Goal: Task Accomplishment & Management: Manage account settings

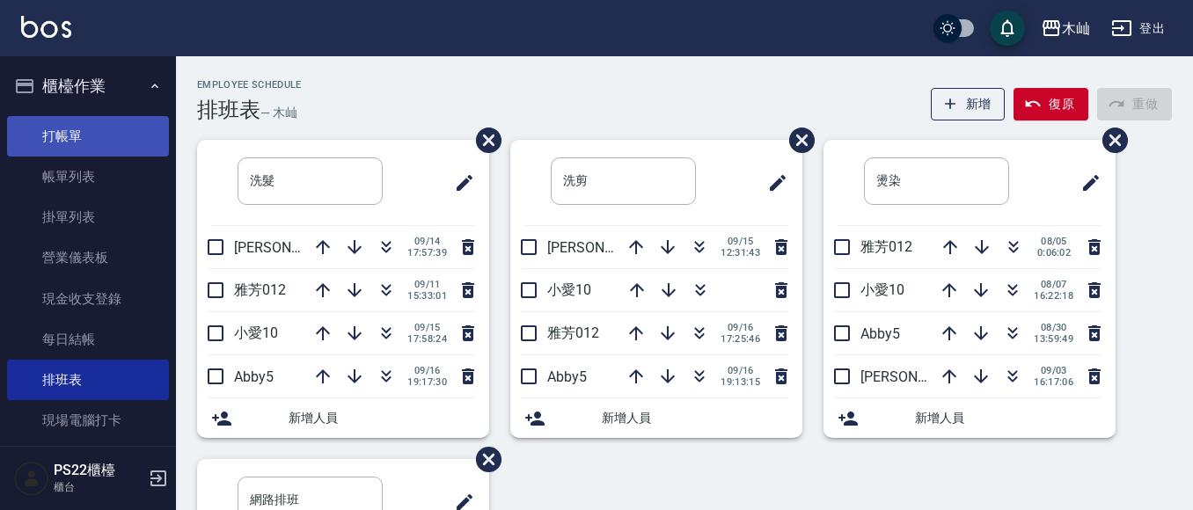
click at [128, 137] on link "打帳單" at bounding box center [88, 136] width 162 height 40
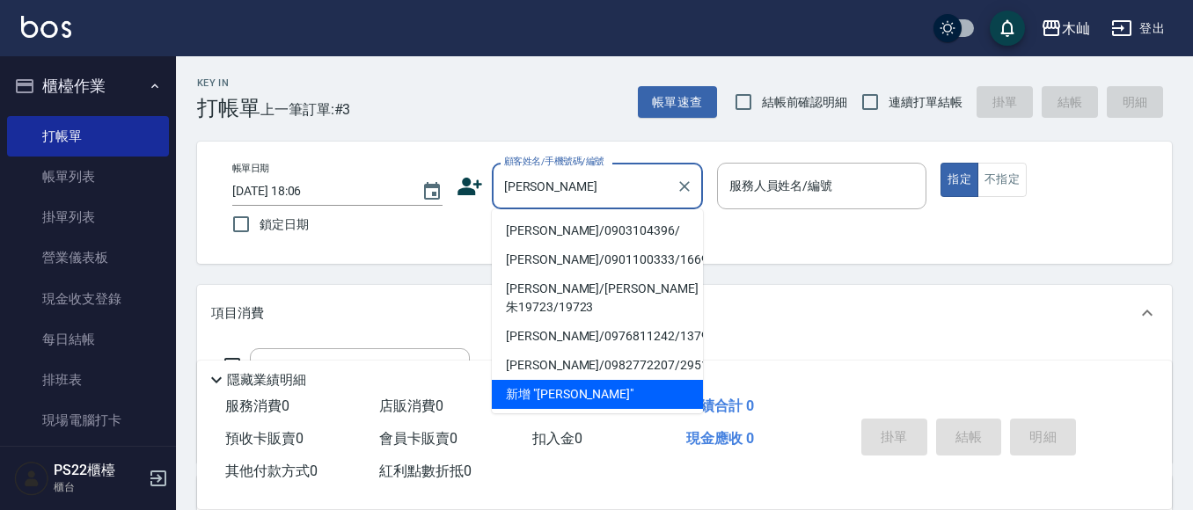
click at [541, 227] on li "[PERSON_NAME]/0903104396/" at bounding box center [597, 230] width 211 height 29
type input "[PERSON_NAME]/0903104396/"
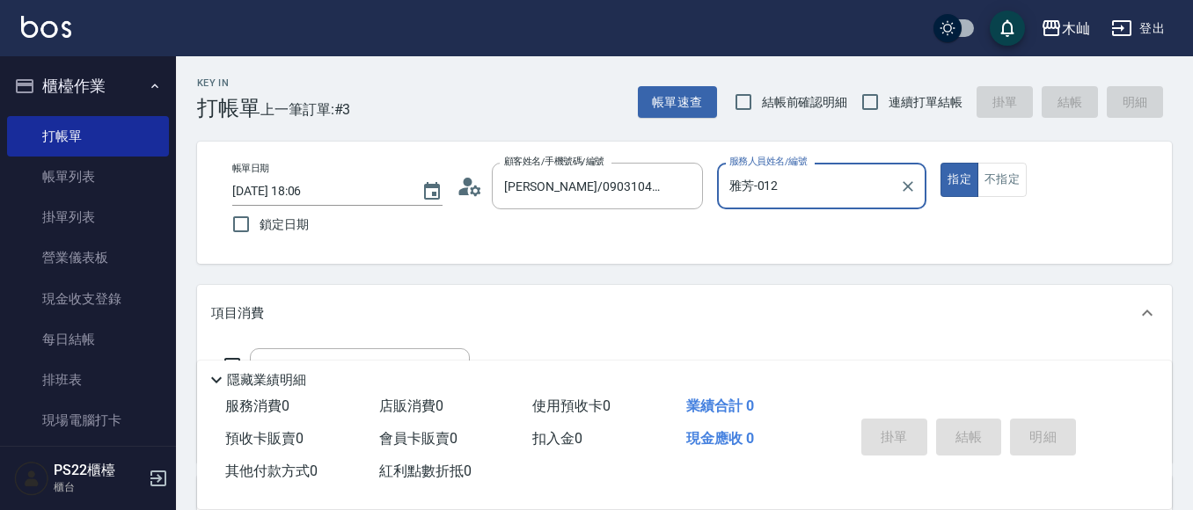
type input "雅芳-012"
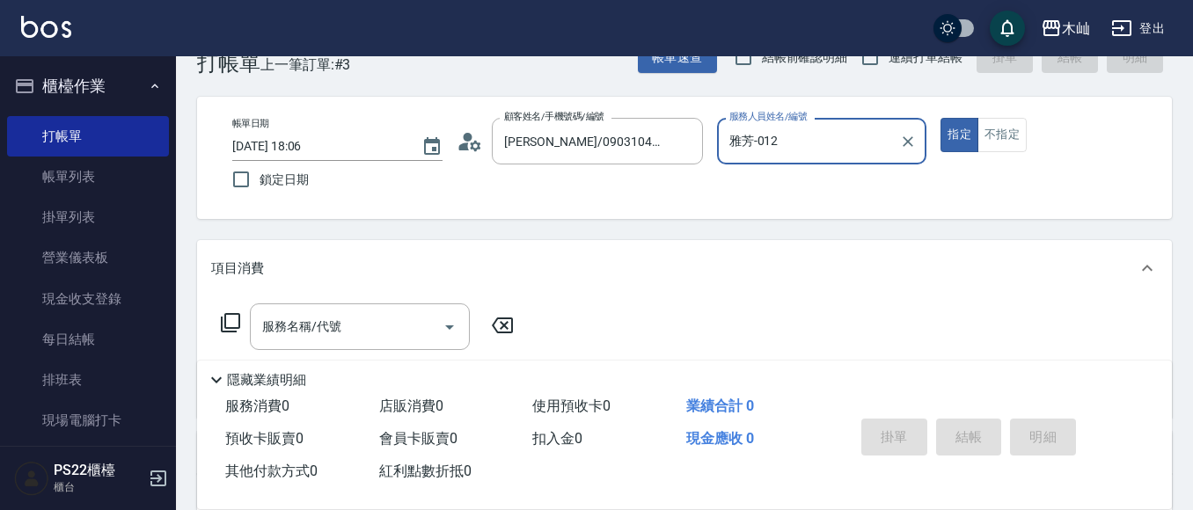
scroll to position [88, 0]
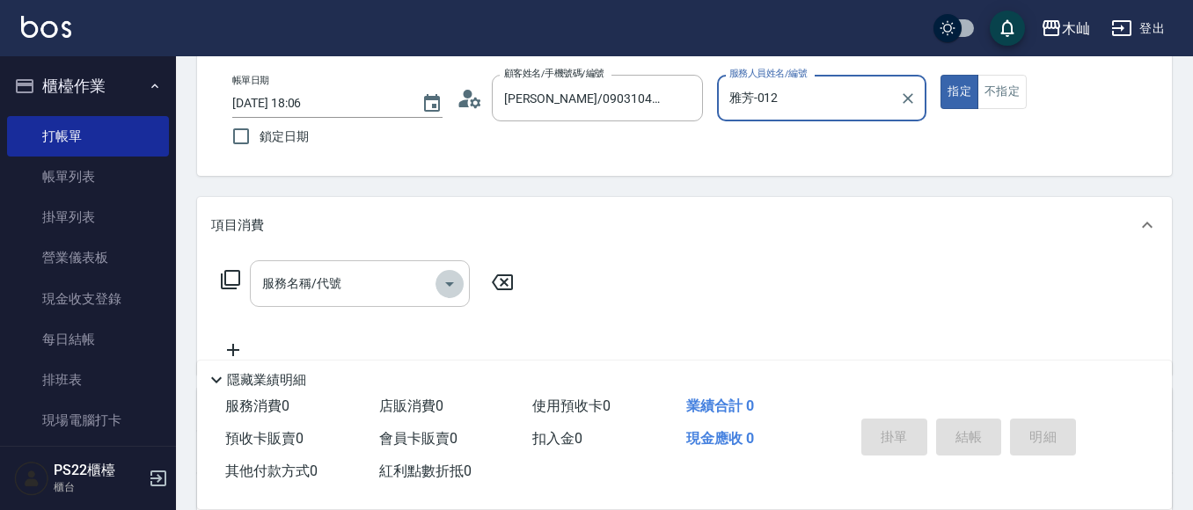
click at [437, 287] on button "Open" at bounding box center [449, 284] width 28 height 28
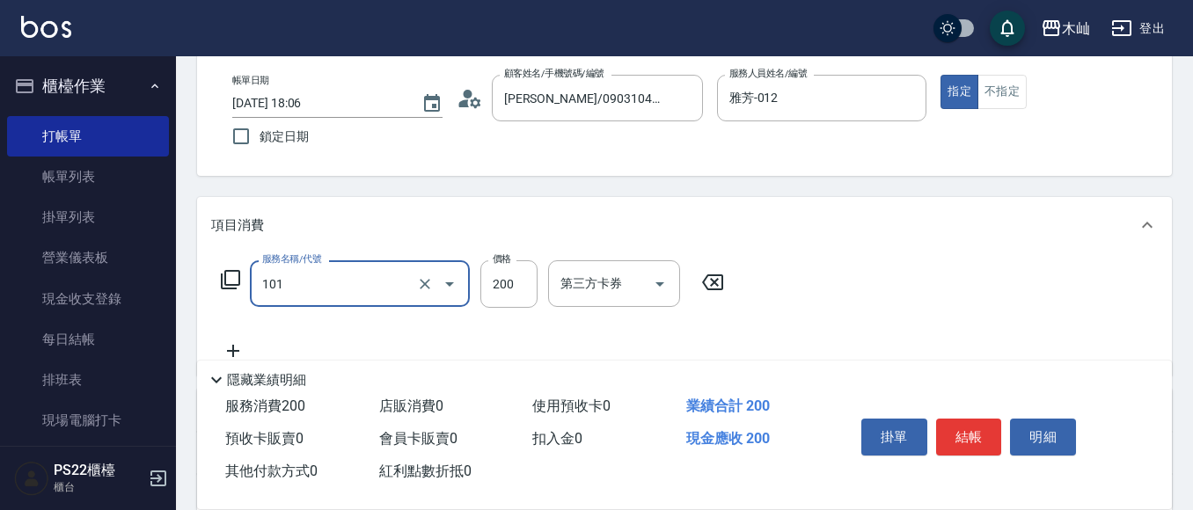
type input "洗髮(101)"
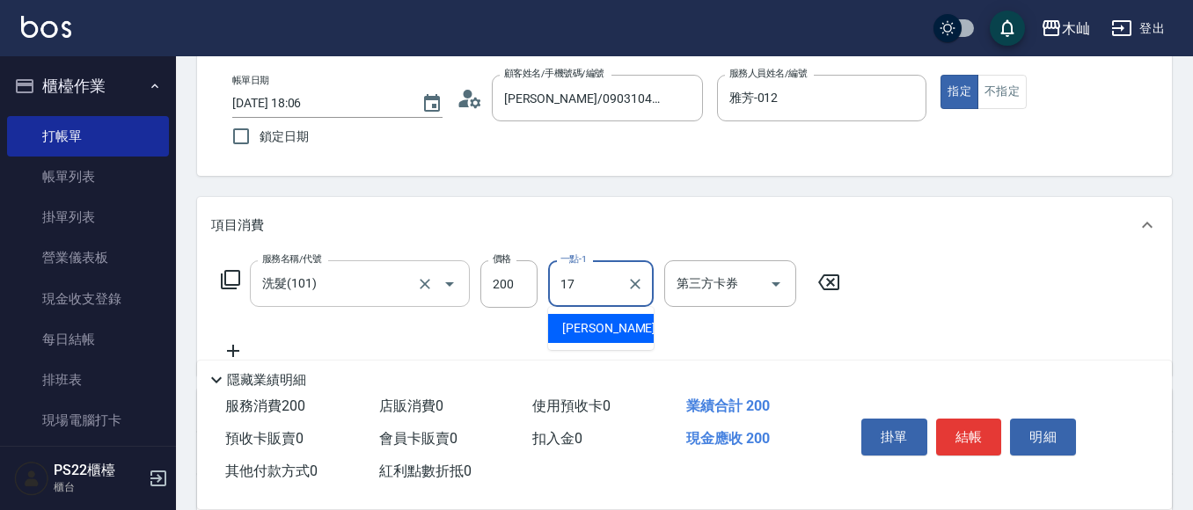
type input "[PERSON_NAME]-17"
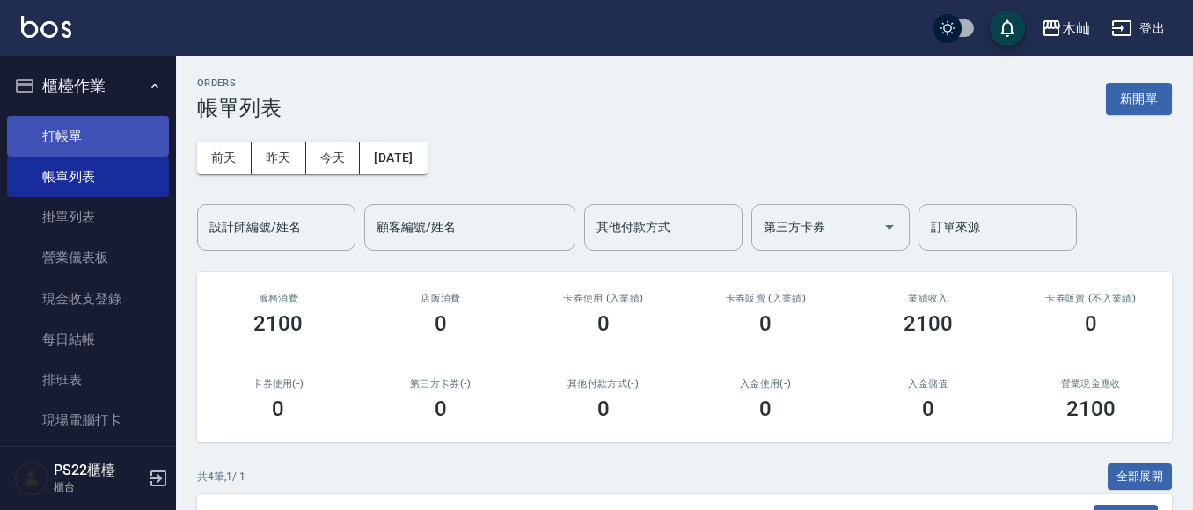
click at [132, 131] on link "打帳單" at bounding box center [88, 136] width 162 height 40
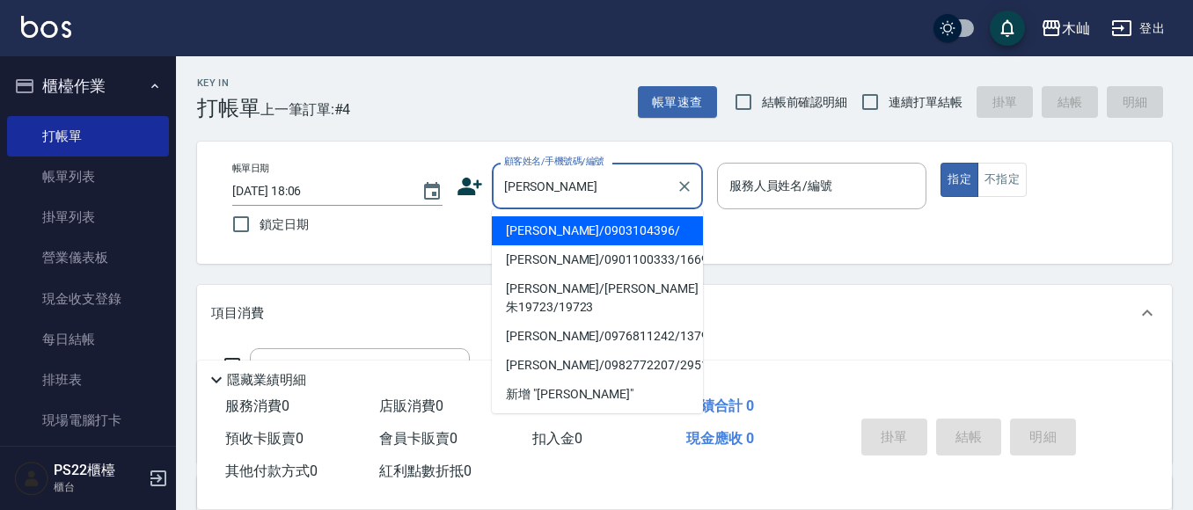
click at [597, 234] on li "[PERSON_NAME]/0903104396/" at bounding box center [597, 230] width 211 height 29
type input "[PERSON_NAME]/0903104396/"
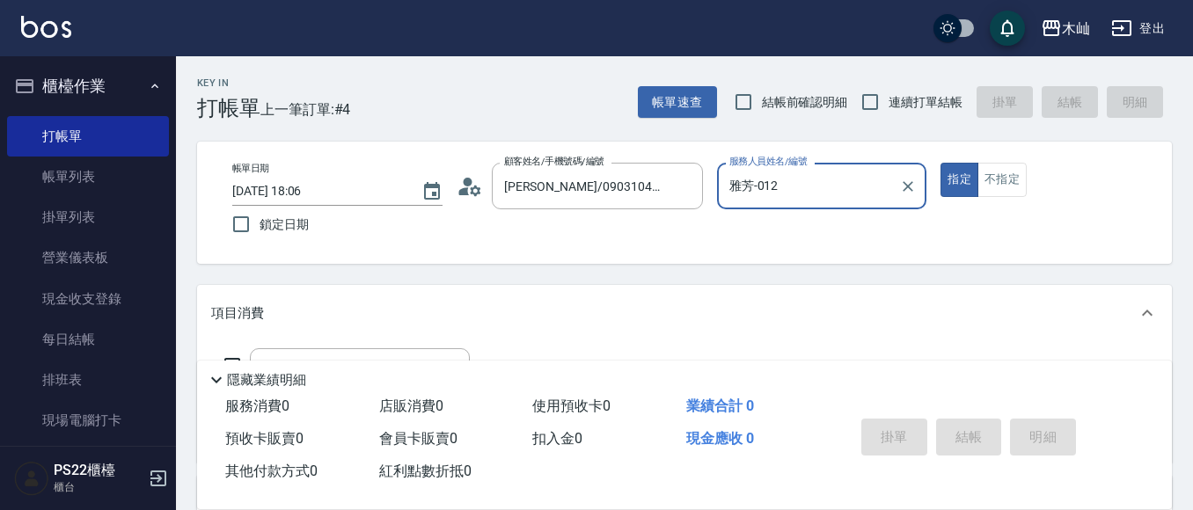
click at [775, 195] on input "雅芳-012" at bounding box center [809, 186] width 168 height 31
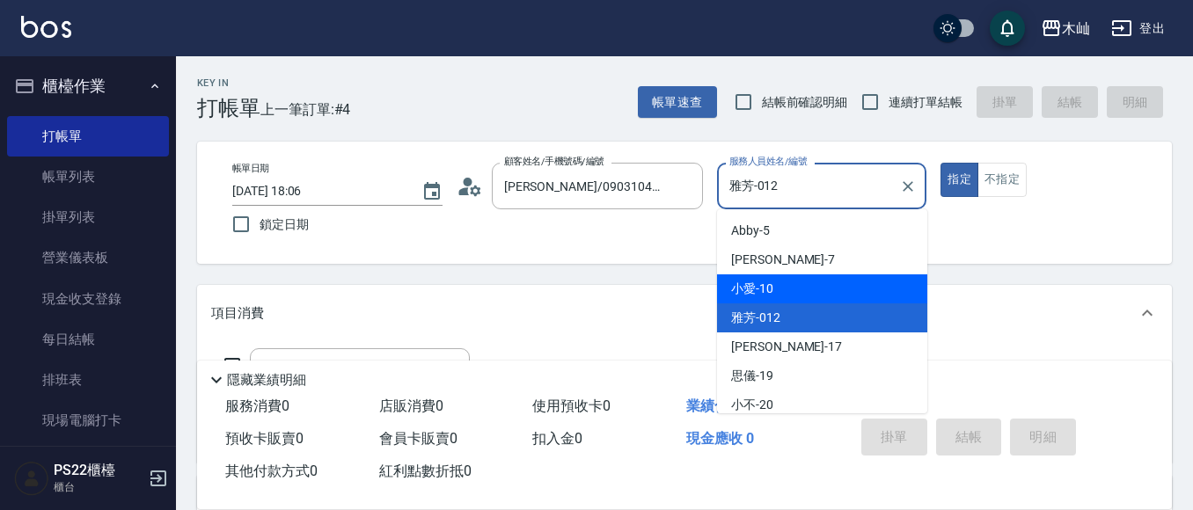
click at [803, 279] on div "小愛 -10" at bounding box center [822, 288] width 210 height 29
type input "小愛-10"
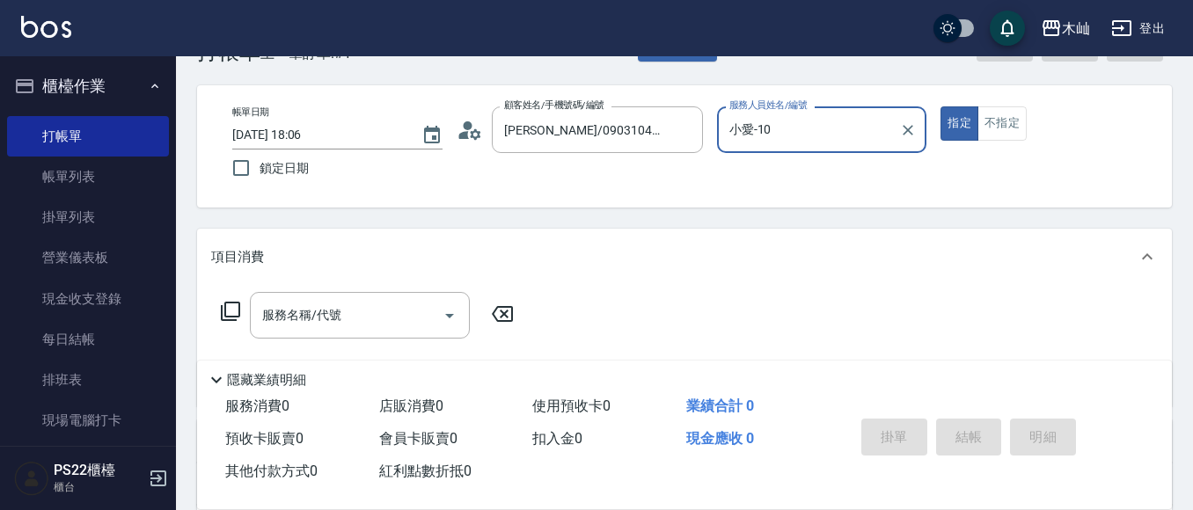
scroll to position [88, 0]
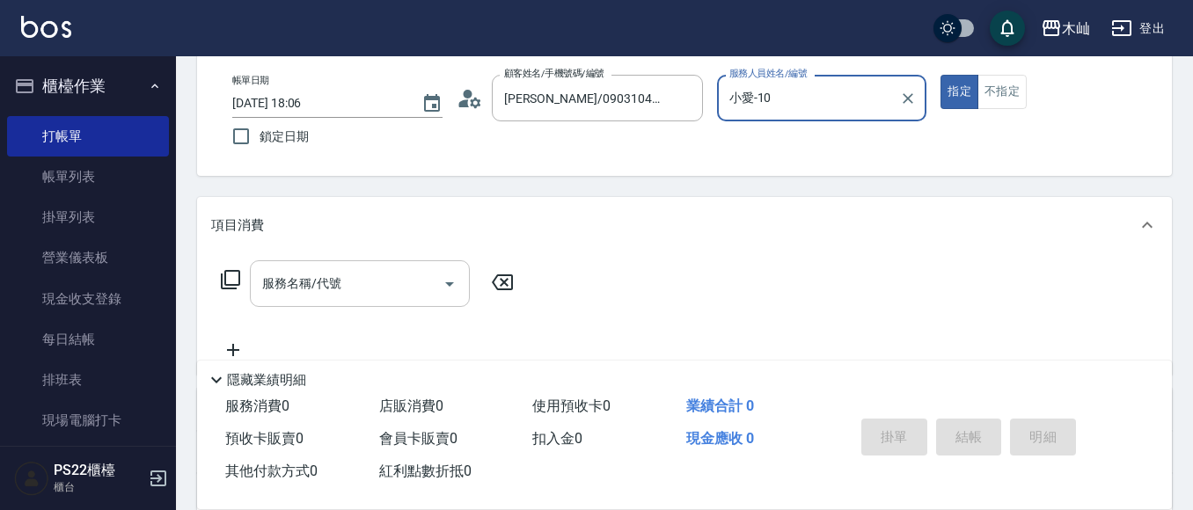
click at [408, 292] on input "服務名稱/代號" at bounding box center [347, 283] width 178 height 31
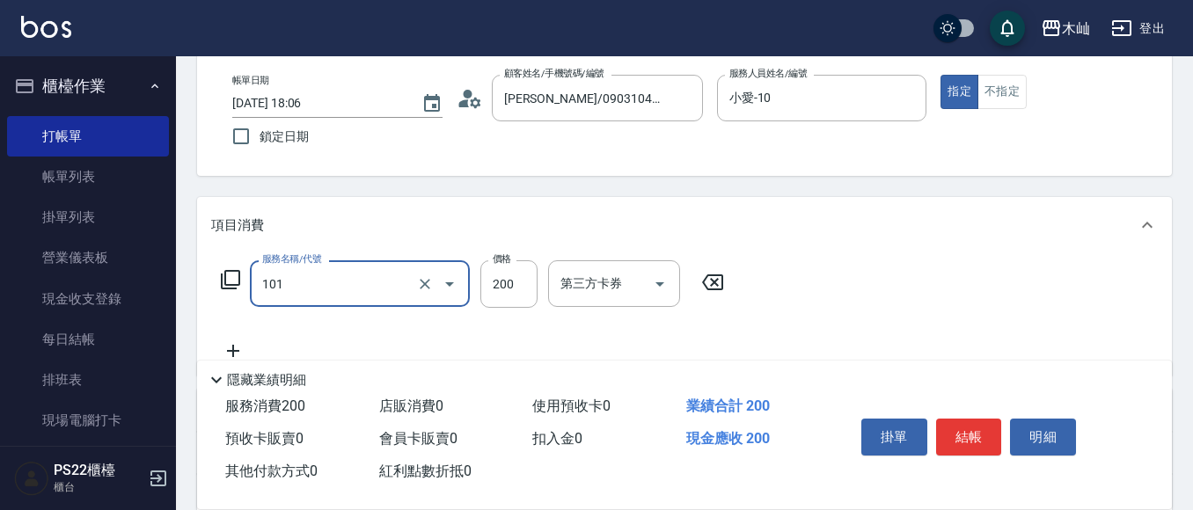
type input "洗髮(101)"
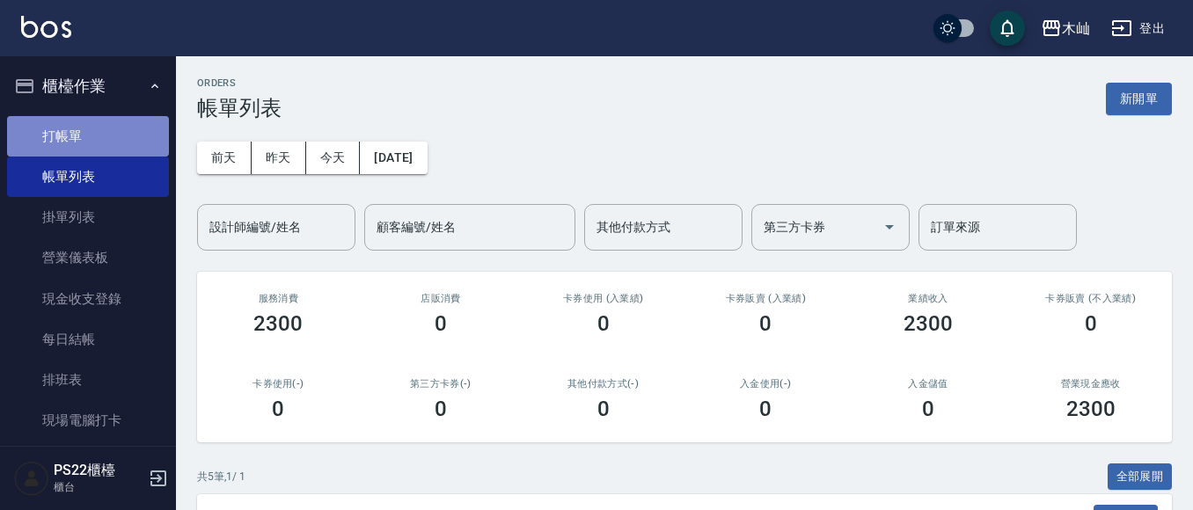
click at [132, 141] on link "打帳單" at bounding box center [88, 136] width 162 height 40
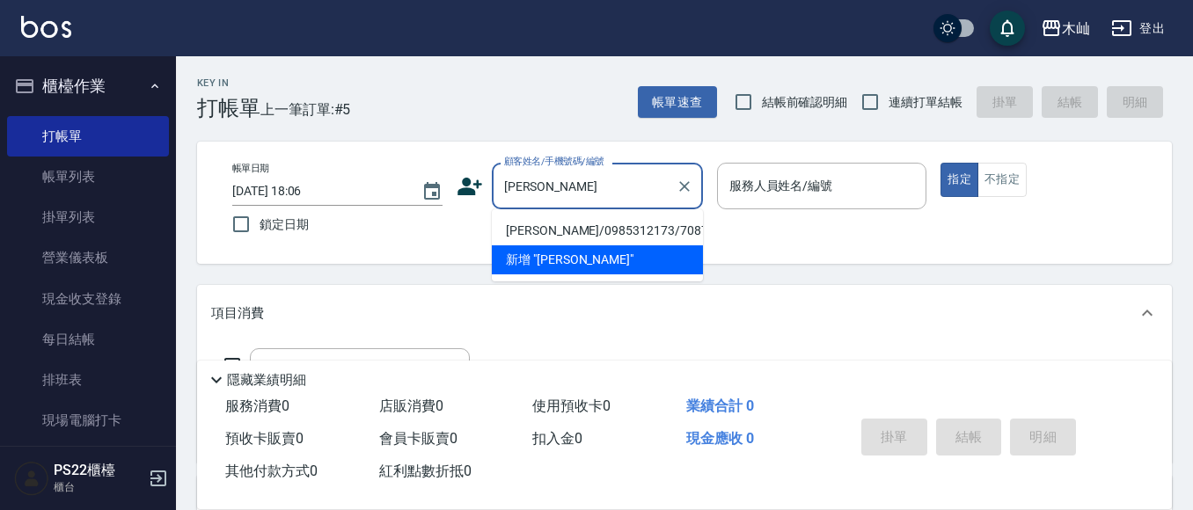
click at [606, 223] on li "[PERSON_NAME]/0985312173/7087" at bounding box center [597, 230] width 211 height 29
type input "[PERSON_NAME]/0985312173/7087"
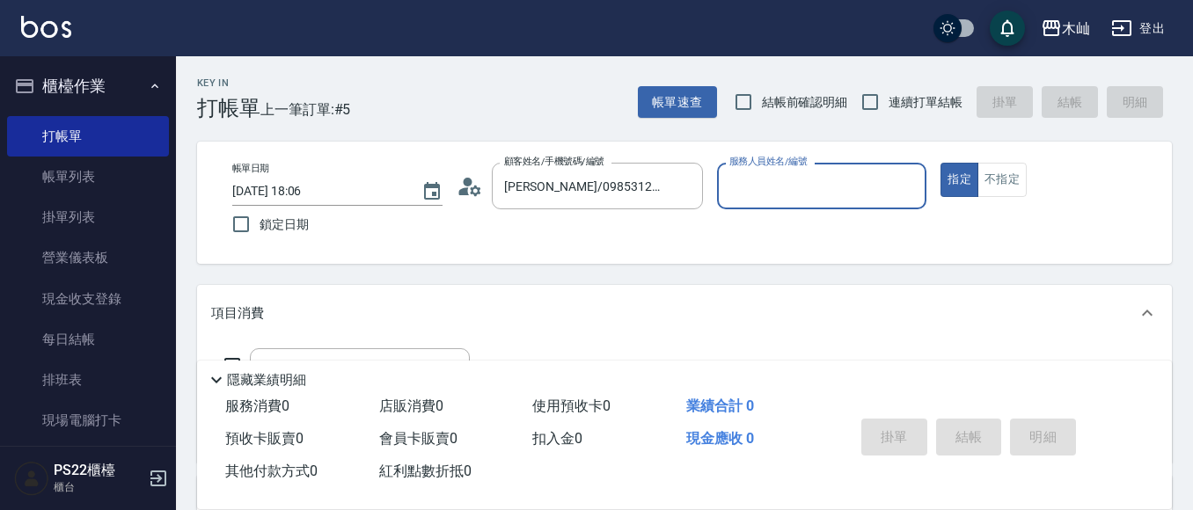
type input "雅芳-012"
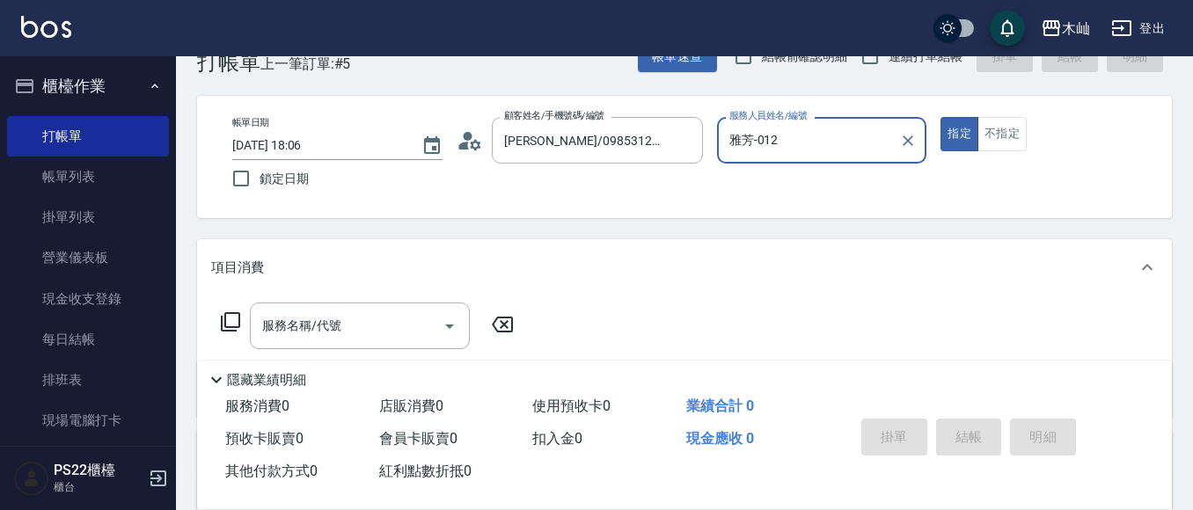
scroll to position [88, 0]
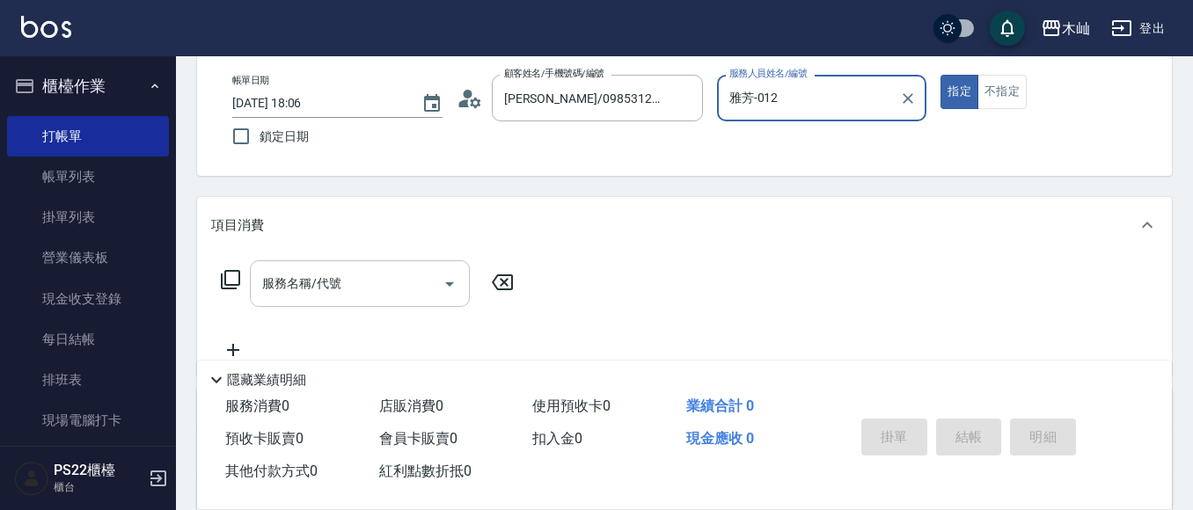
click at [418, 279] on input "服務名稱/代號" at bounding box center [347, 283] width 178 height 31
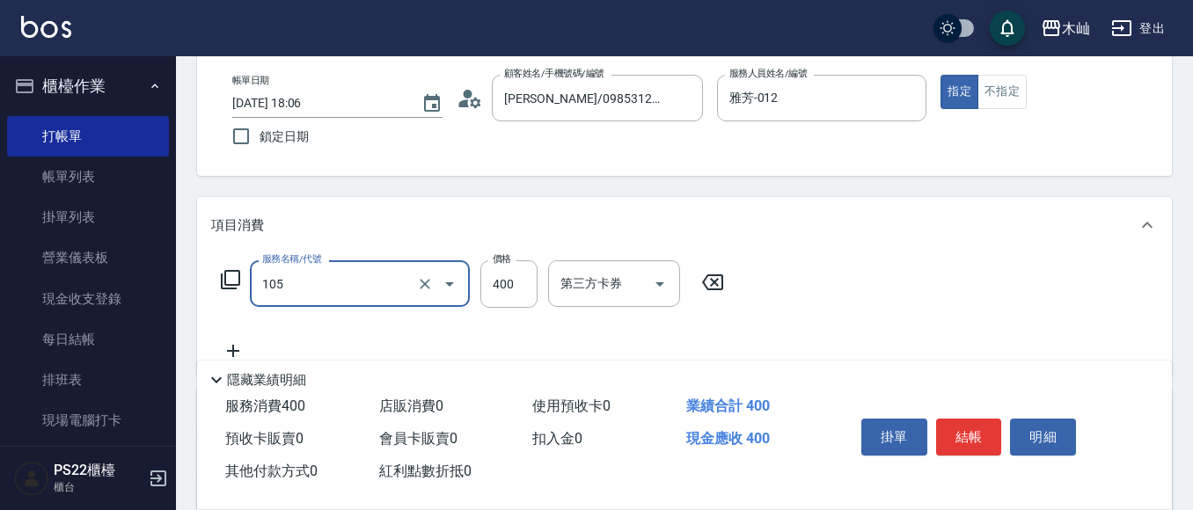
type input "A級單剪(105)"
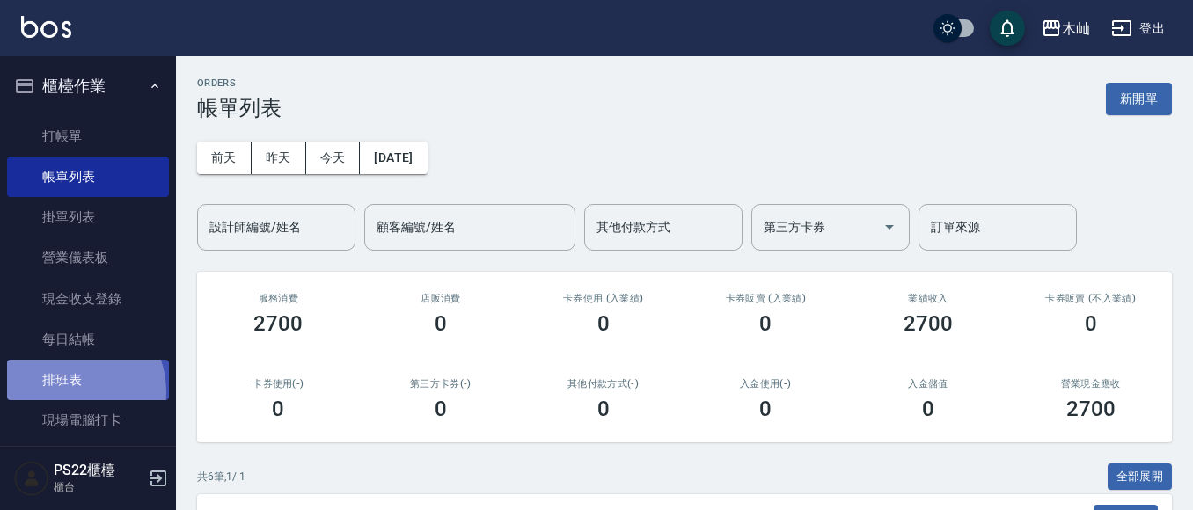
click at [70, 391] on link "排班表" at bounding box center [88, 380] width 162 height 40
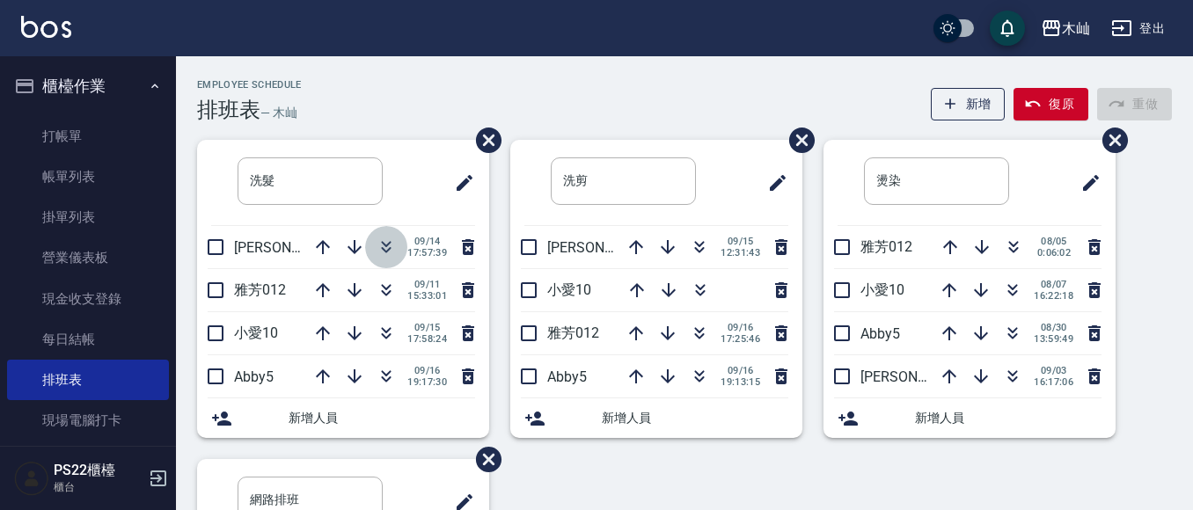
click at [376, 244] on icon "button" at bounding box center [386, 247] width 21 height 21
click at [369, 284] on button "button" at bounding box center [386, 290] width 42 height 42
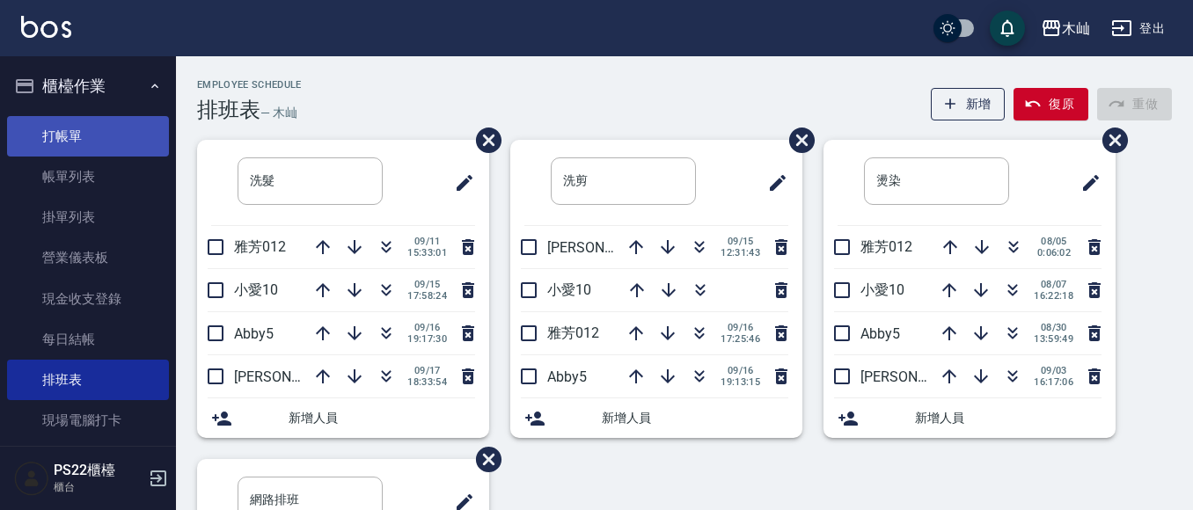
click at [47, 133] on link "打帳單" at bounding box center [88, 136] width 162 height 40
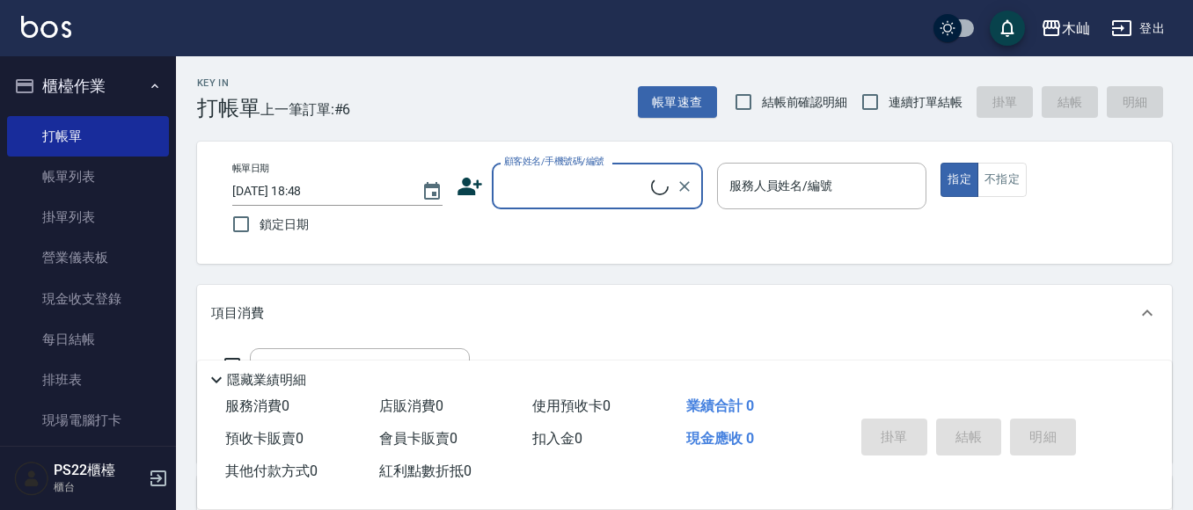
click at [547, 179] on input "顧客姓名/手機號碼/編號" at bounding box center [575, 186] width 151 height 31
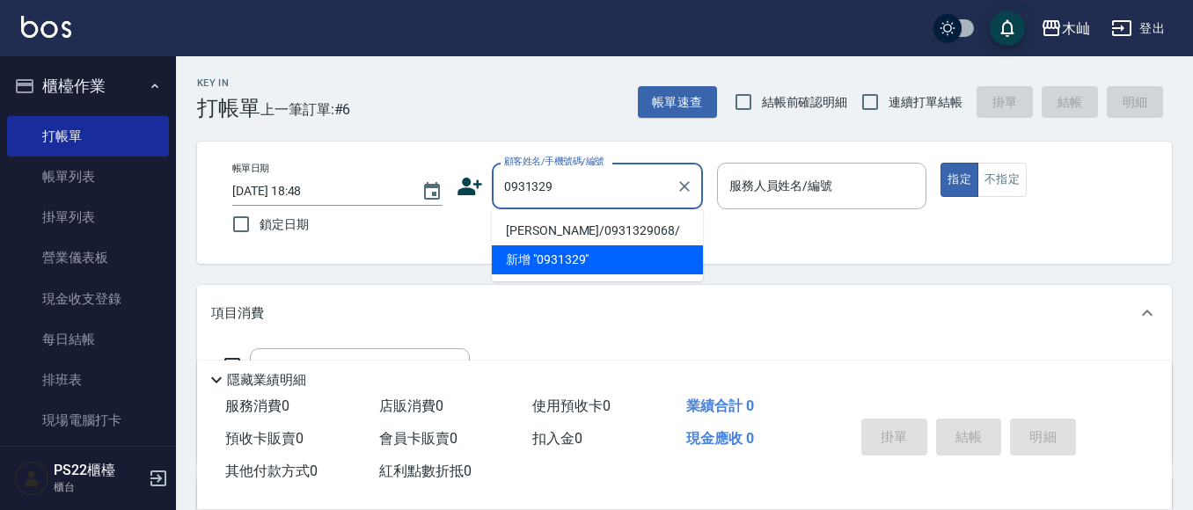
click at [574, 230] on li "[PERSON_NAME]/0931329068/" at bounding box center [597, 230] width 211 height 29
type input "[PERSON_NAME]/0931329068/"
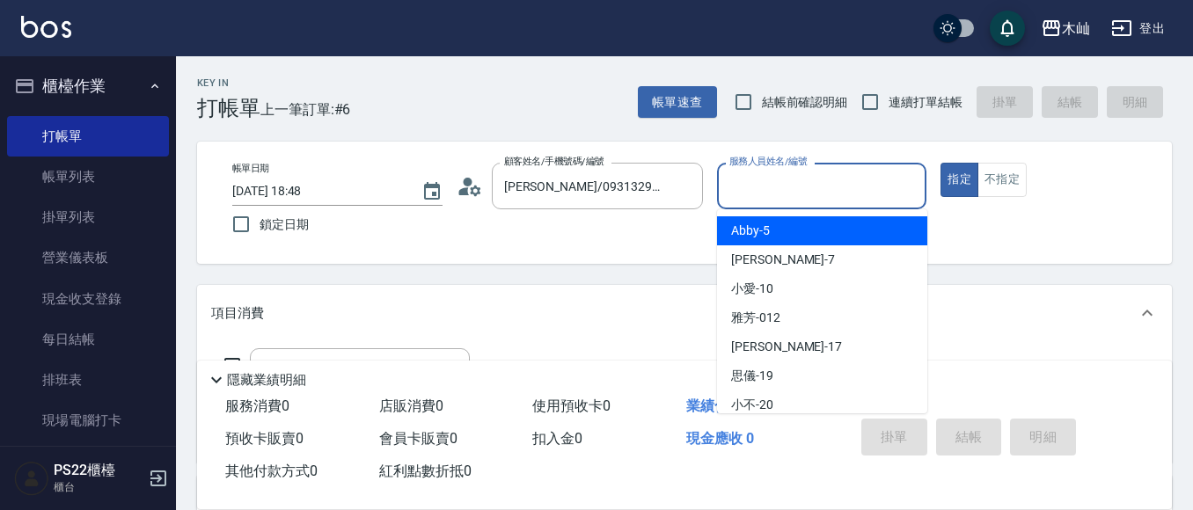
click at [744, 181] on input "服務人員姓名/編號" at bounding box center [822, 186] width 194 height 31
click at [754, 237] on span "Abby -5" at bounding box center [750, 231] width 39 height 18
type input "Abby-5"
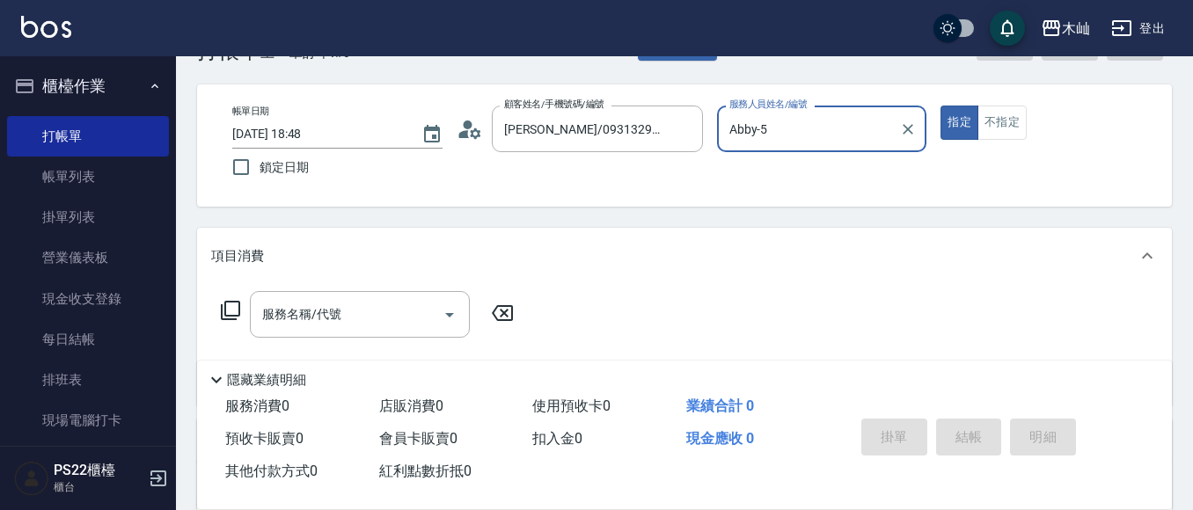
scroll to position [88, 0]
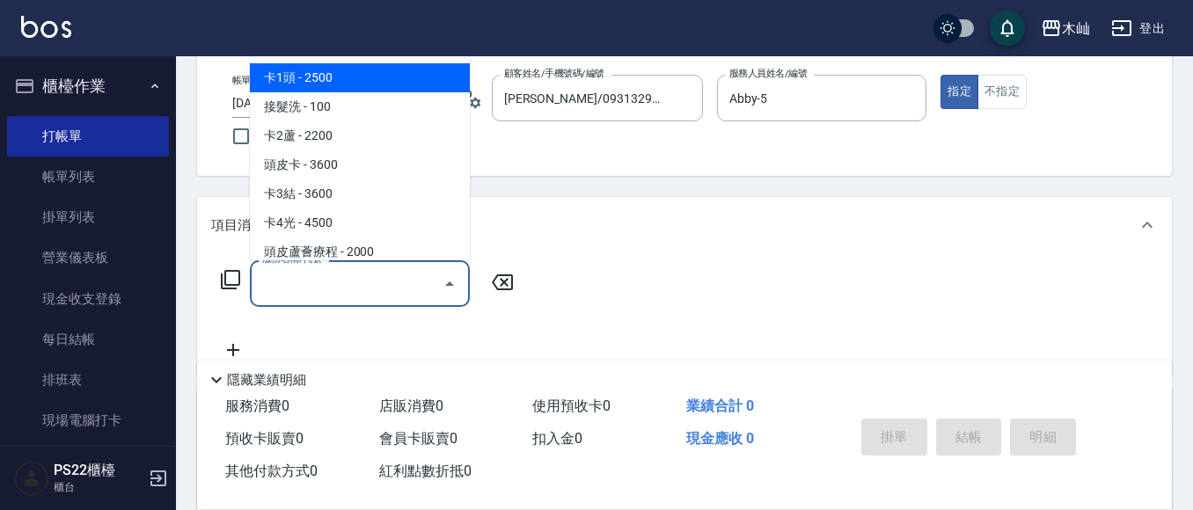
click at [418, 284] on input "服務名稱/代號" at bounding box center [347, 283] width 178 height 31
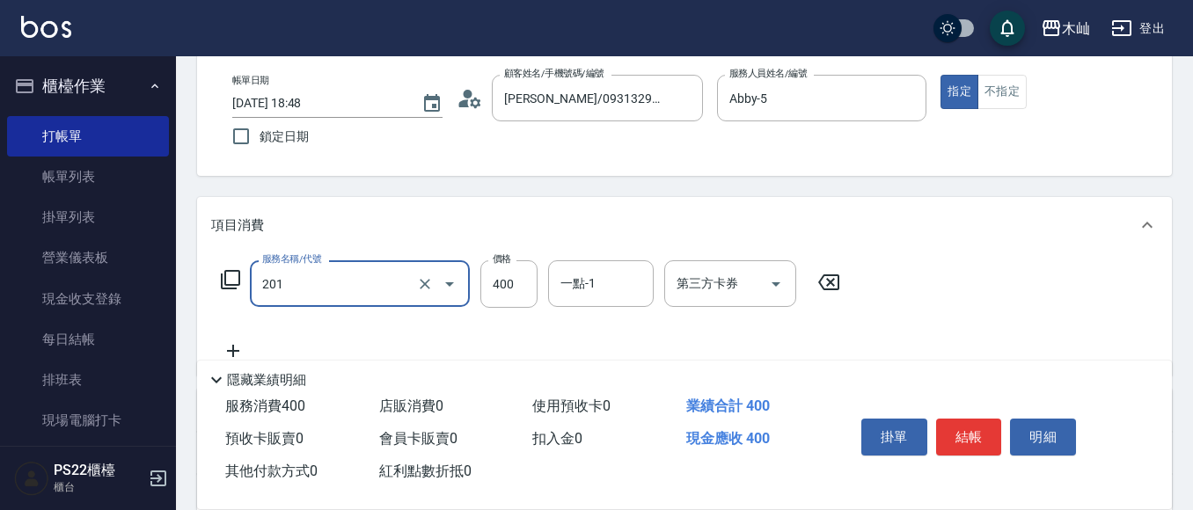
type input "洗剪(201)"
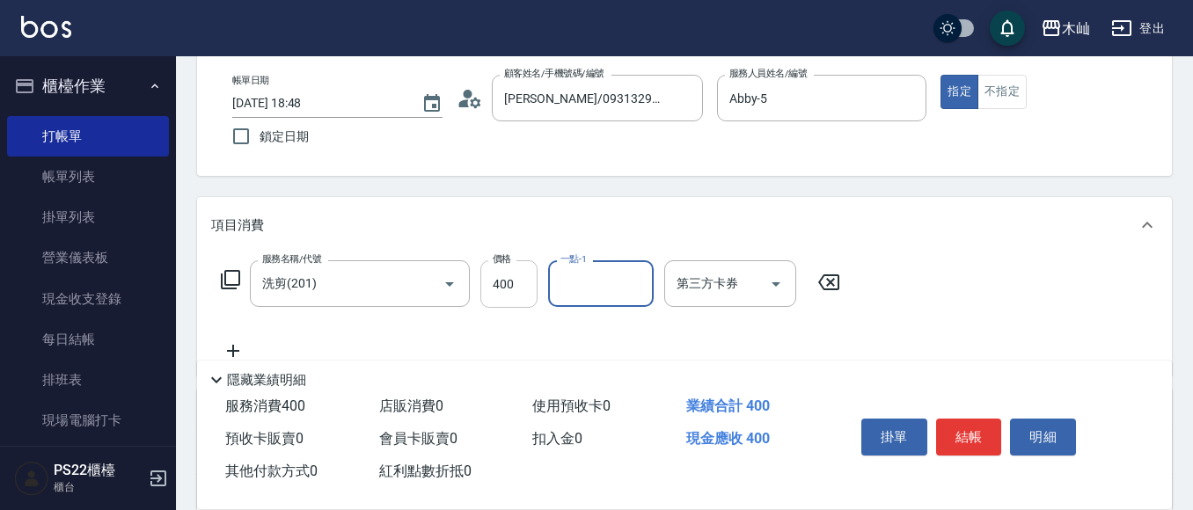
click at [501, 281] on input "400" at bounding box center [508, 283] width 57 height 47
type input "600"
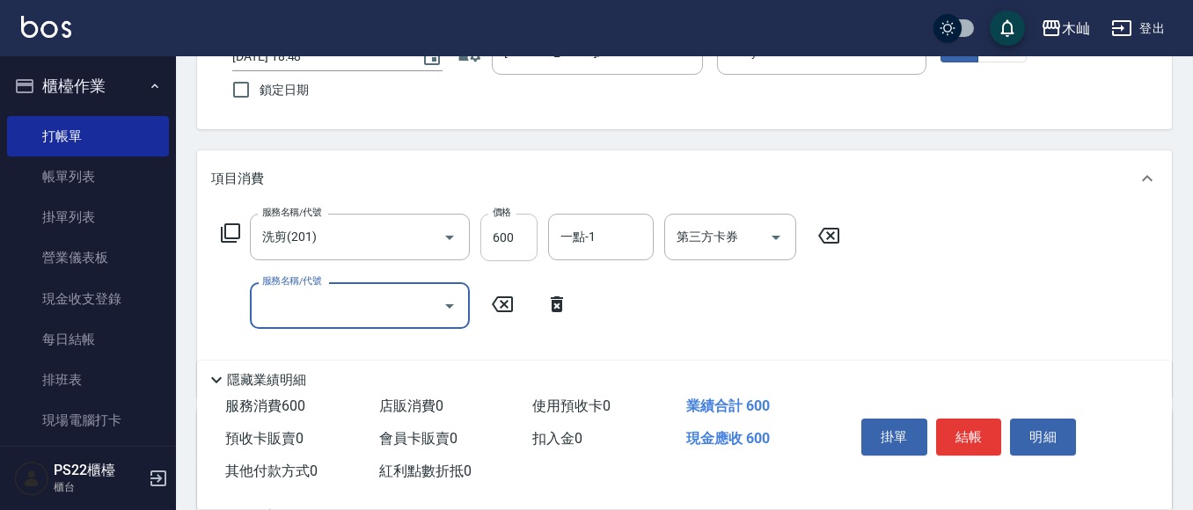
scroll to position [176, 0]
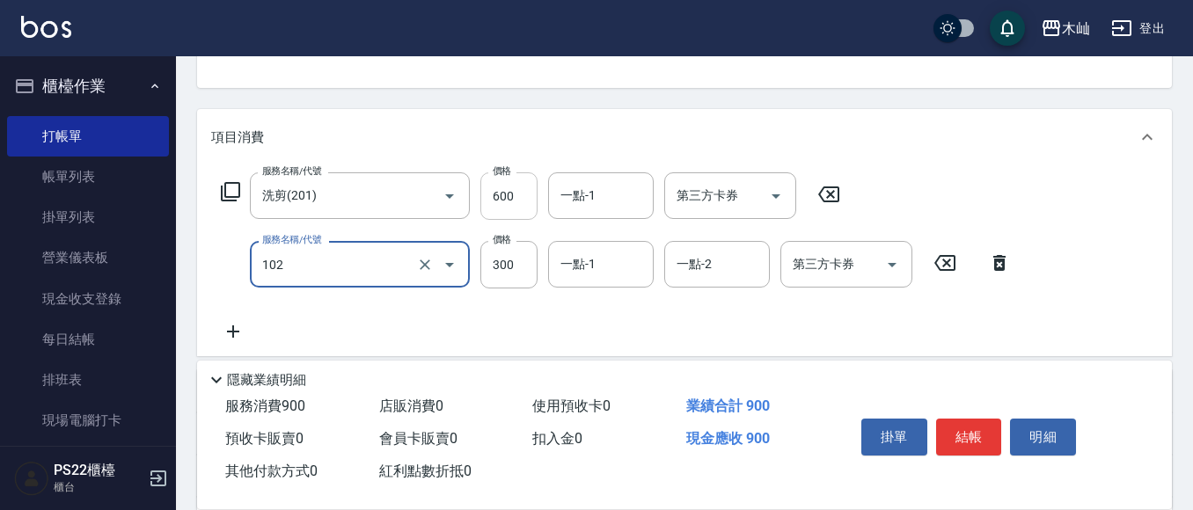
type input "精油洗髮(102)"
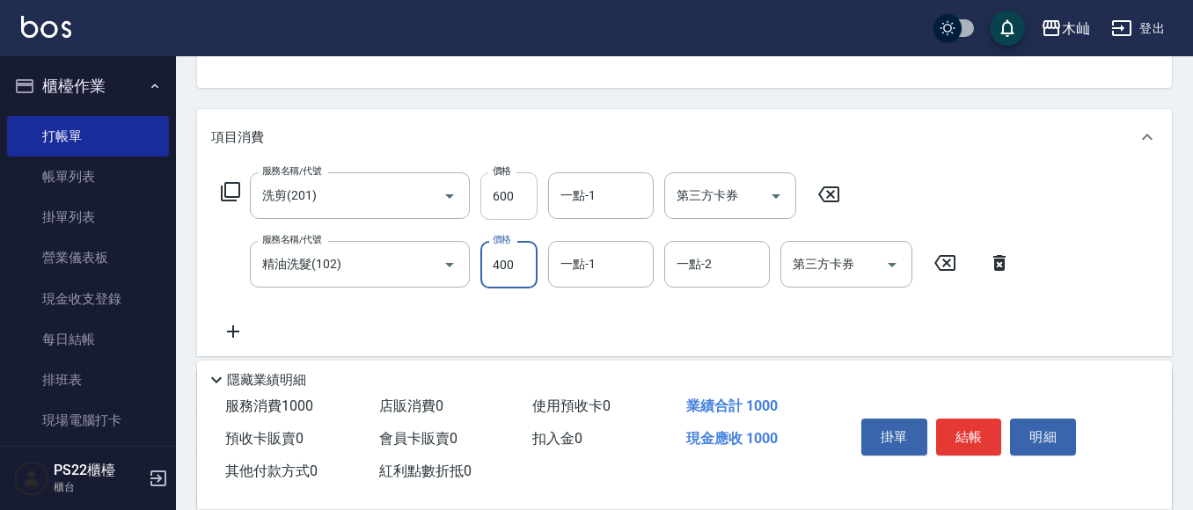
type input "400"
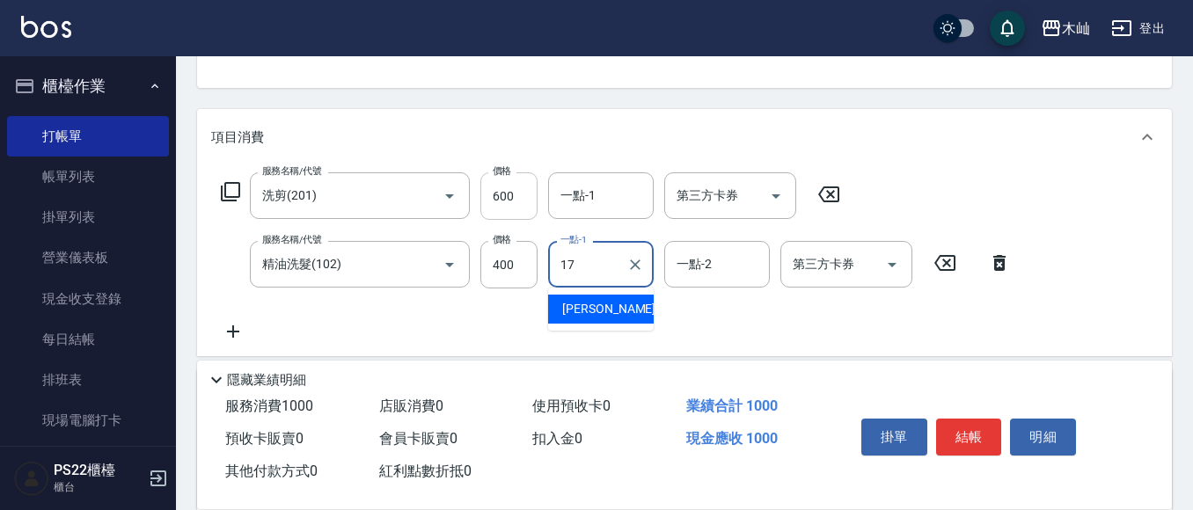
type input "[PERSON_NAME]-17"
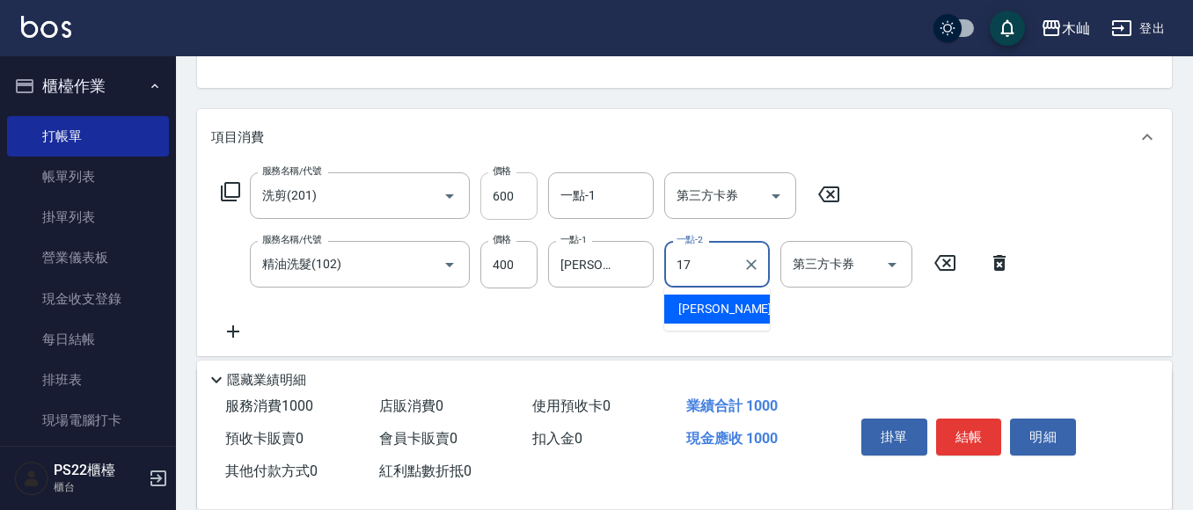
type input "[PERSON_NAME]-17"
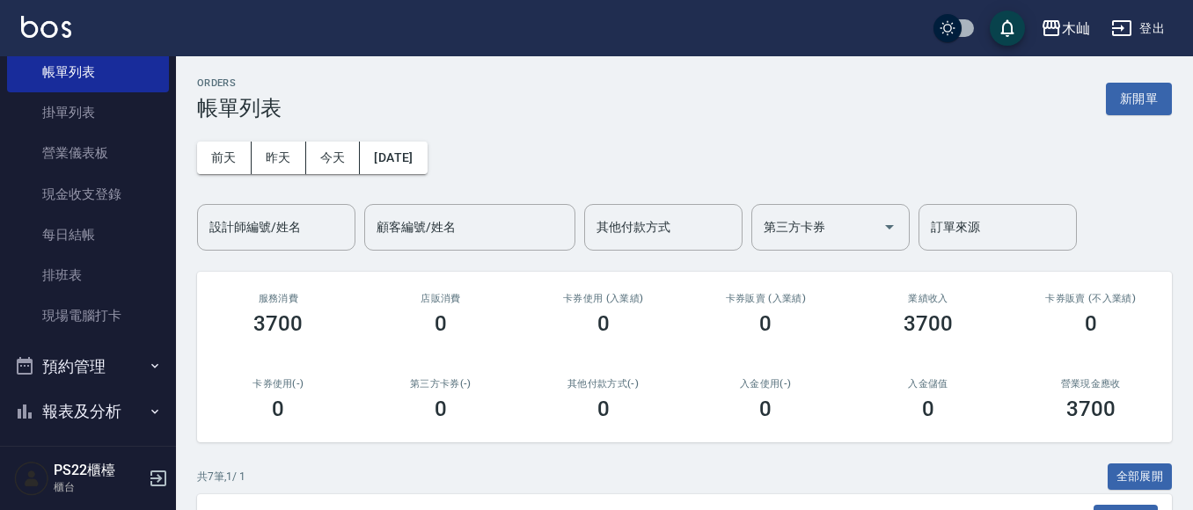
scroll to position [264, 0]
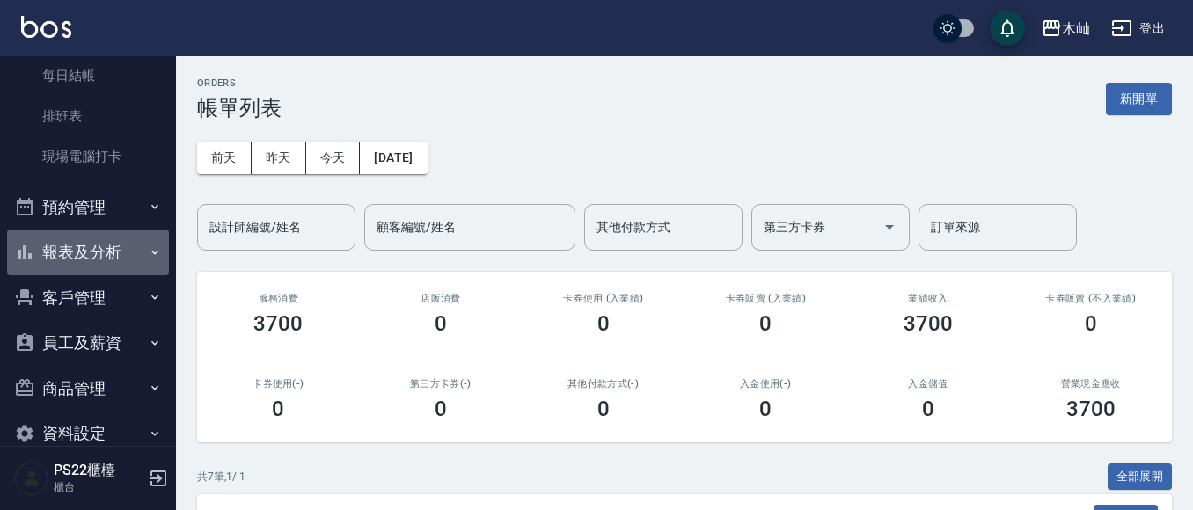
click at [100, 255] on button "報表及分析" at bounding box center [88, 253] width 162 height 46
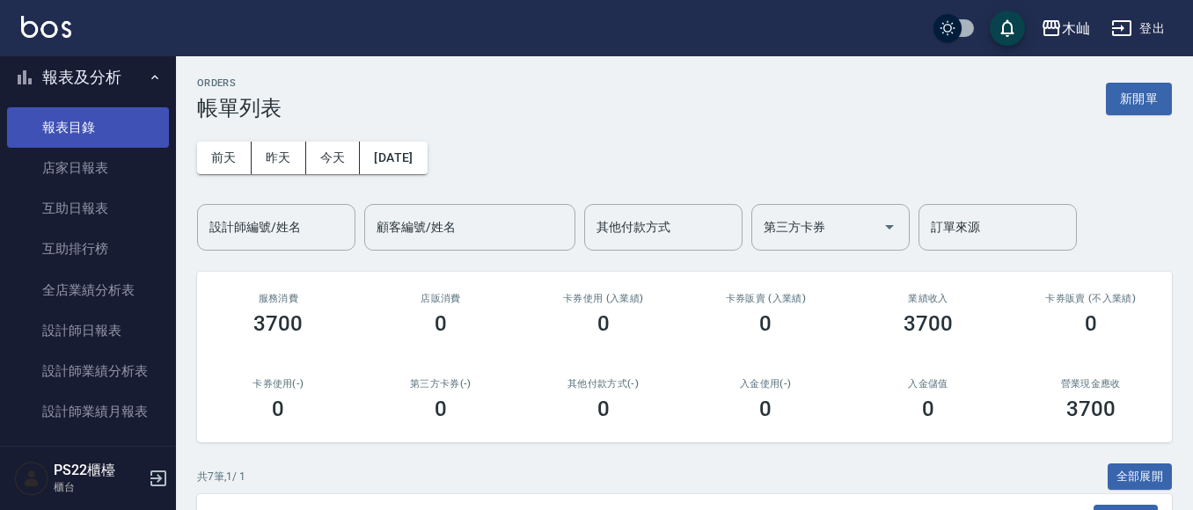
scroll to position [440, 0]
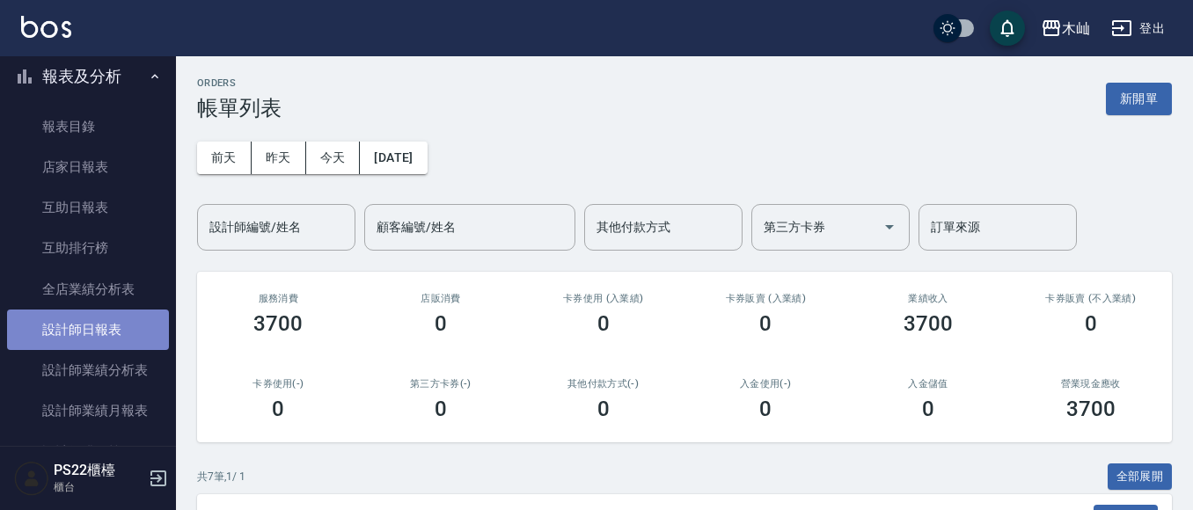
click at [98, 329] on link "設計師日報表" at bounding box center [88, 330] width 162 height 40
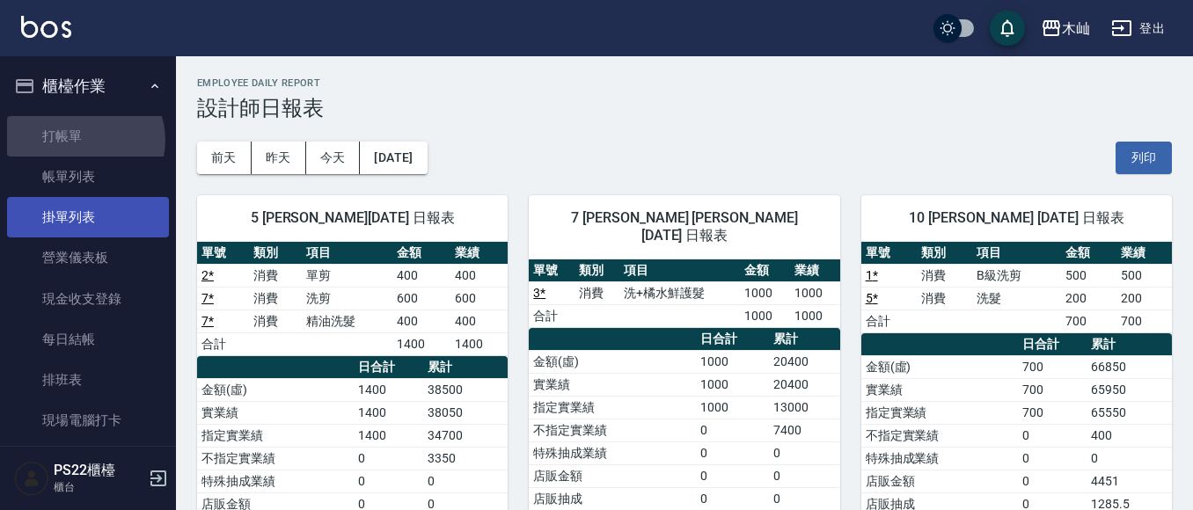
click at [84, 140] on link "打帳單" at bounding box center [88, 136] width 162 height 40
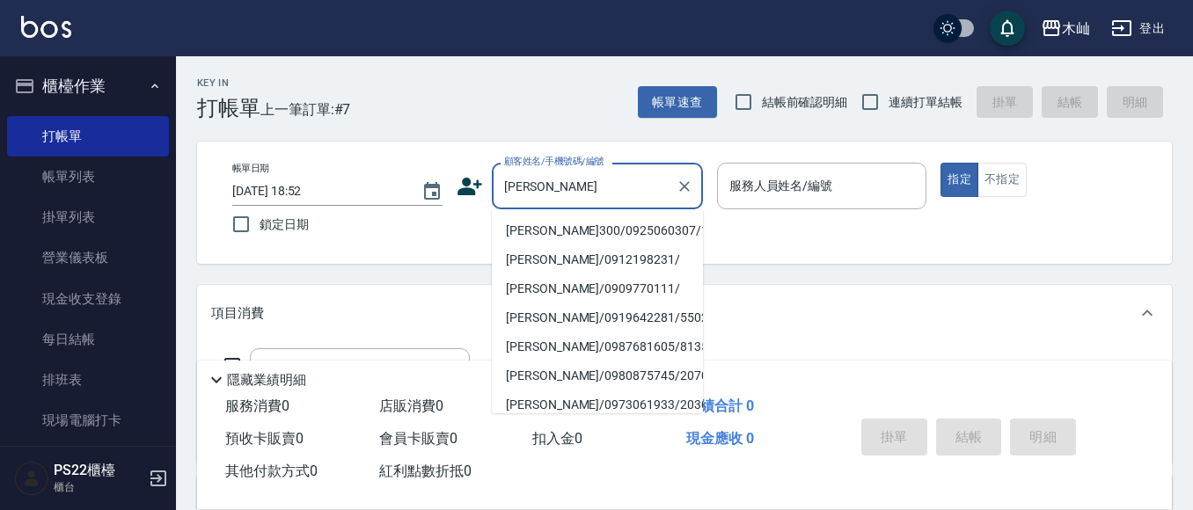
click at [537, 234] on li "[PERSON_NAME]300/0925060307/1056" at bounding box center [597, 230] width 211 height 29
type input "[PERSON_NAME]300/0925060307/1056"
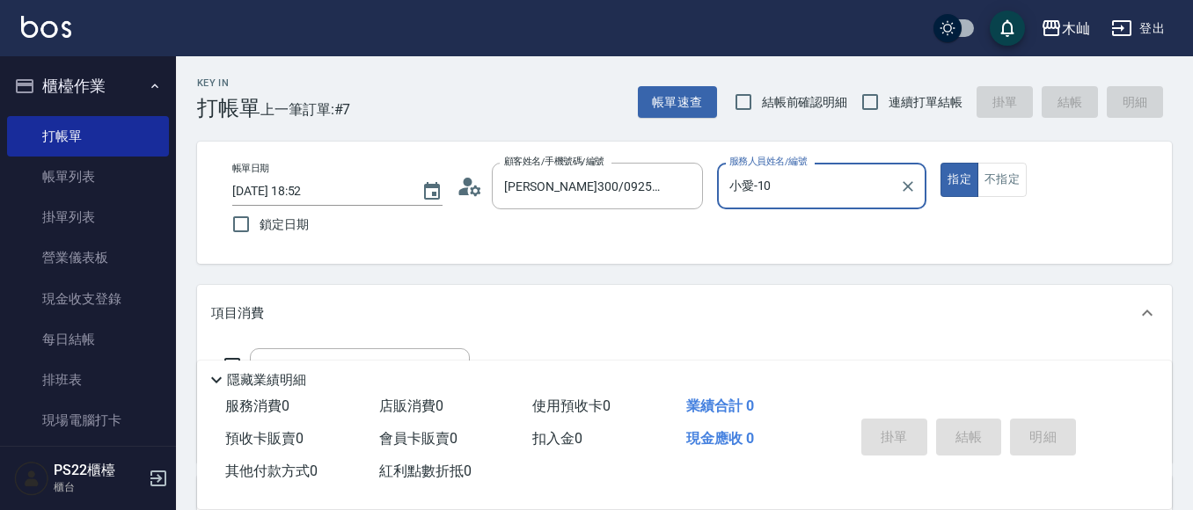
type input "小愛-10"
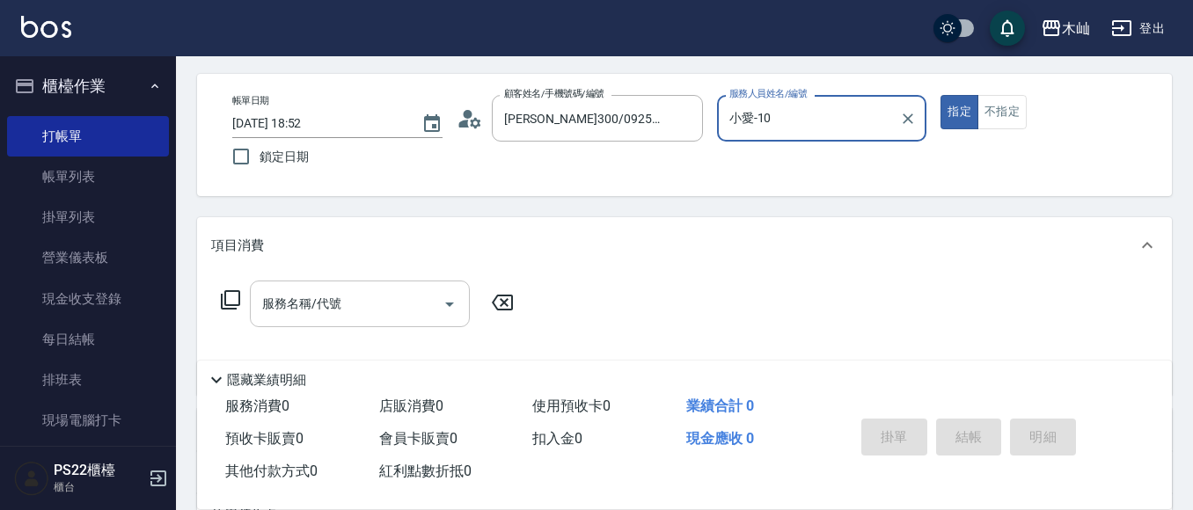
scroll to position [88, 0]
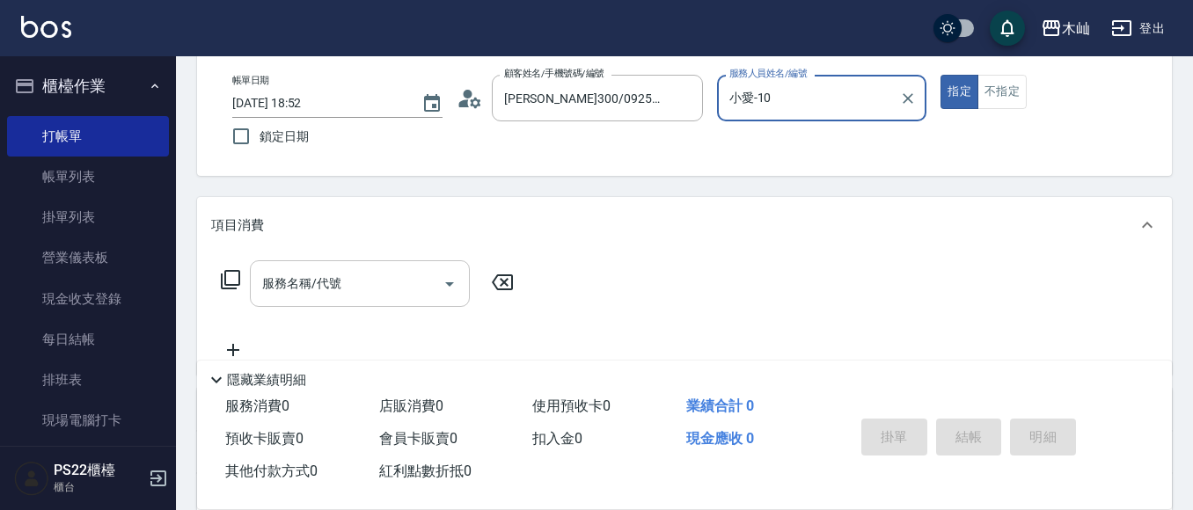
click at [337, 302] on div "服務名稱/代號" at bounding box center [360, 283] width 220 height 47
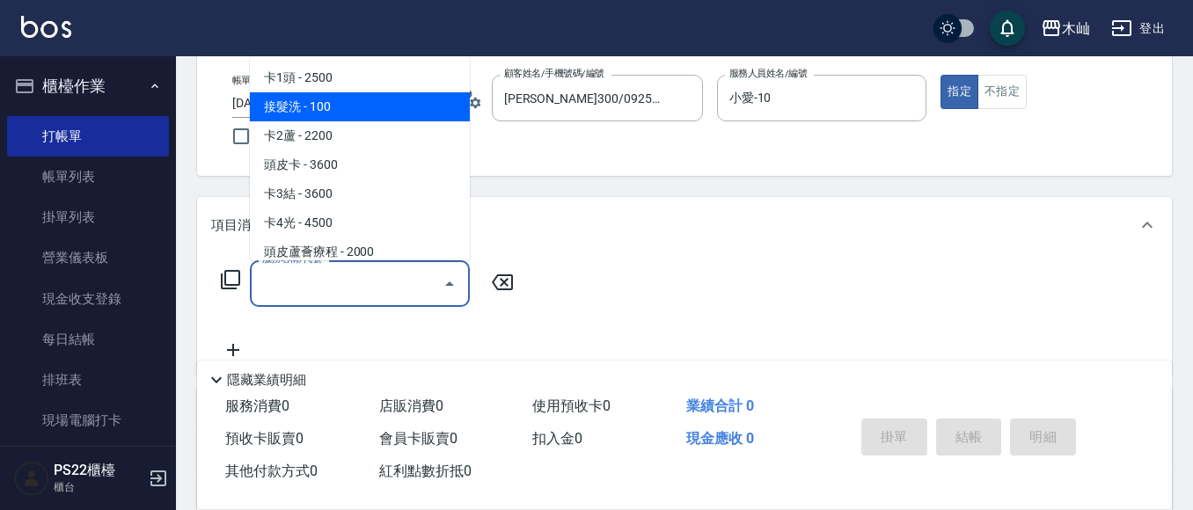
type input "卡2蘆(0002)"
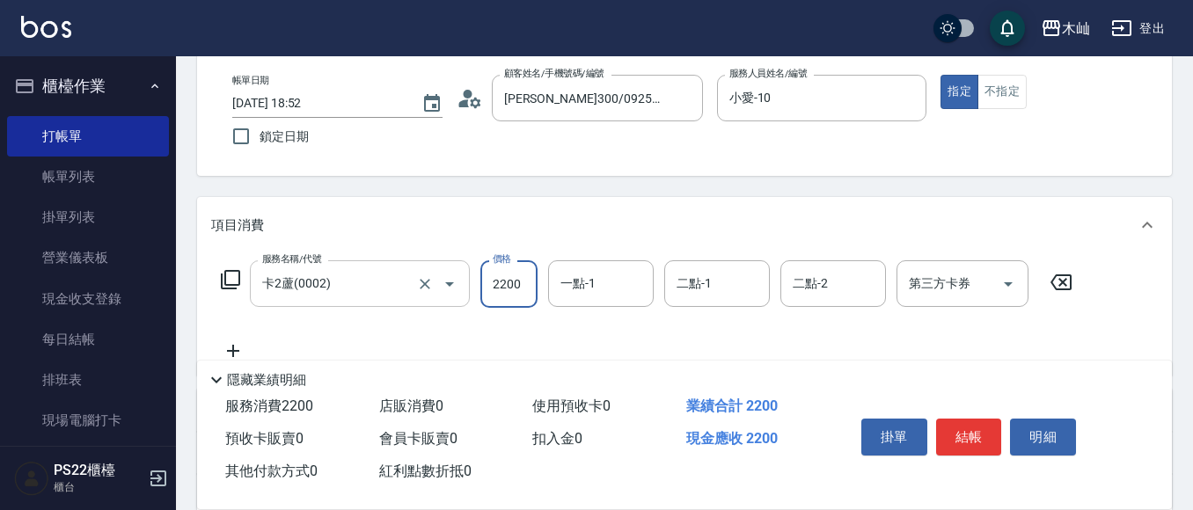
click at [337, 302] on div "卡2蘆(0002) 服務名稱/代號" at bounding box center [360, 283] width 220 height 47
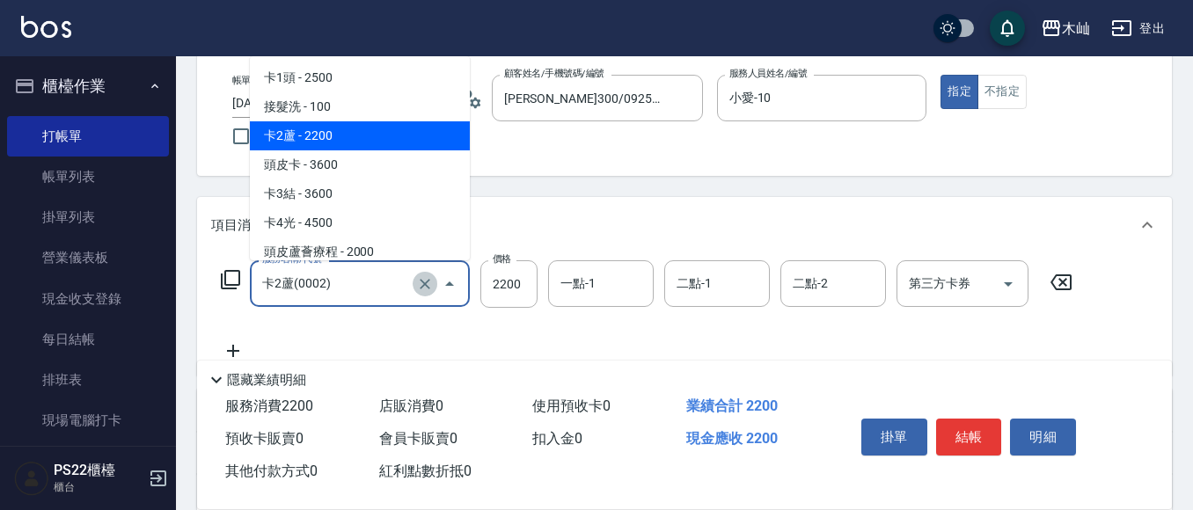
click at [429, 286] on icon "Clear" at bounding box center [425, 284] width 18 height 18
click at [376, 296] on input "服務名稱/代號" at bounding box center [335, 283] width 155 height 31
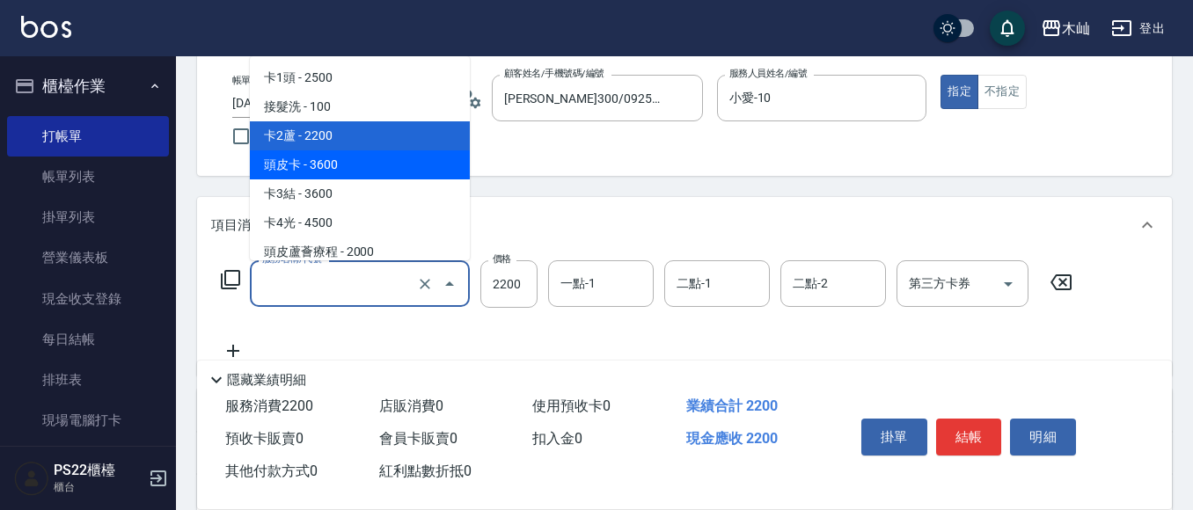
click at [376, 296] on input "服務名稱/代號" at bounding box center [335, 283] width 155 height 31
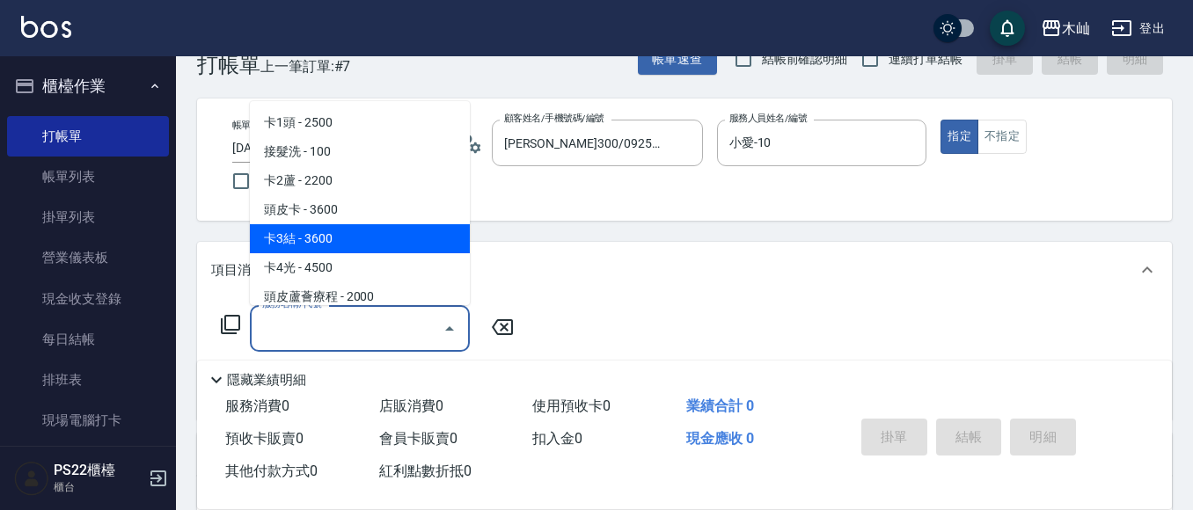
scroll to position [0, 0]
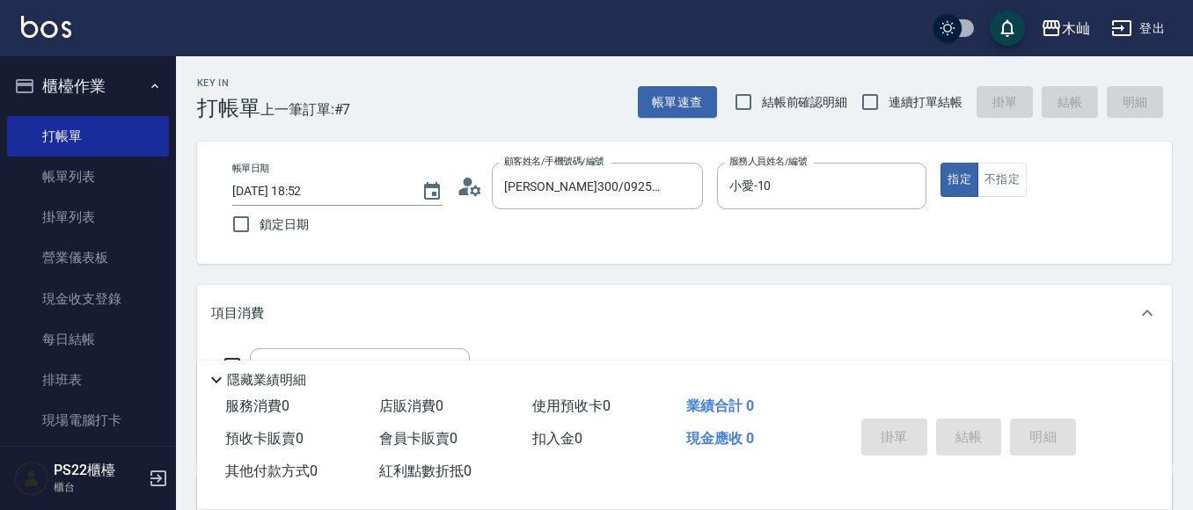
click at [500, 340] on div "項目消費" at bounding box center [684, 313] width 974 height 56
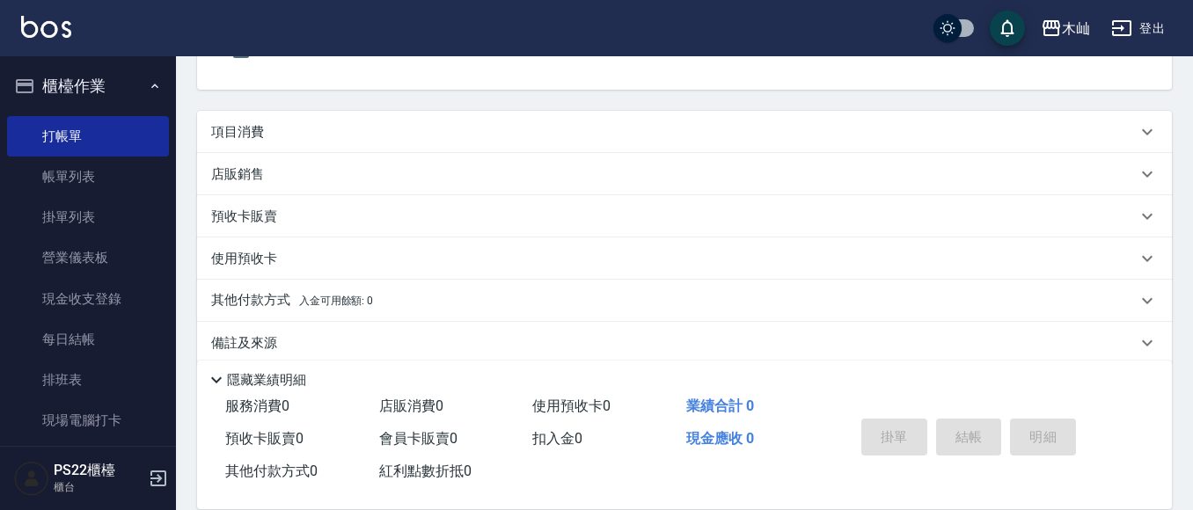
scroll to position [176, 0]
click at [266, 126] on div "項目消費" at bounding box center [673, 130] width 925 height 18
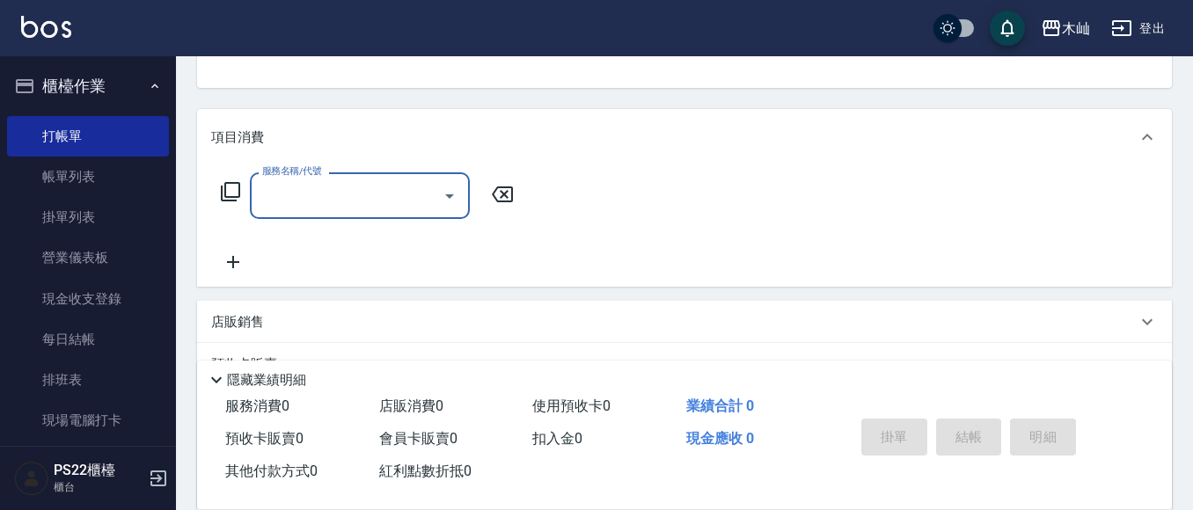
scroll to position [0, 0]
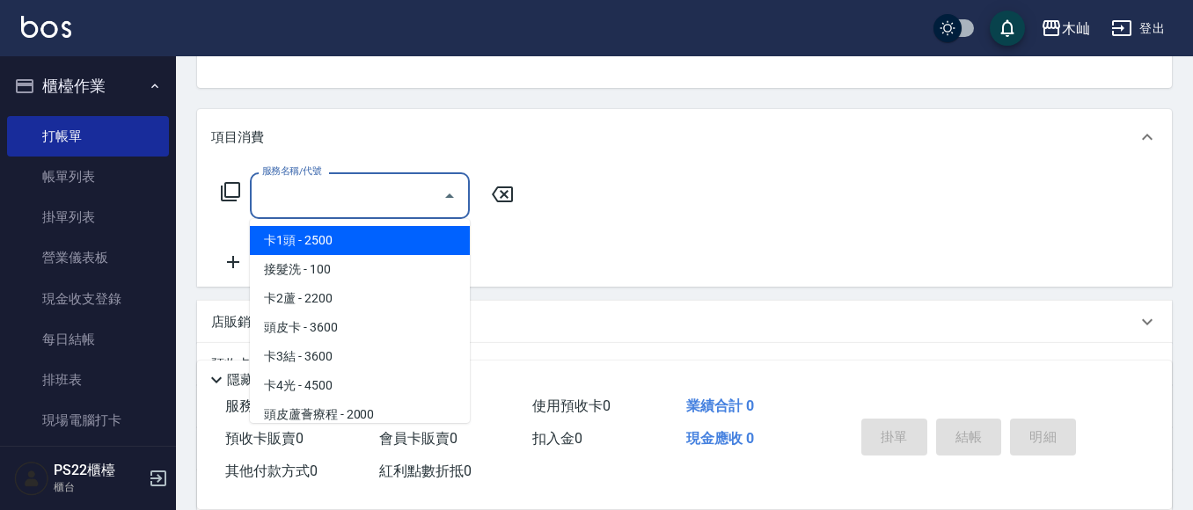
click at [298, 193] on input "服務名稱/代號" at bounding box center [347, 195] width 178 height 31
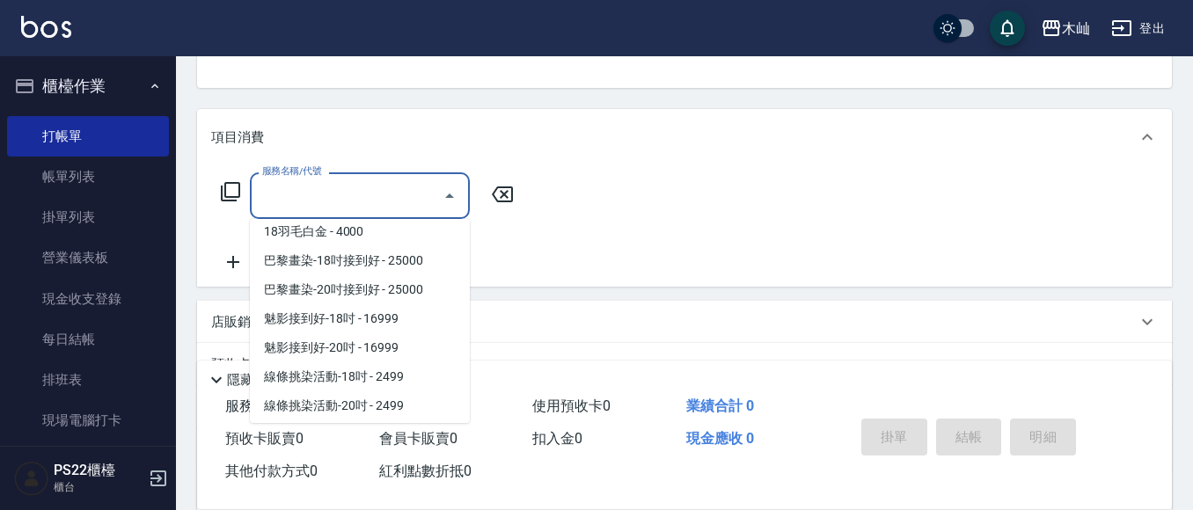
scroll to position [7, 0]
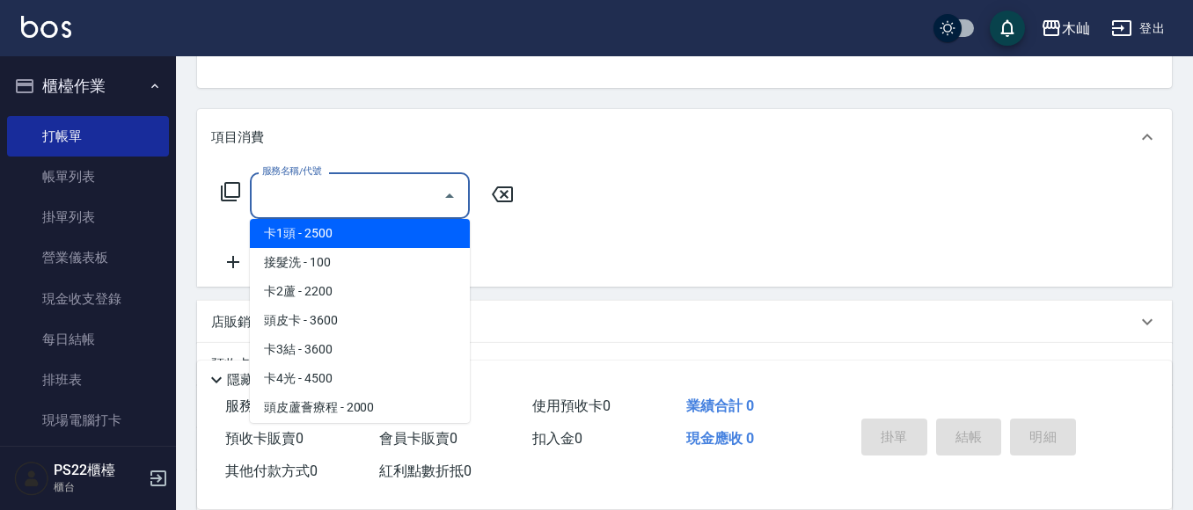
type input "卡1頭(0001)"
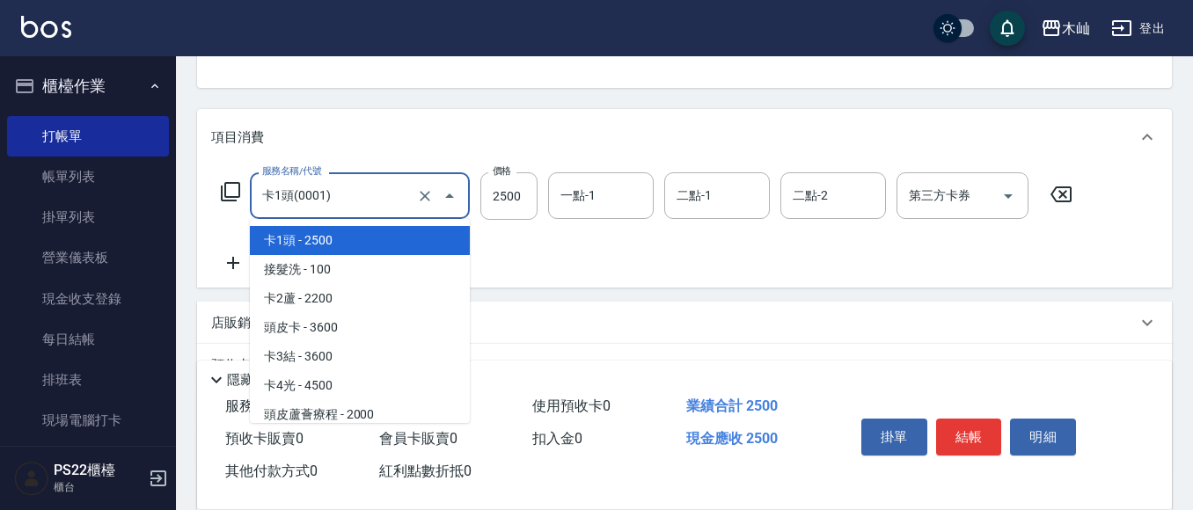
scroll to position [6051, 0]
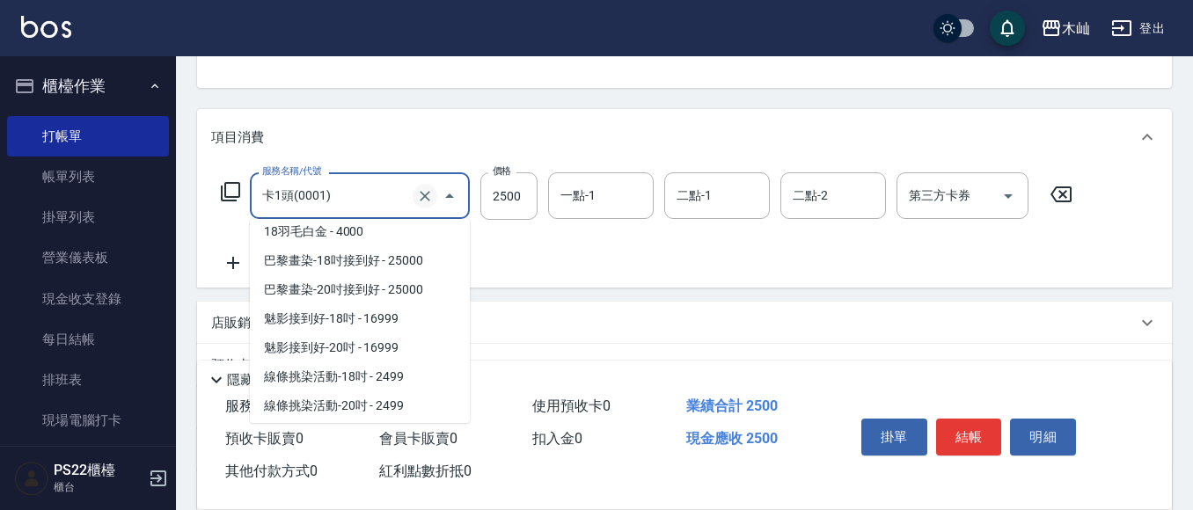
click at [434, 193] on button "Clear" at bounding box center [424, 196] width 25 height 25
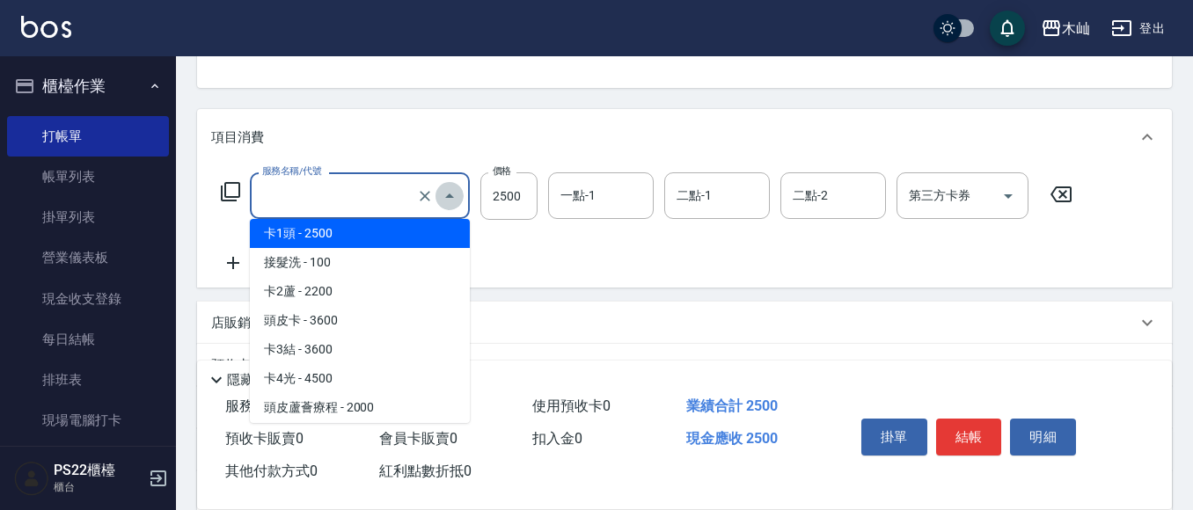
click at [449, 194] on icon "Close" at bounding box center [449, 195] width 9 height 4
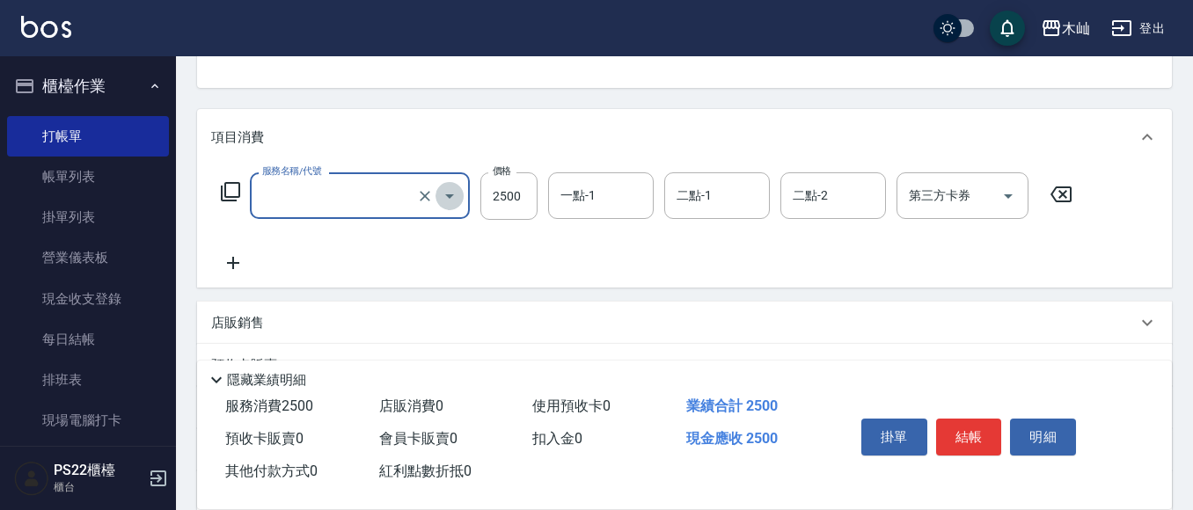
click at [449, 194] on icon "Open" at bounding box center [449, 196] width 9 height 4
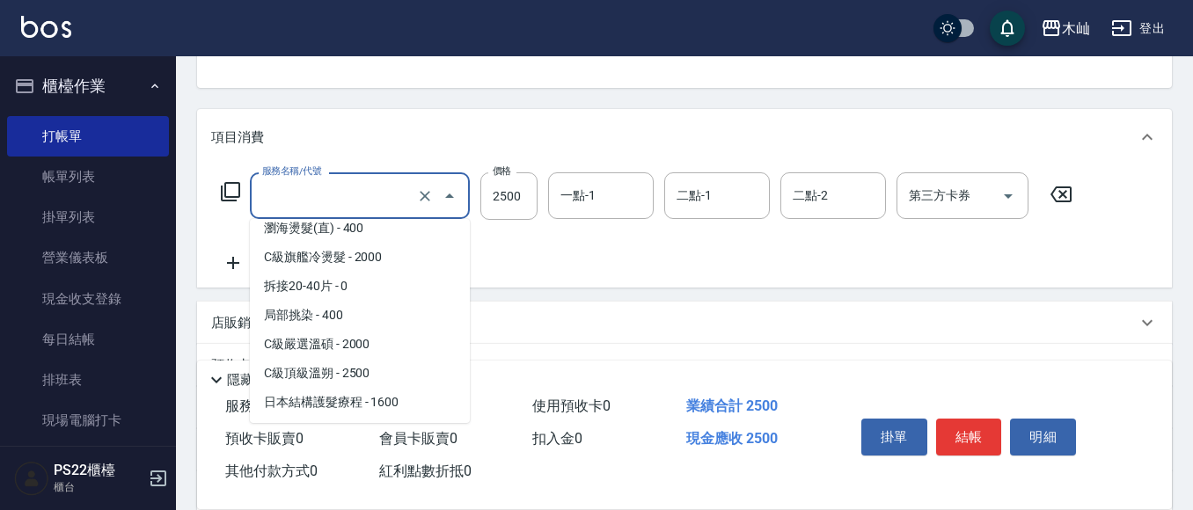
scroll to position [1935, 0]
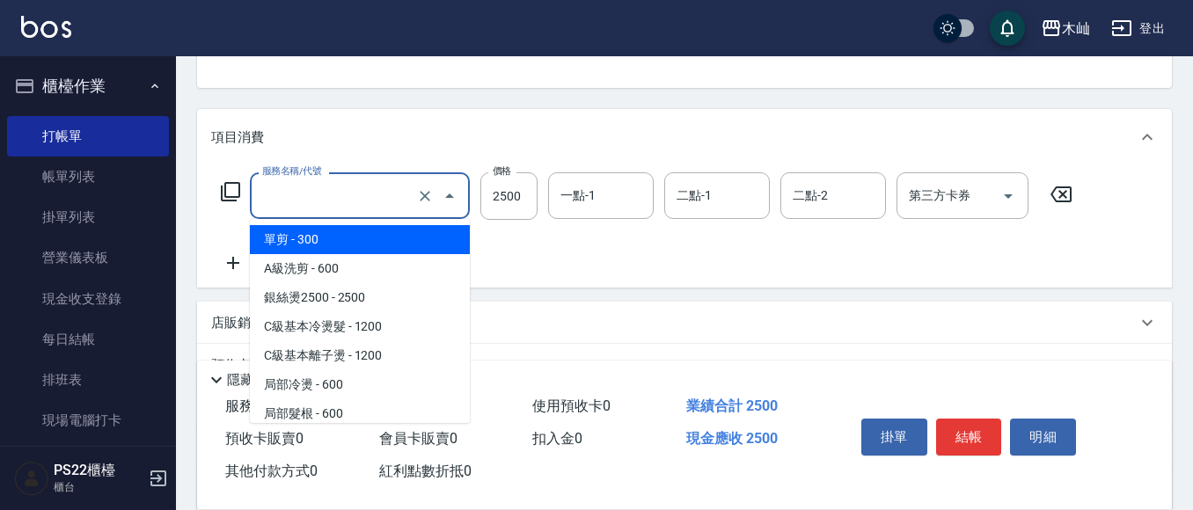
click at [351, 243] on span "單剪 - 300" at bounding box center [360, 239] width 220 height 29
type input "單剪(202)"
type input "300"
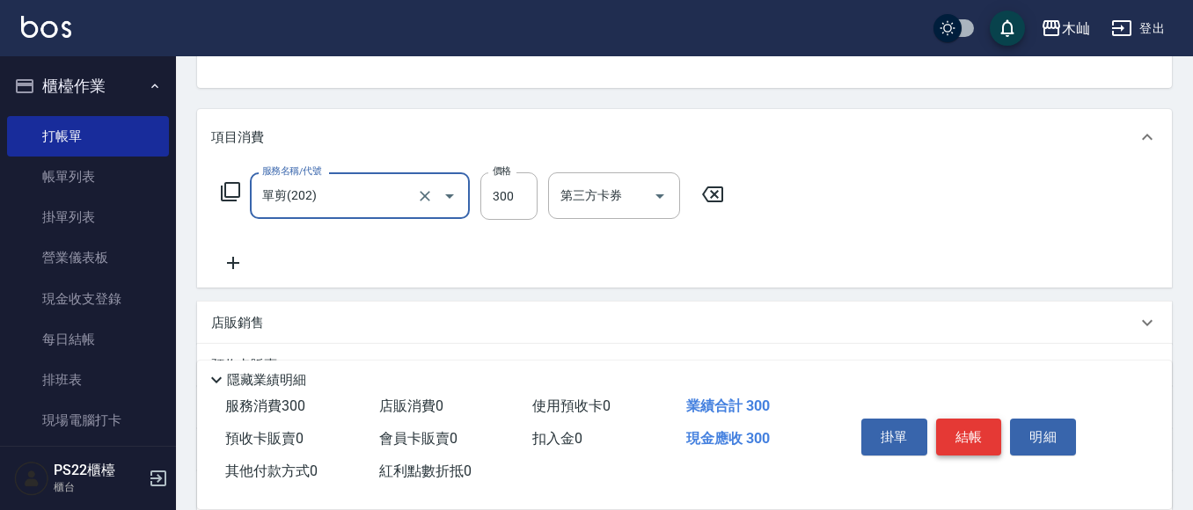
click at [949, 423] on button "結帳" at bounding box center [969, 437] width 66 height 37
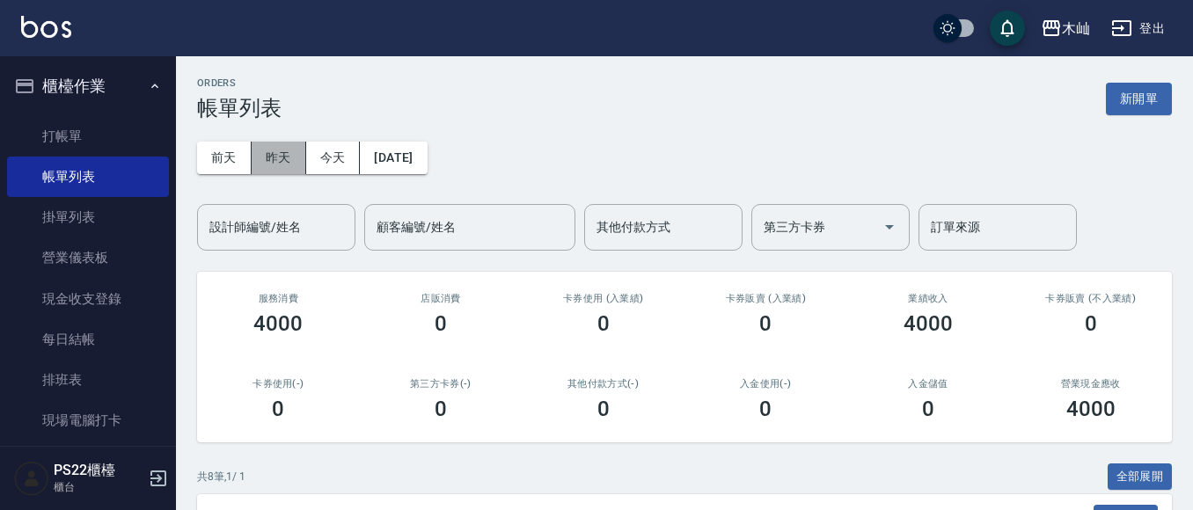
click at [288, 165] on button "昨天" at bounding box center [279, 158] width 55 height 33
click at [316, 163] on button "今天" at bounding box center [333, 158] width 55 height 33
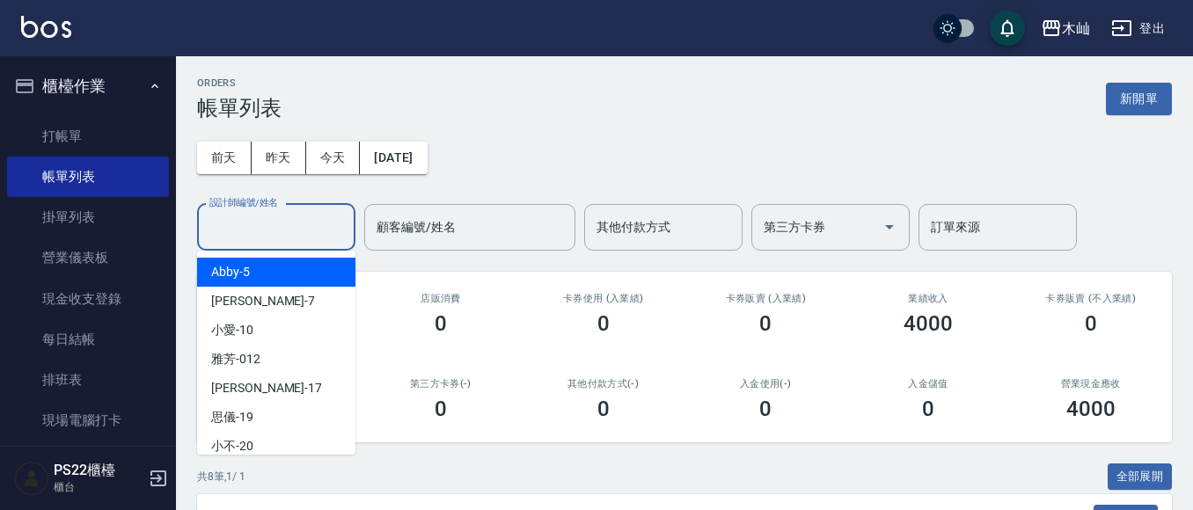
click at [298, 224] on input "設計師編號/姓名" at bounding box center [276, 227] width 142 height 31
type input "Abby-5"
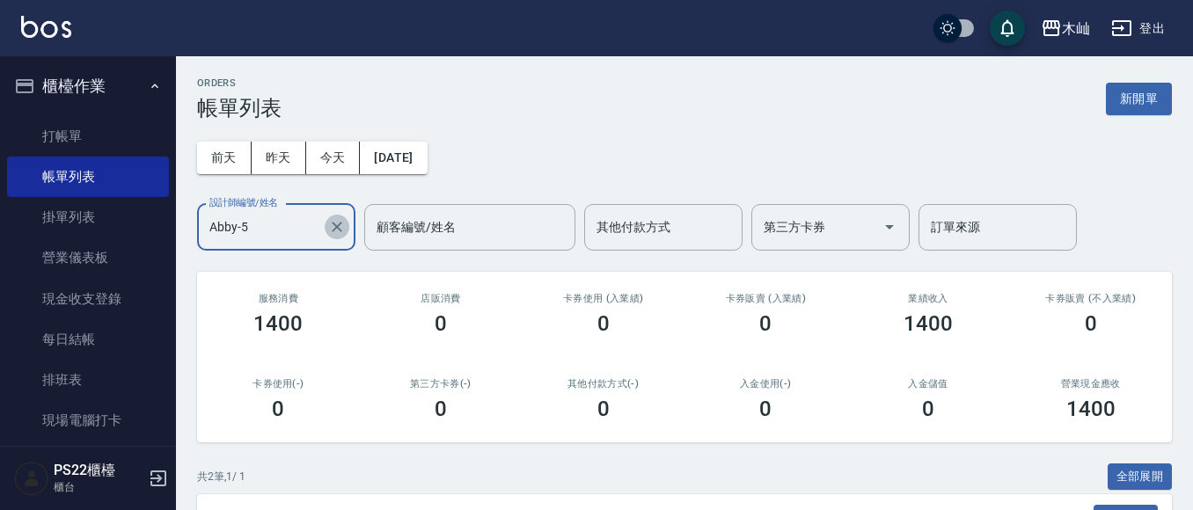
click at [335, 216] on button "Clear" at bounding box center [337, 227] width 25 height 25
click at [297, 234] on input "設計師編號/姓名" at bounding box center [276, 227] width 142 height 31
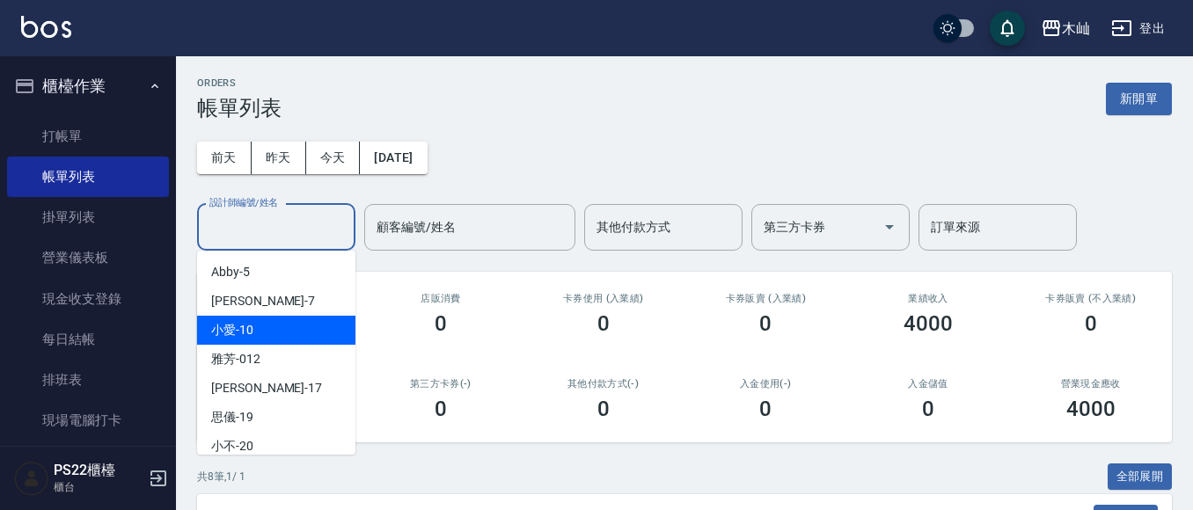
click at [282, 324] on div "小愛 -10" at bounding box center [276, 330] width 158 height 29
type input "小愛-10"
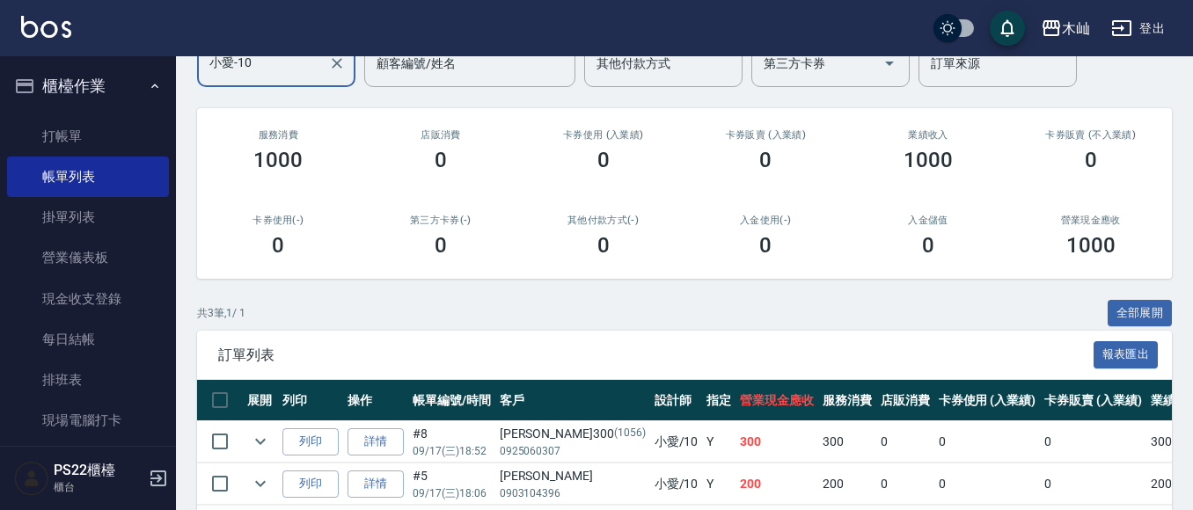
scroll to position [285, 0]
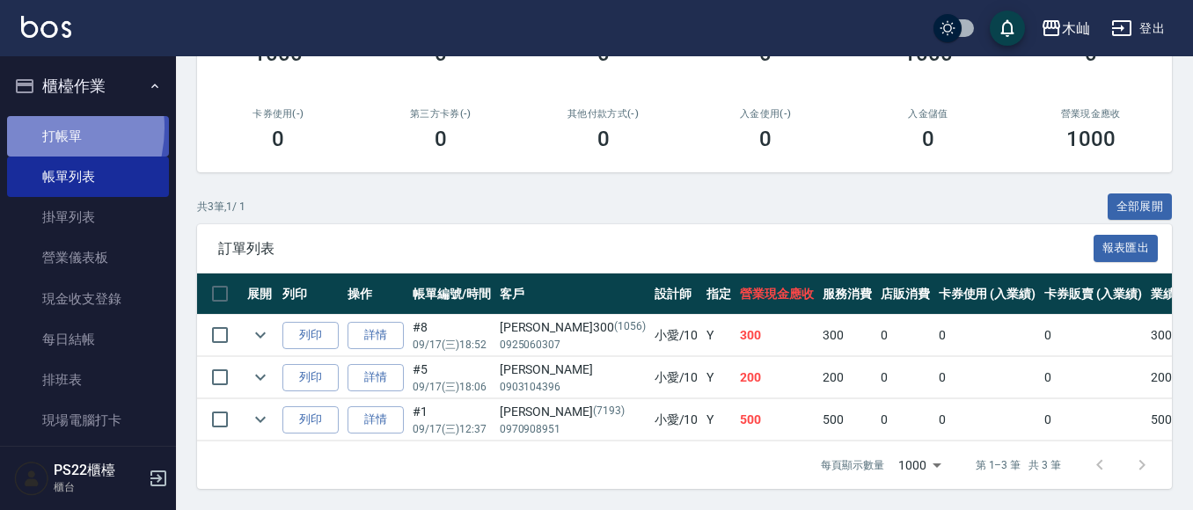
click at [30, 128] on link "打帳單" at bounding box center [88, 136] width 162 height 40
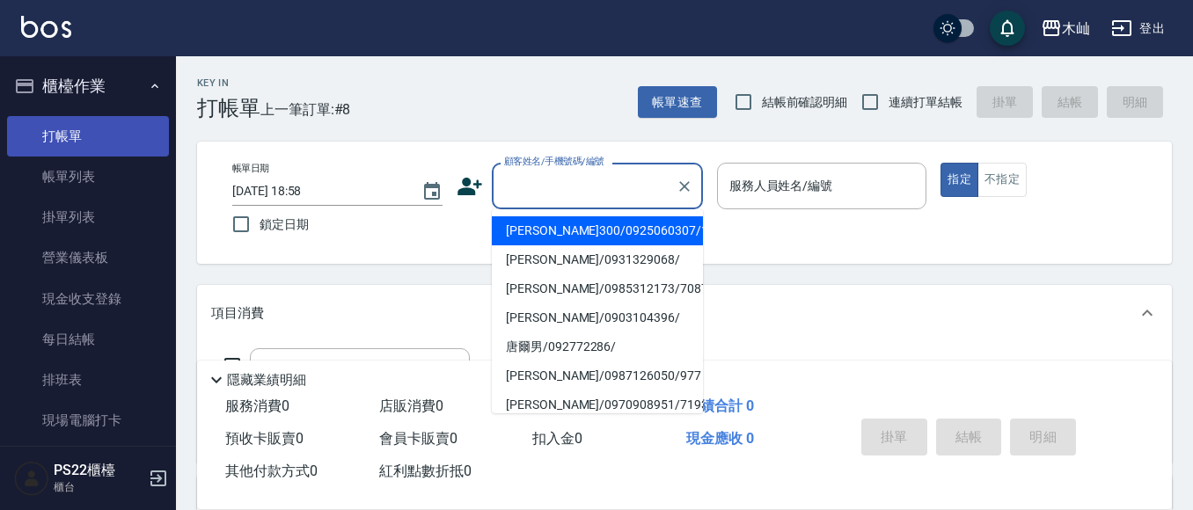
type input "ㄅ"
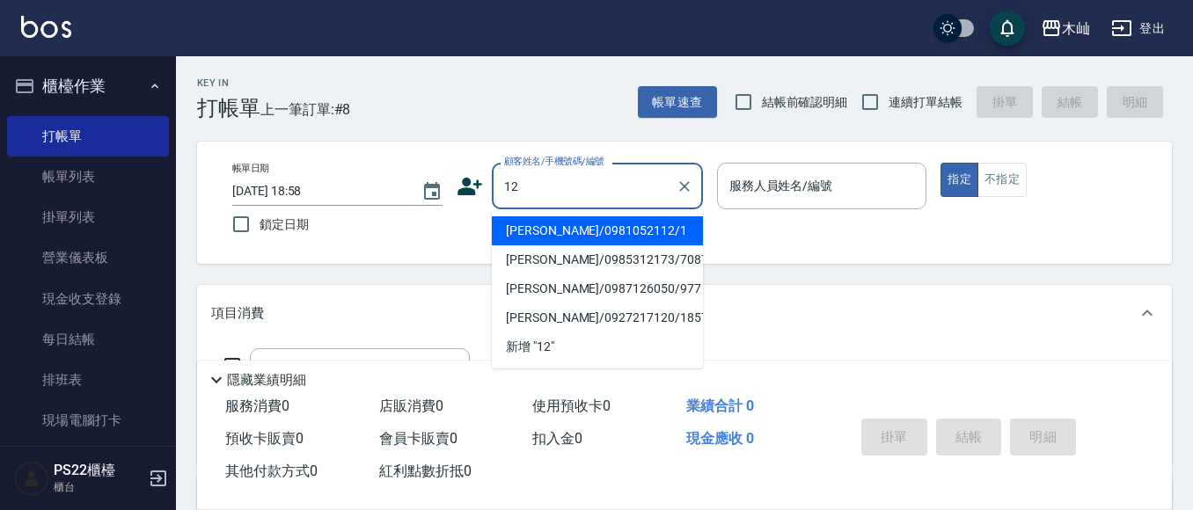
type input "1"
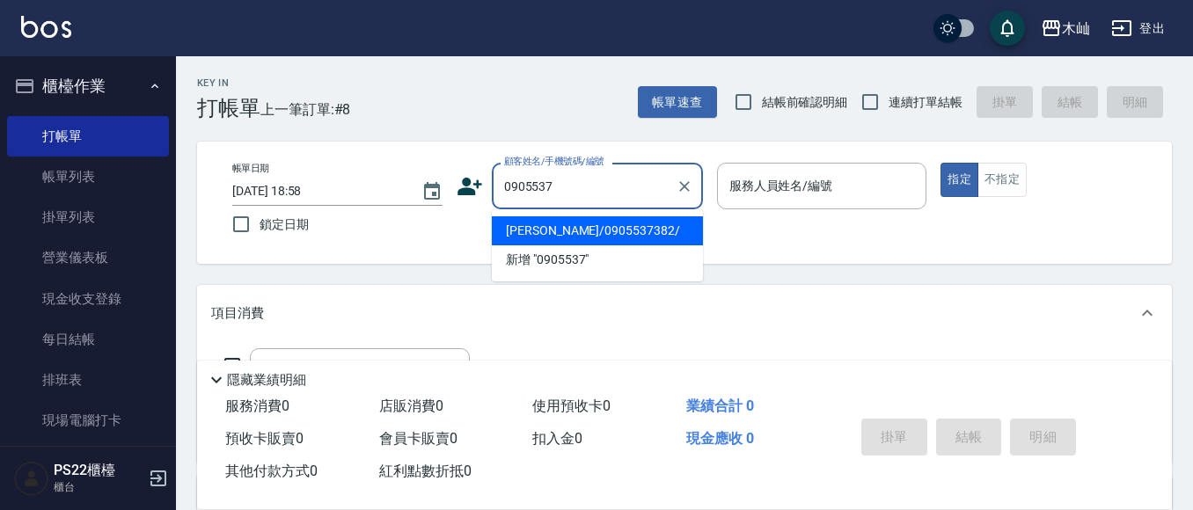
click at [581, 226] on li "[PERSON_NAME]/0905537382/" at bounding box center [597, 230] width 211 height 29
type input "[PERSON_NAME]/0905537382/"
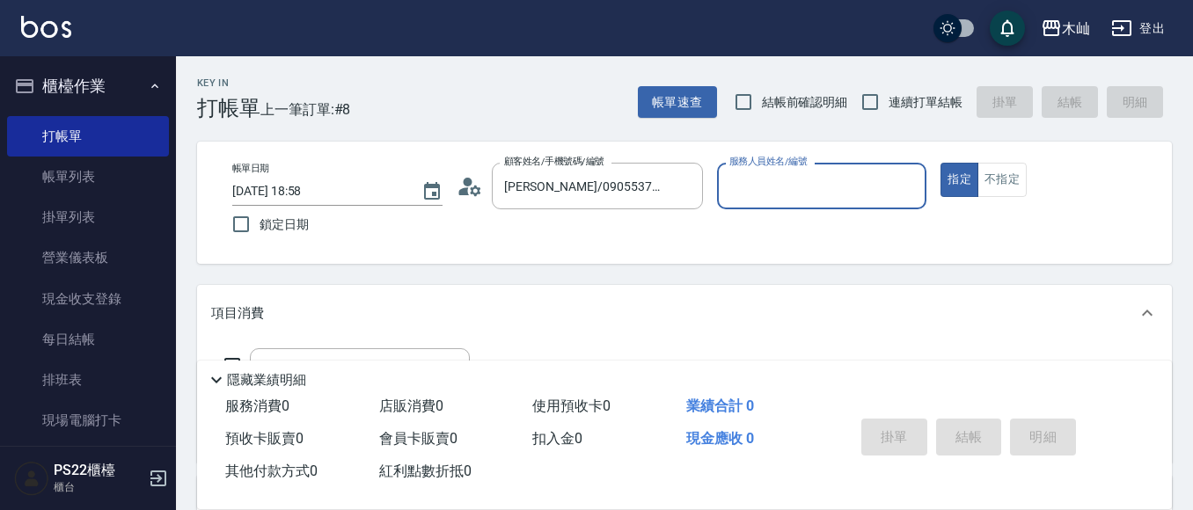
click at [849, 190] on input "服務人員姓名/編號" at bounding box center [822, 186] width 194 height 31
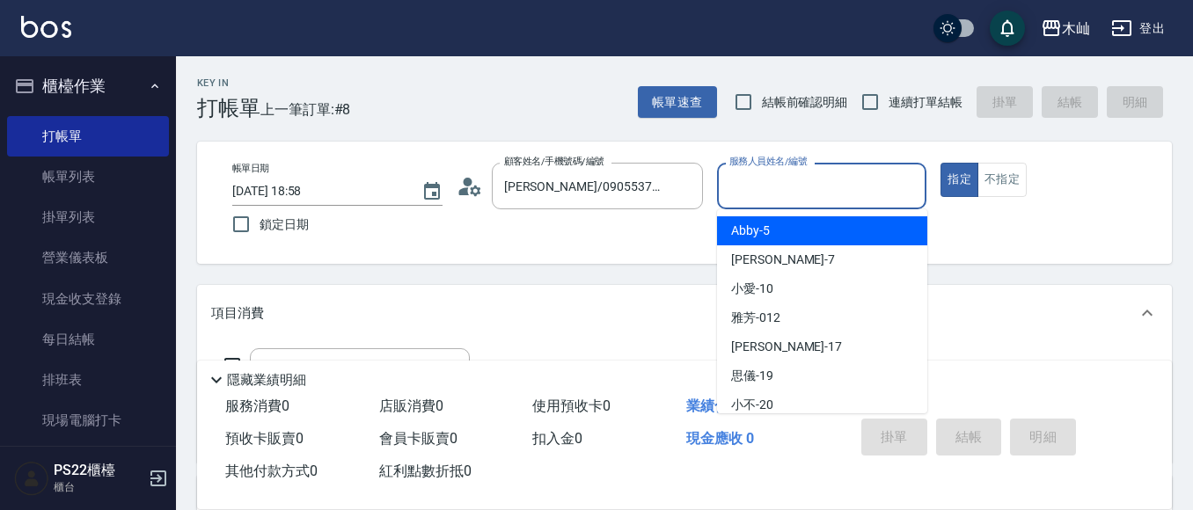
click at [838, 229] on div "Abby -5" at bounding box center [822, 230] width 210 height 29
type input "Abby-5"
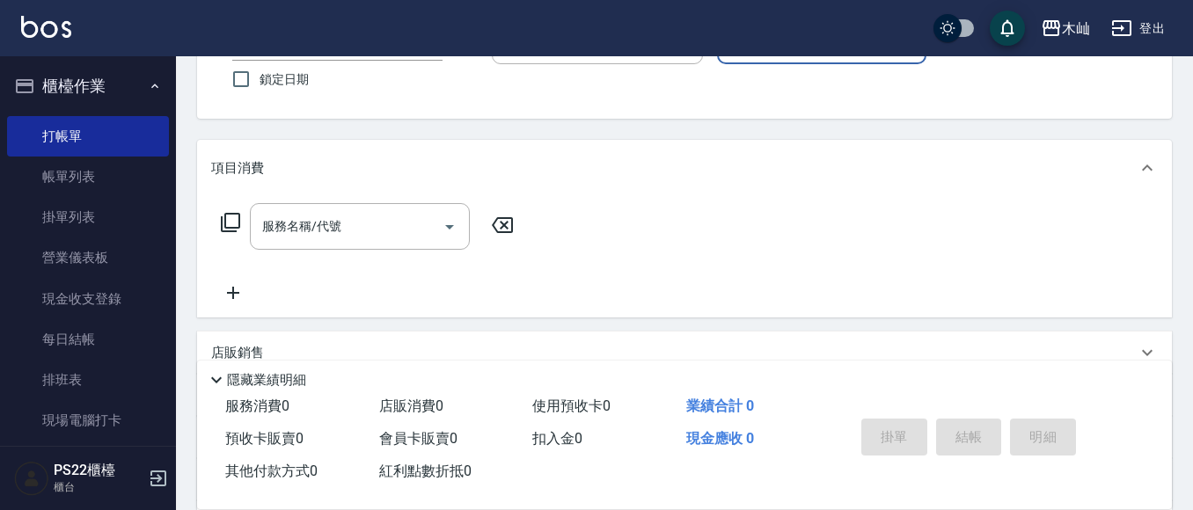
scroll to position [176, 0]
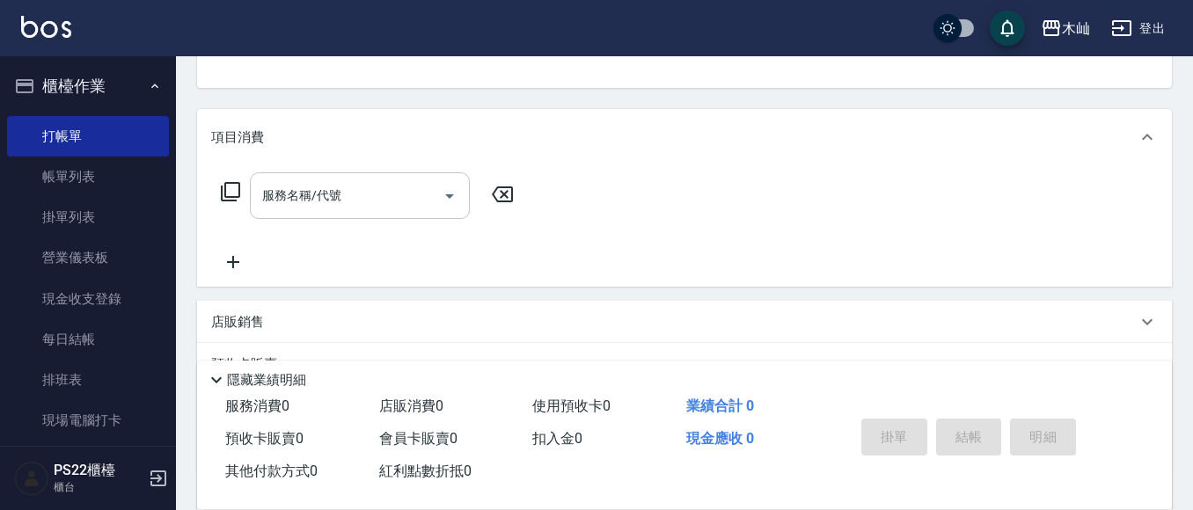
click at [371, 202] on input "服務名稱/代號" at bounding box center [347, 195] width 178 height 31
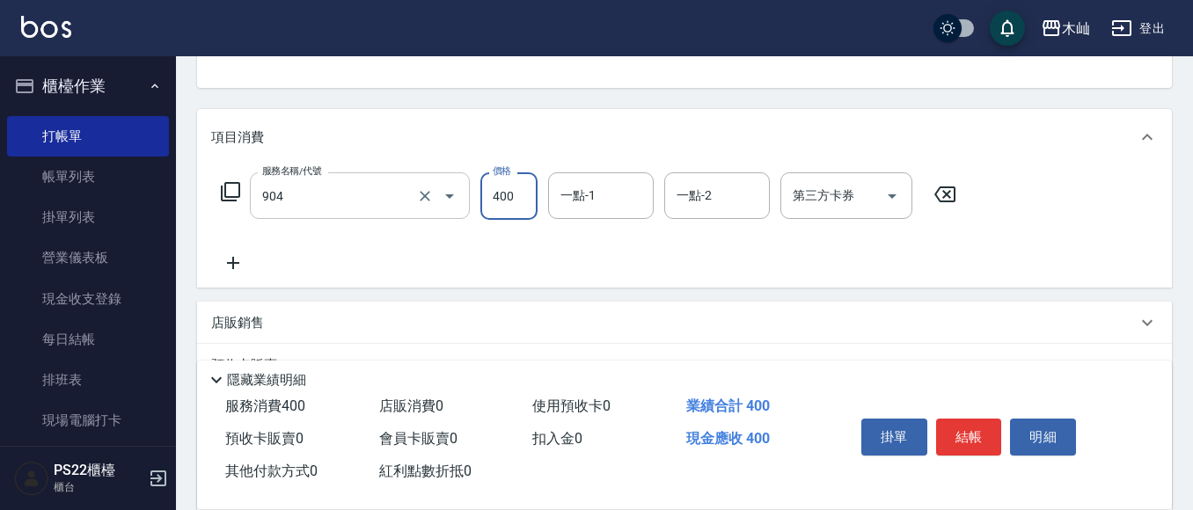
type input "精油洗+瞬護(904)"
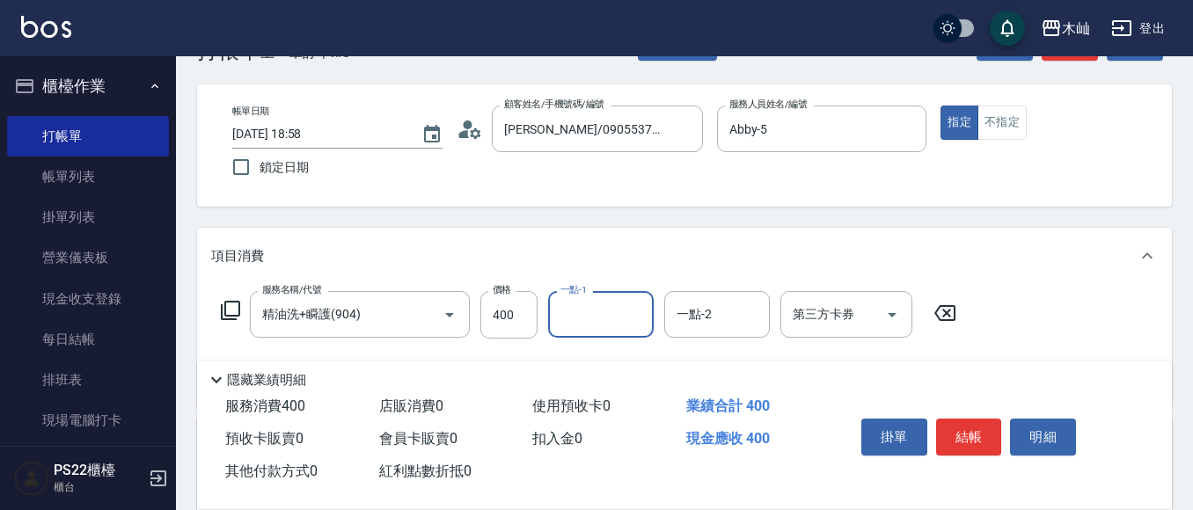
scroll to position [88, 0]
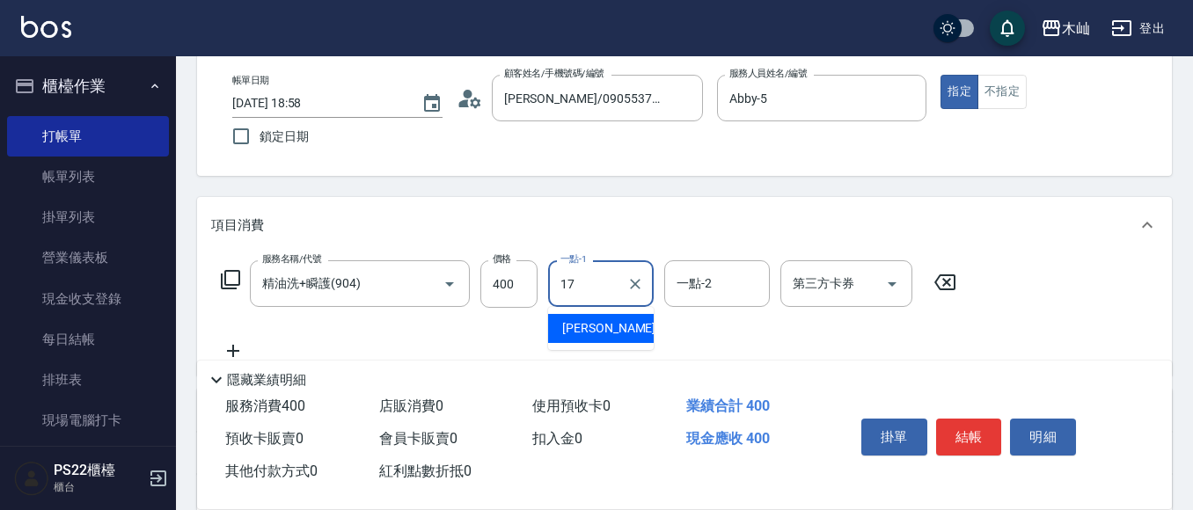
type input "[PERSON_NAME]-17"
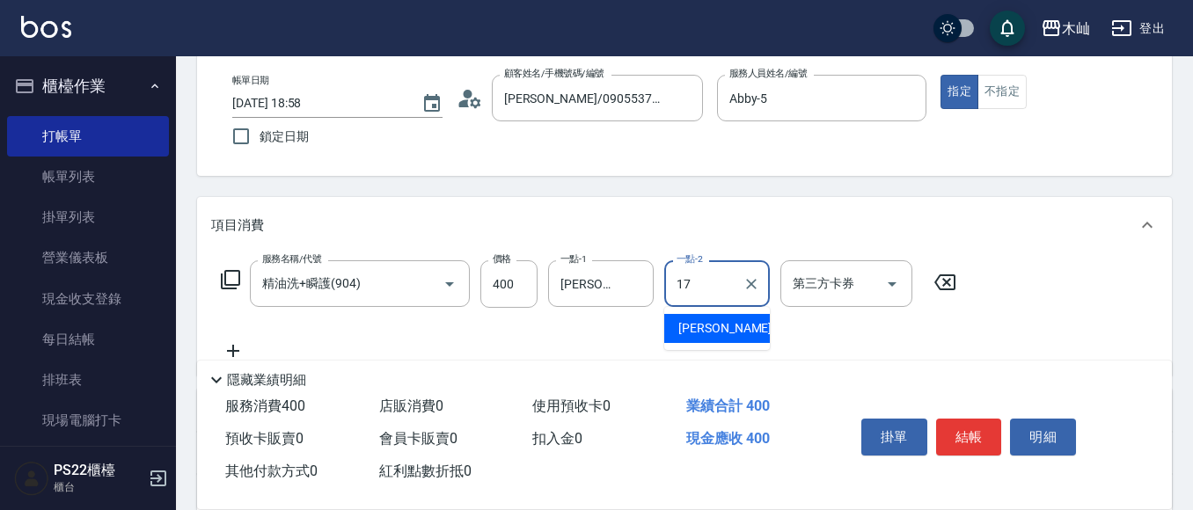
type input "[PERSON_NAME]-17"
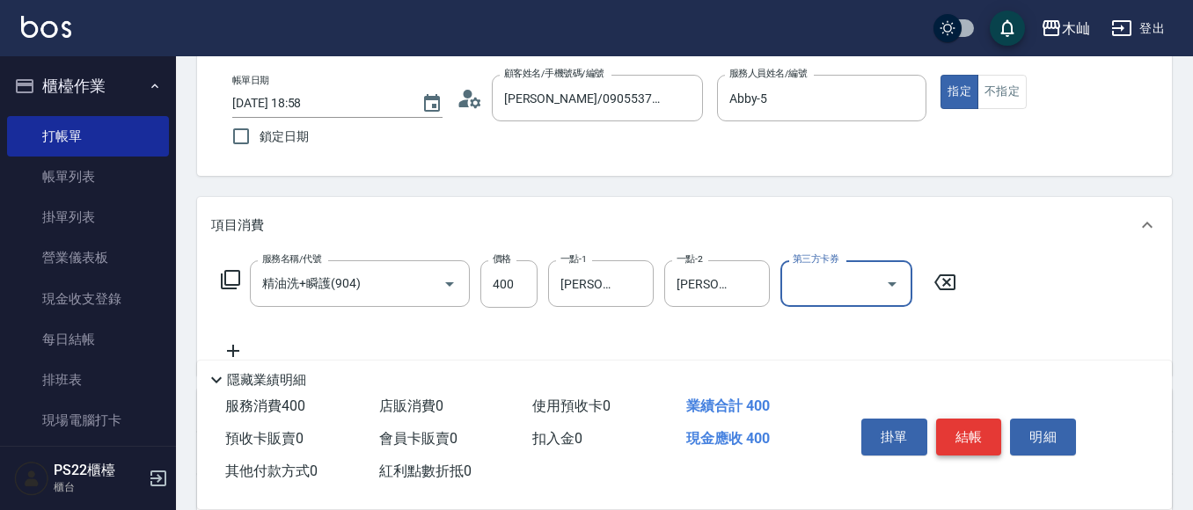
click at [972, 442] on button "結帳" at bounding box center [969, 437] width 66 height 37
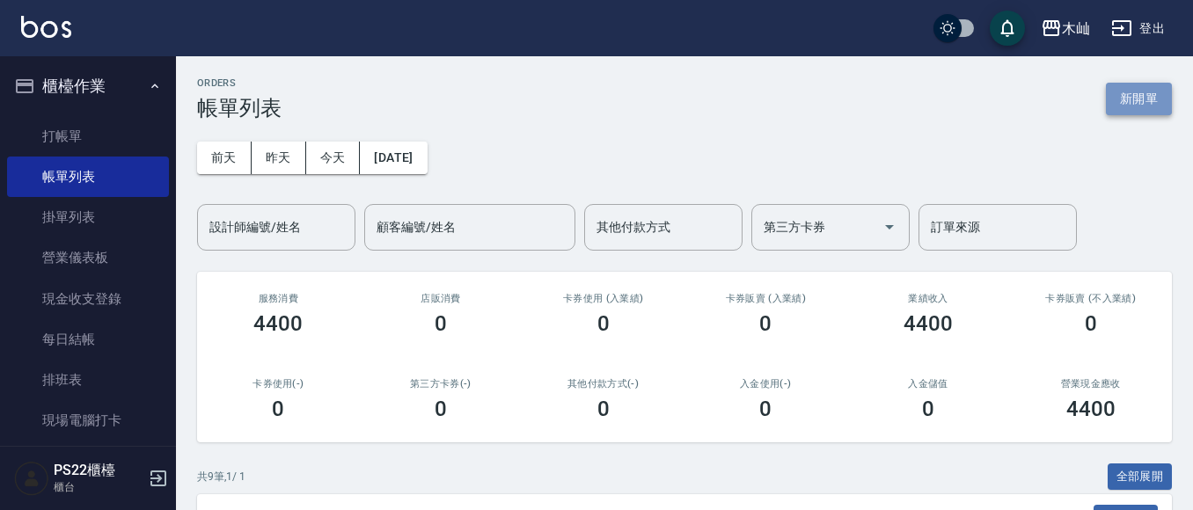
click at [1137, 103] on button "新開單" at bounding box center [1139, 99] width 66 height 33
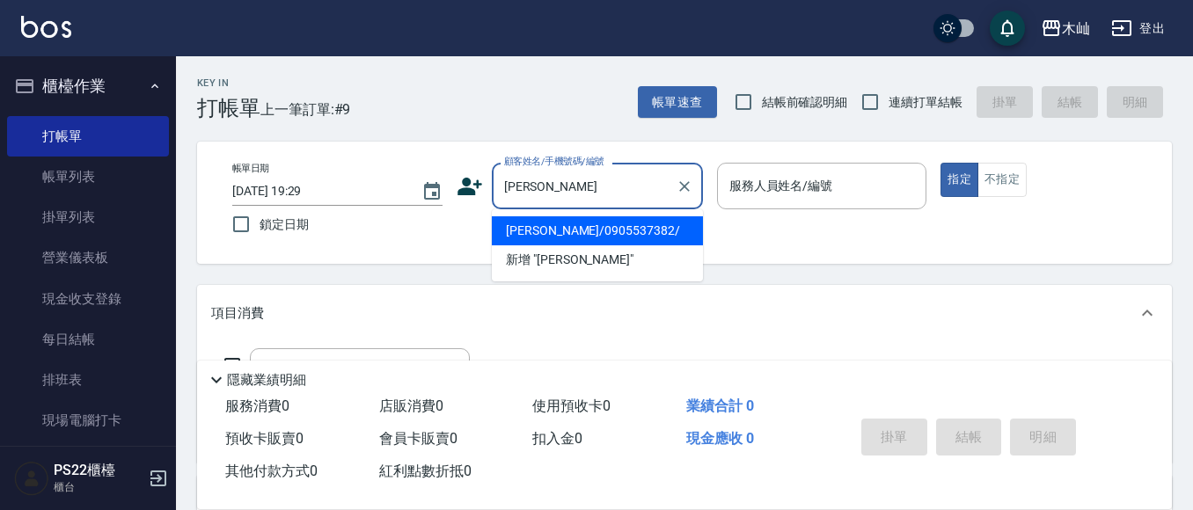
click at [594, 237] on li "[PERSON_NAME]/0905537382/" at bounding box center [597, 230] width 211 height 29
type input "[PERSON_NAME]/0905537382/"
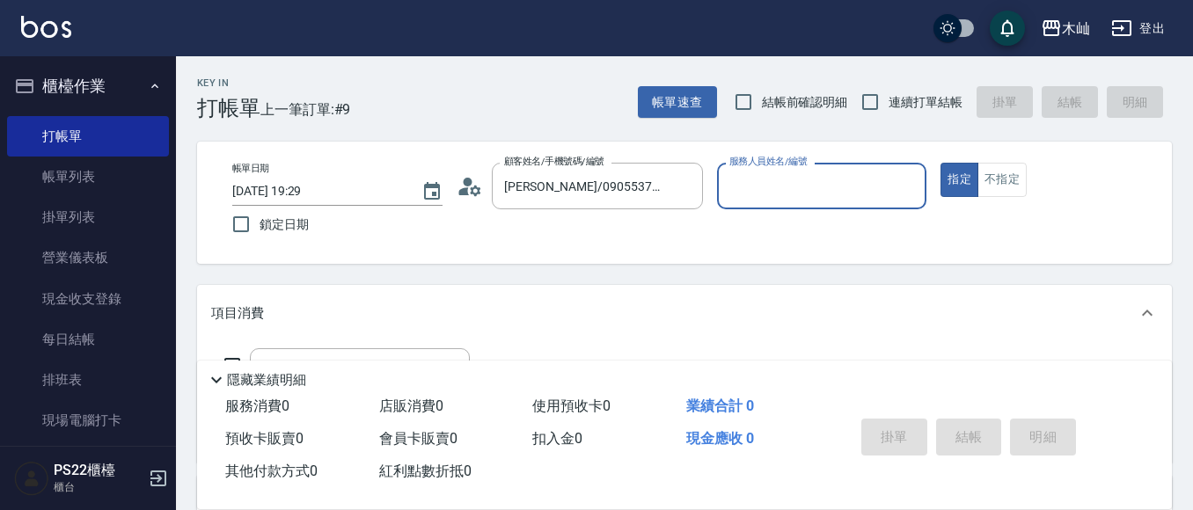
click at [761, 186] on input "服務人員姓名/編號" at bounding box center [822, 186] width 194 height 31
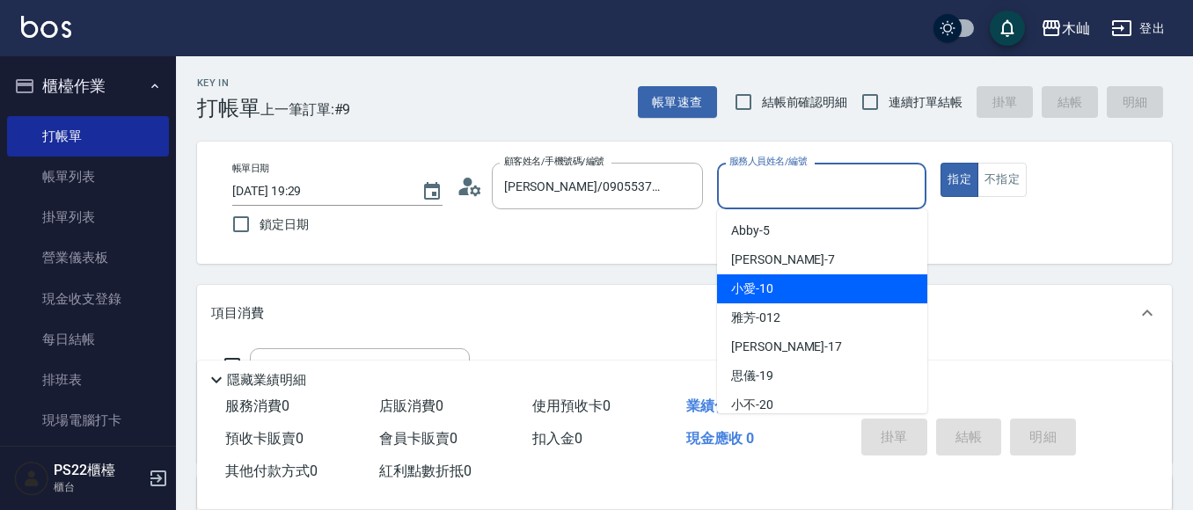
click at [752, 278] on div "小愛 -10" at bounding box center [822, 288] width 210 height 29
type input "小愛-10"
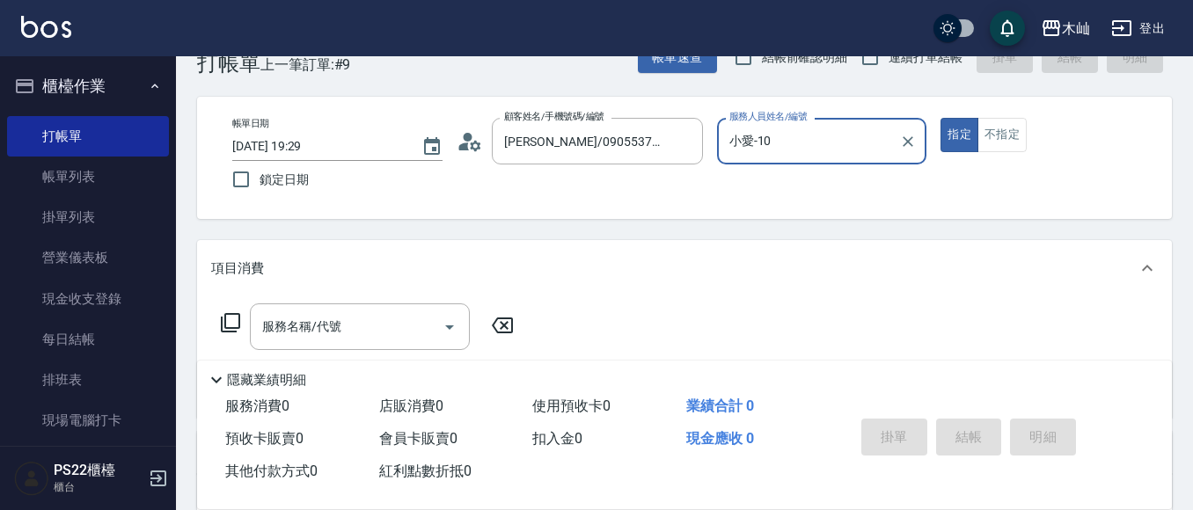
scroll to position [88, 0]
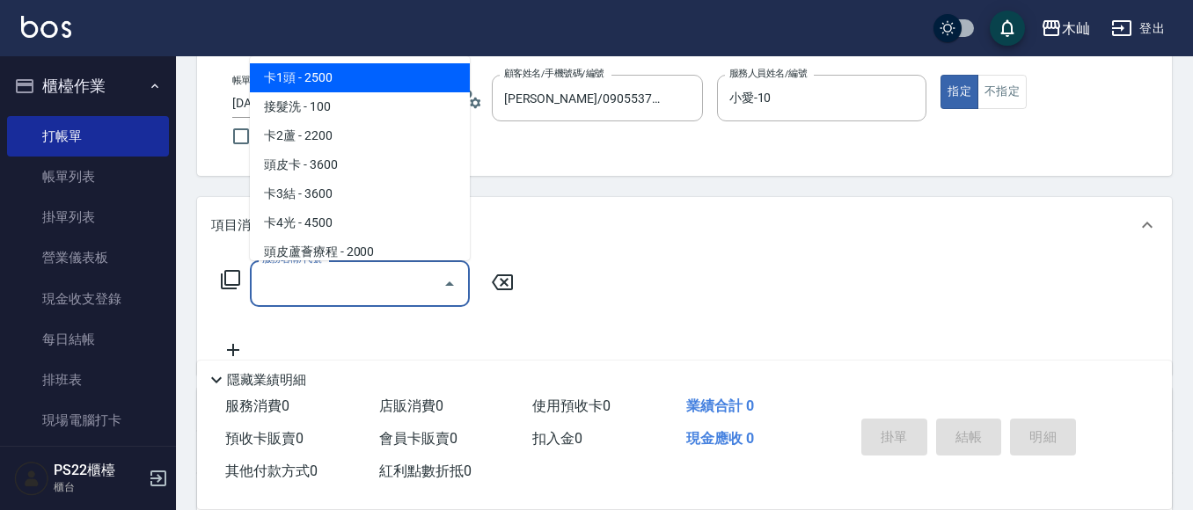
click at [344, 291] on input "服務名稱/代號" at bounding box center [347, 283] width 178 height 31
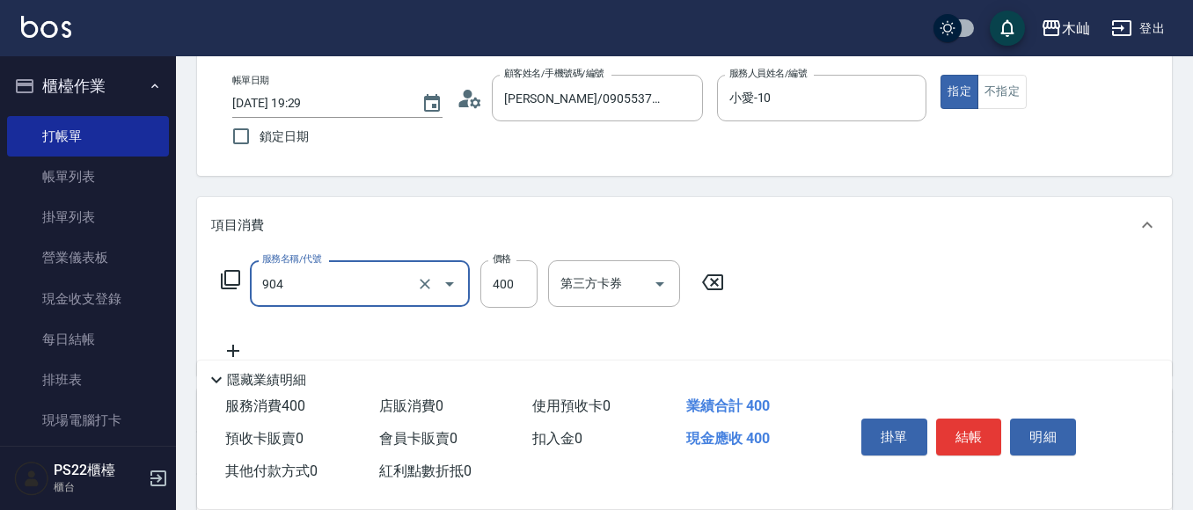
type input "精油洗+瞬護(904)"
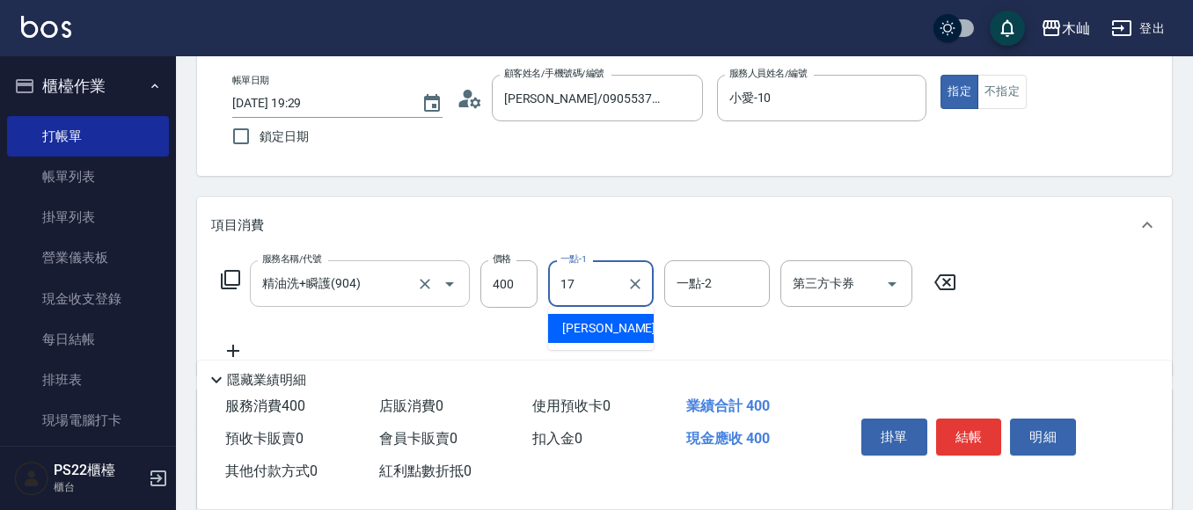
type input "[PERSON_NAME]-17"
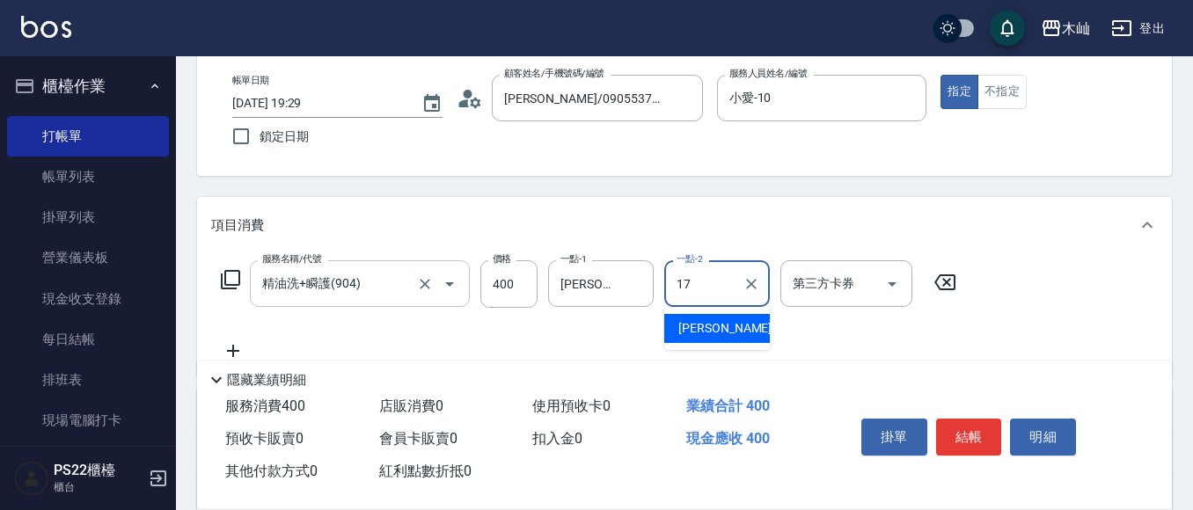
type input "[PERSON_NAME]-17"
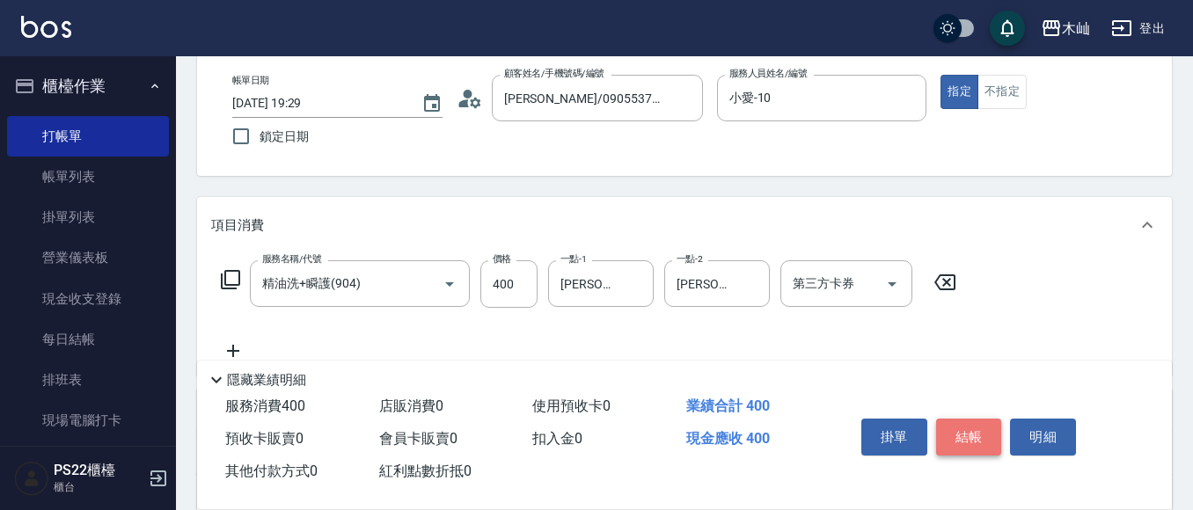
click at [983, 436] on button "結帳" at bounding box center [969, 437] width 66 height 37
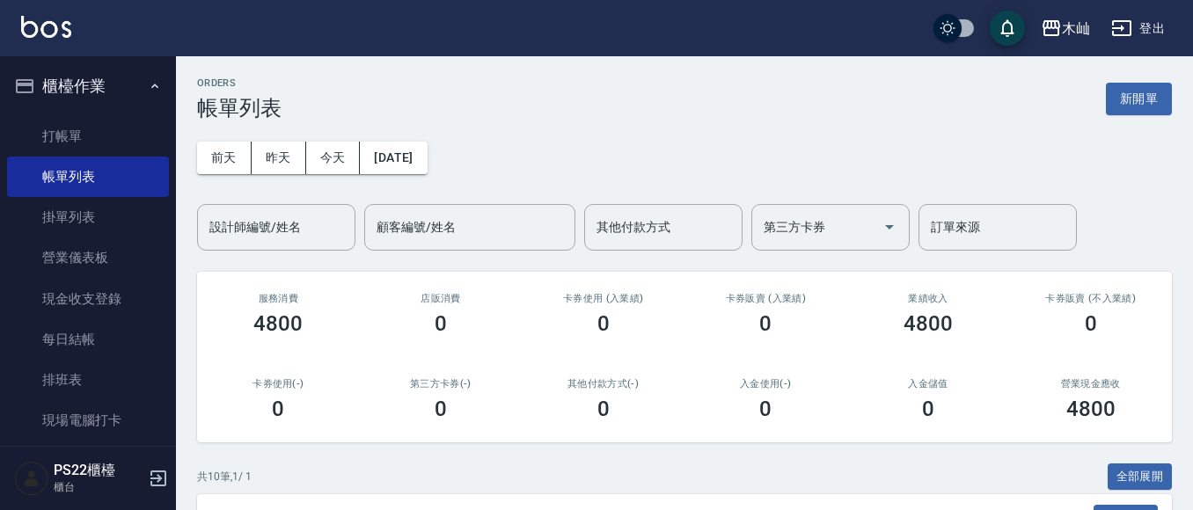
scroll to position [176, 0]
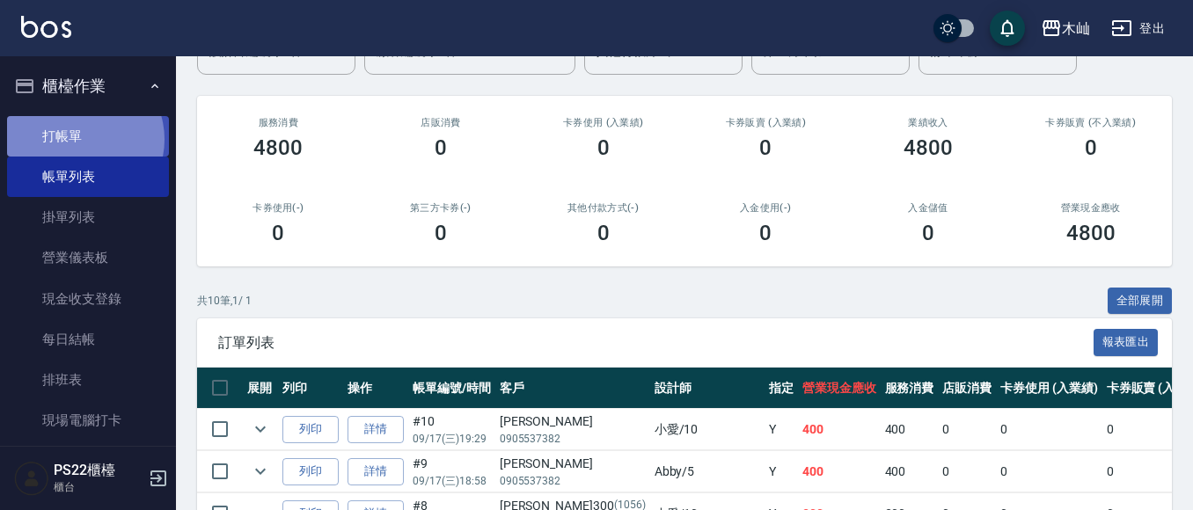
click at [81, 139] on link "打帳單" at bounding box center [88, 136] width 162 height 40
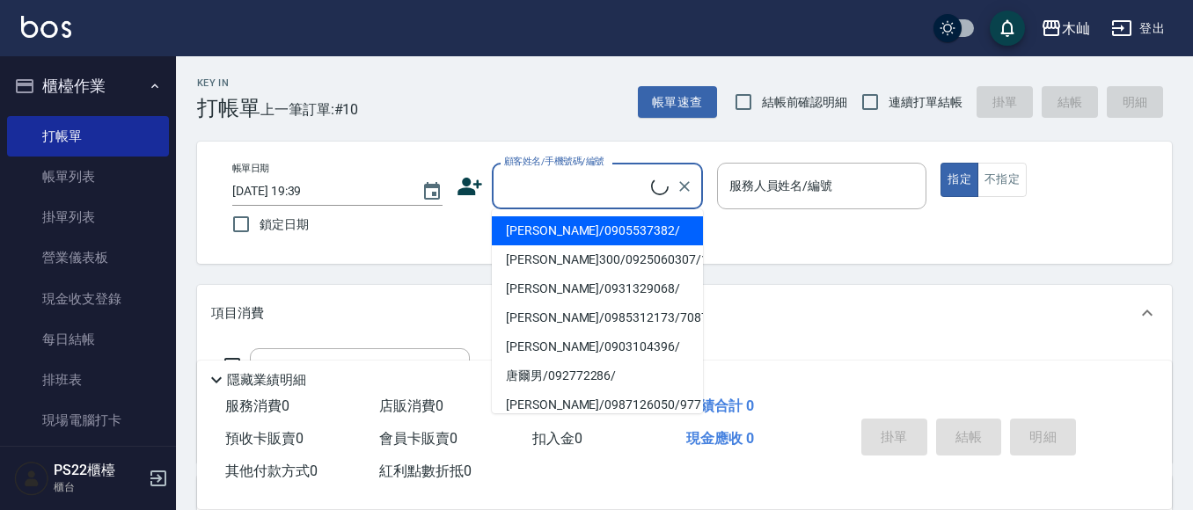
click at [558, 192] on input "顧客姓名/手機號碼/編號" at bounding box center [575, 186] width 151 height 31
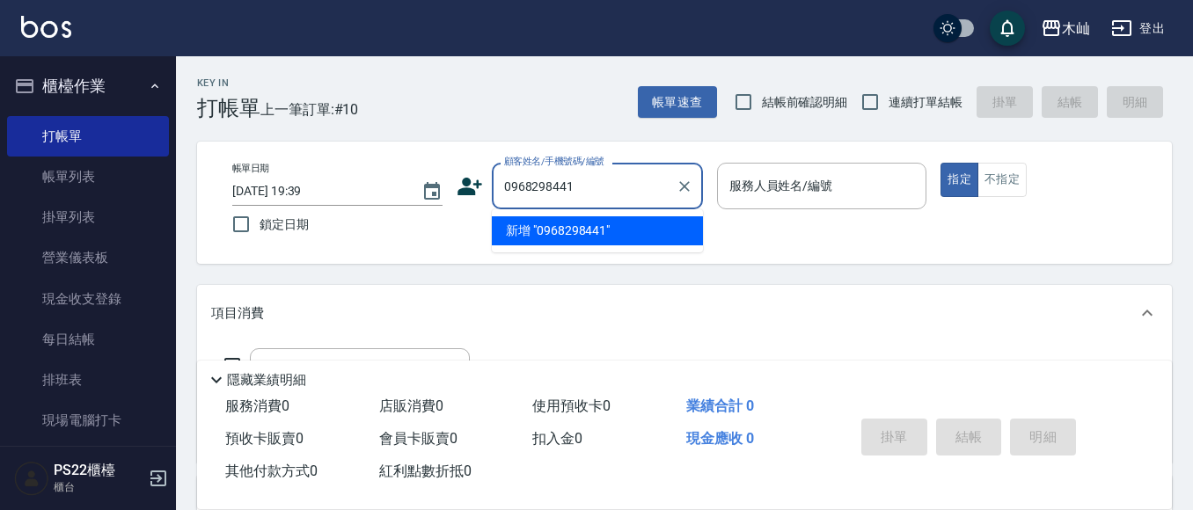
type input "0968298441"
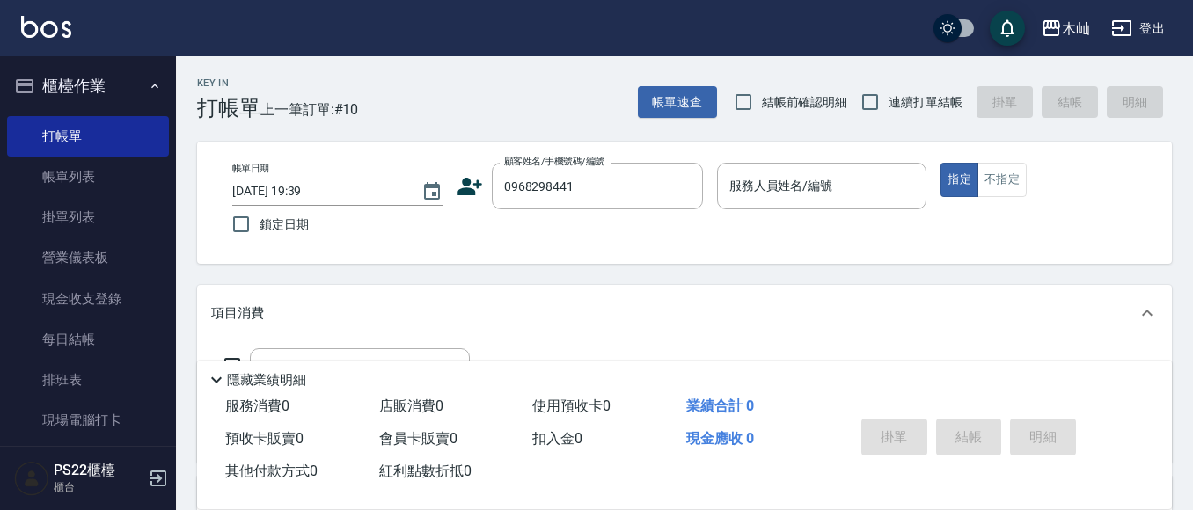
click at [460, 187] on icon at bounding box center [469, 186] width 26 height 26
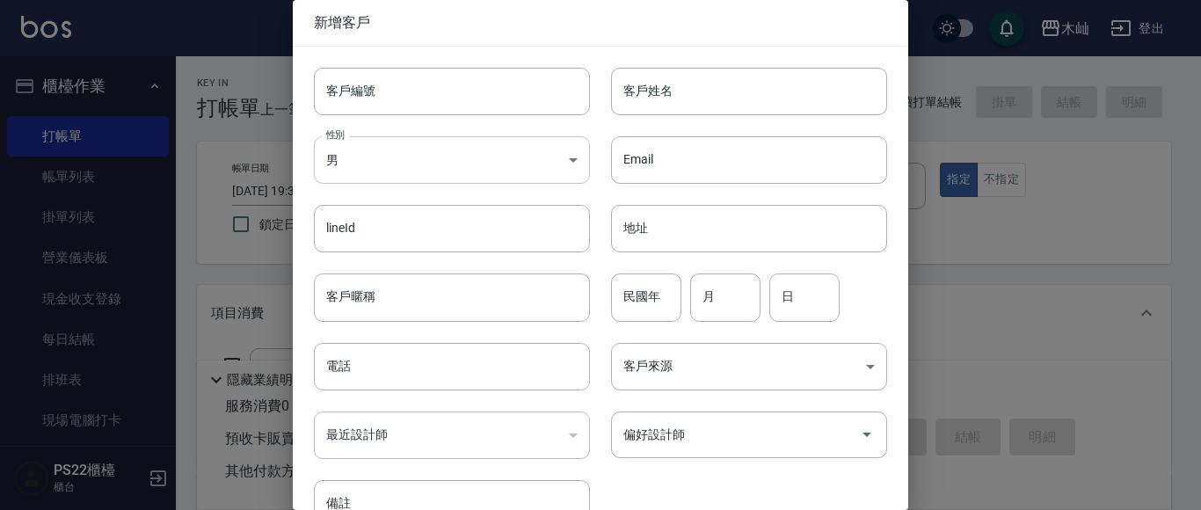
type input "0968298441"
click at [478, 162] on body "木屾 登出 櫃檯作業 打帳單 帳單列表 掛單列表 營業儀表板 現金收支登錄 每日結帳 排班表 現場電腦打卡 預約管理 預約管理 單日預約紀錄 單週預約紀錄 報…" at bounding box center [600, 428] width 1201 height 857
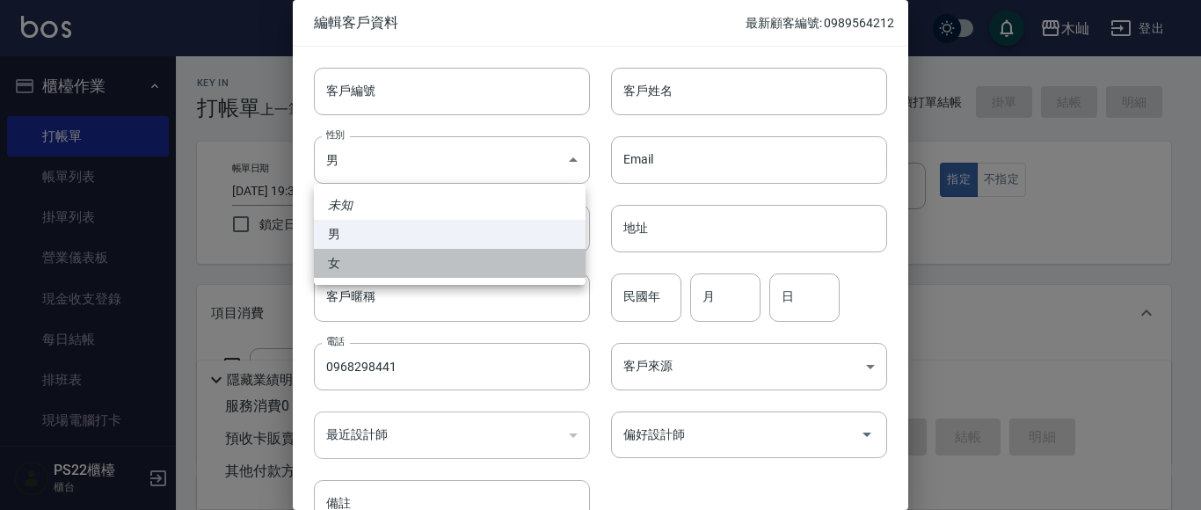
click at [448, 263] on li "女" at bounding box center [450, 263] width 272 height 29
type input "[DEMOGRAPHIC_DATA]"
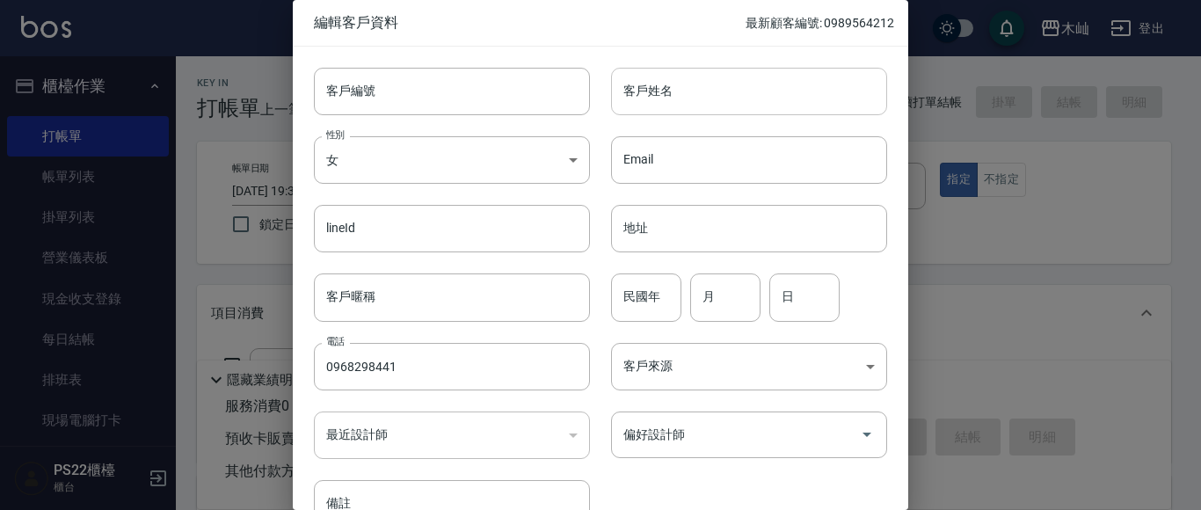
click at [638, 95] on input "客戶姓名" at bounding box center [749, 91] width 276 height 47
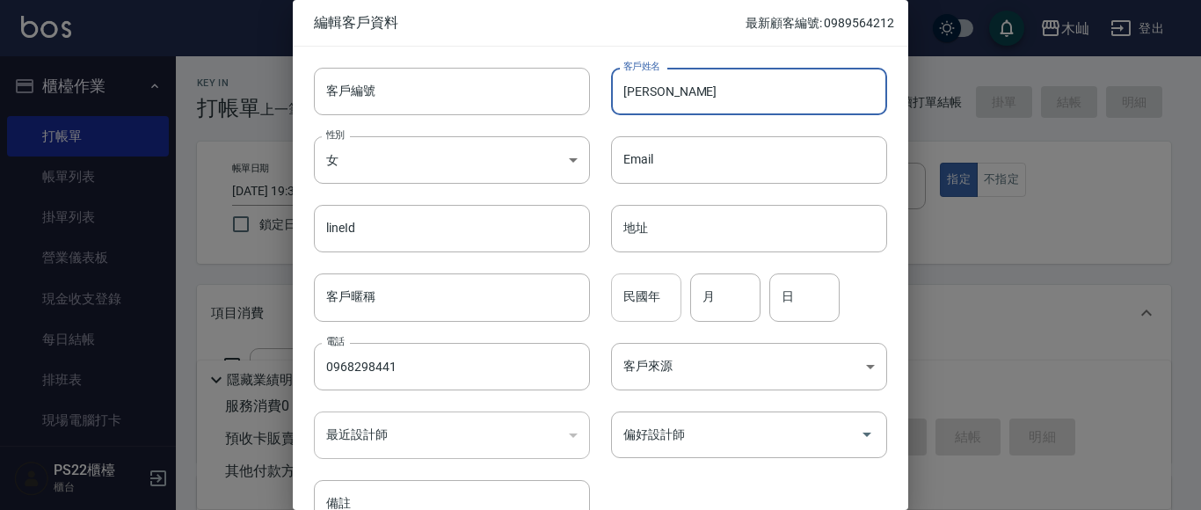
type input "[PERSON_NAME]"
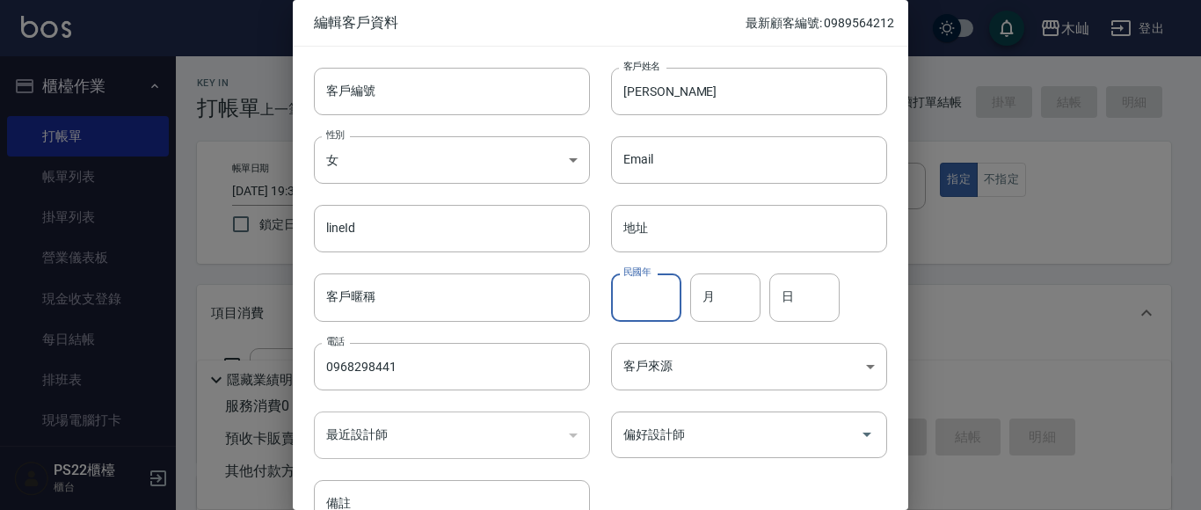
click at [653, 279] on input "民國年" at bounding box center [646, 297] width 70 height 47
type input "94"
type input "11"
type input "14"
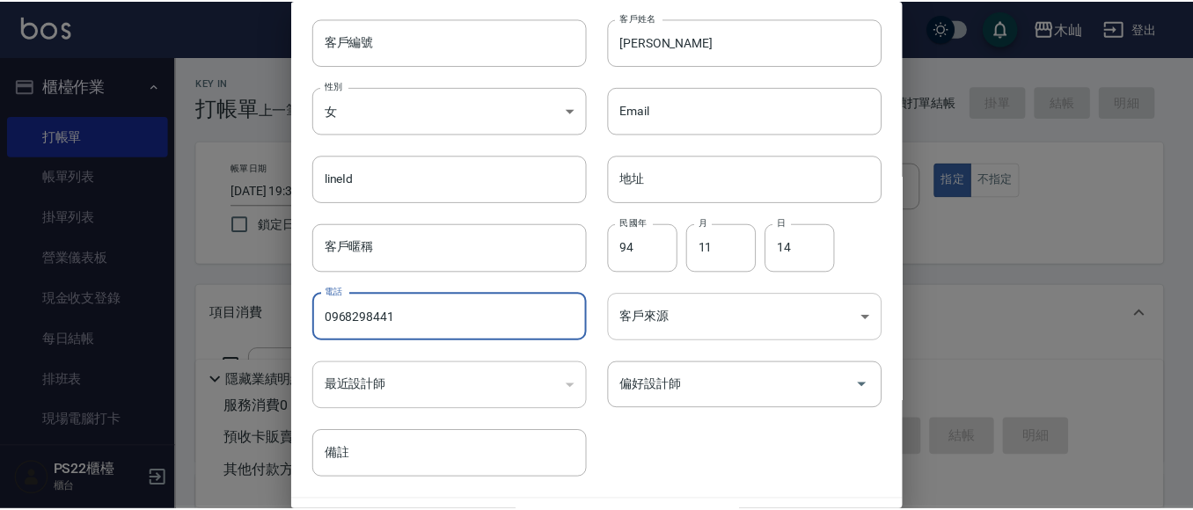
scroll to position [99, 0]
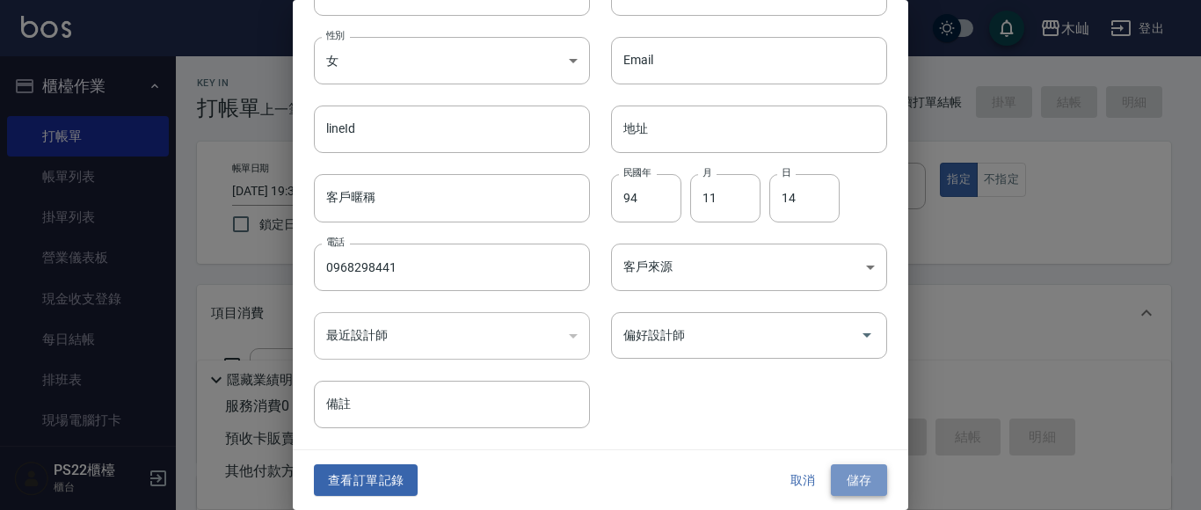
click at [863, 471] on button "儲存" at bounding box center [859, 480] width 56 height 33
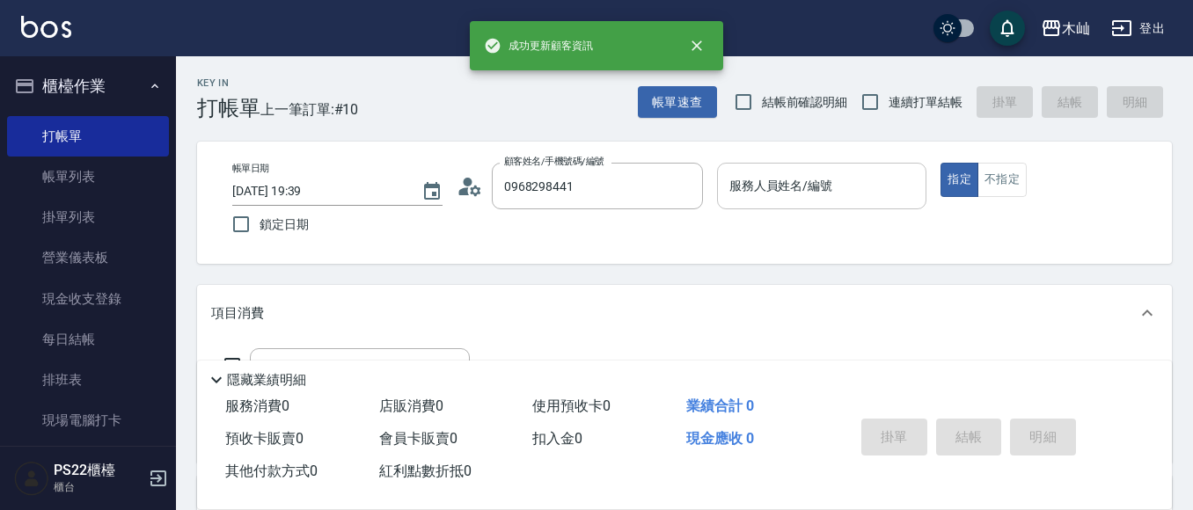
click at [890, 204] on div "服務人員姓名/編號" at bounding box center [822, 186] width 210 height 47
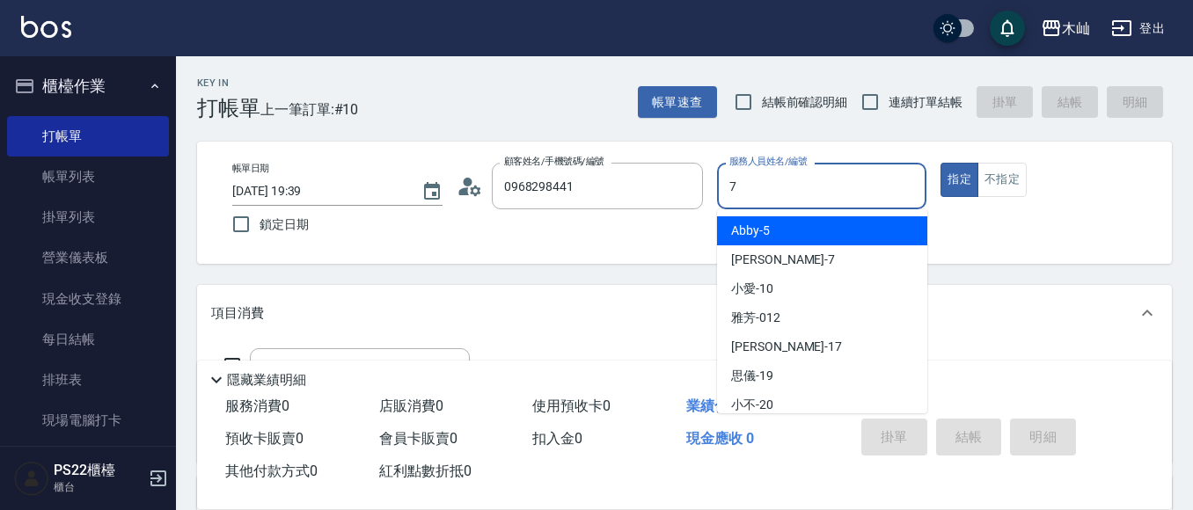
type input "[PERSON_NAME]-7"
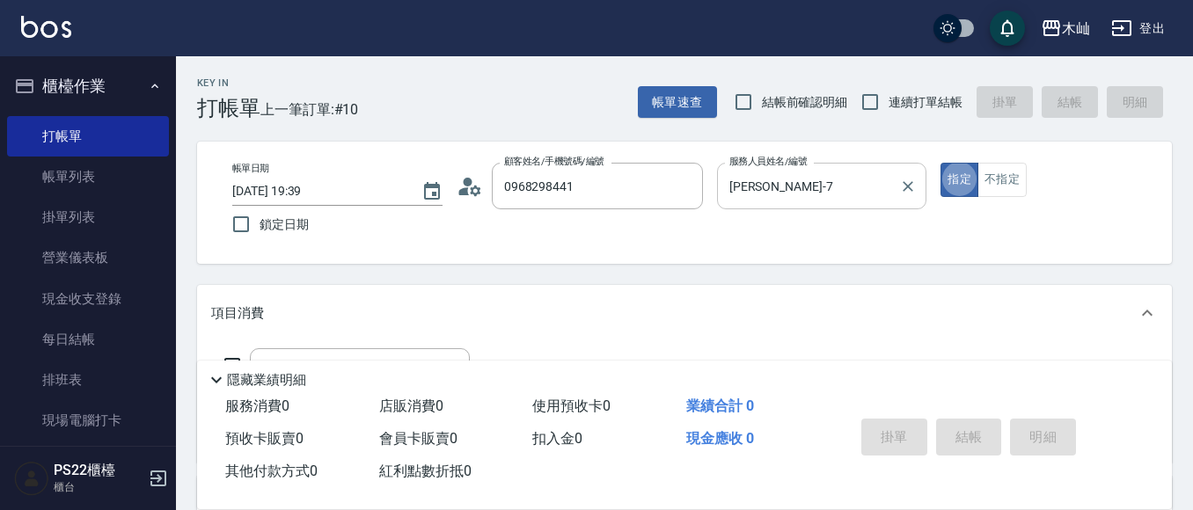
type button "true"
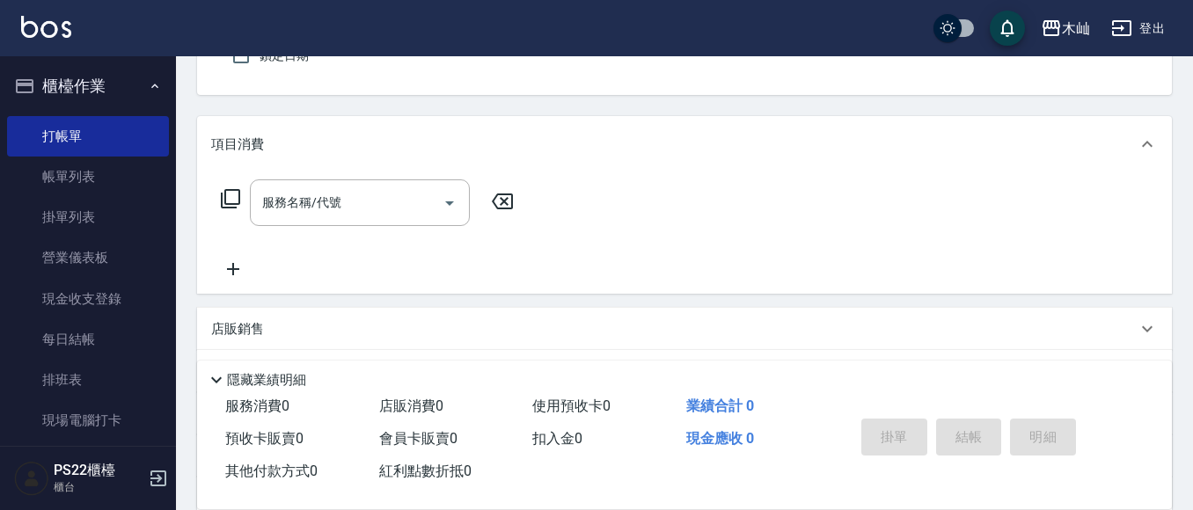
scroll to position [176, 0]
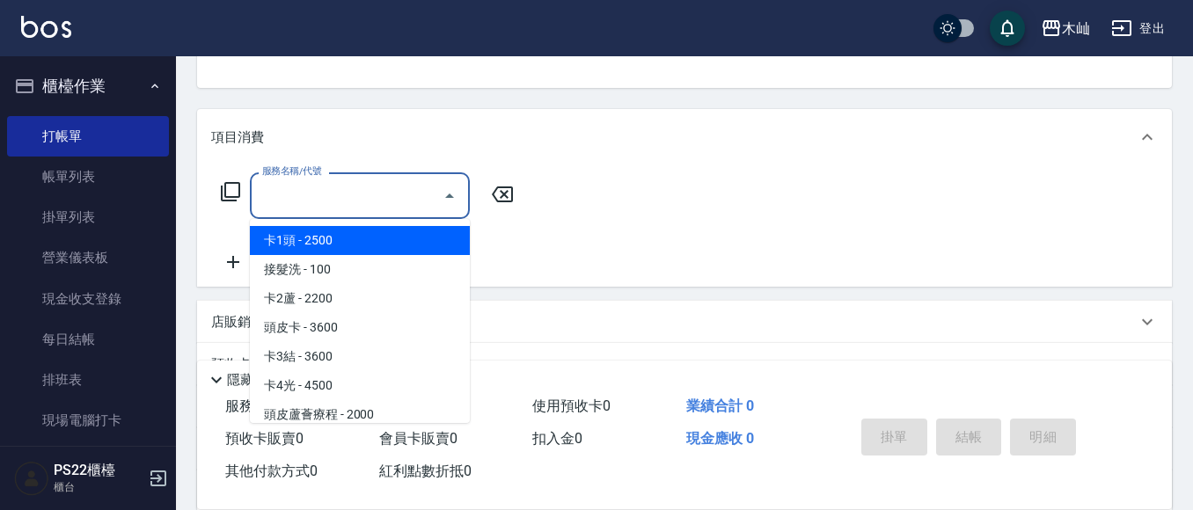
click at [405, 207] on input "服務名稱/代號" at bounding box center [347, 195] width 178 height 31
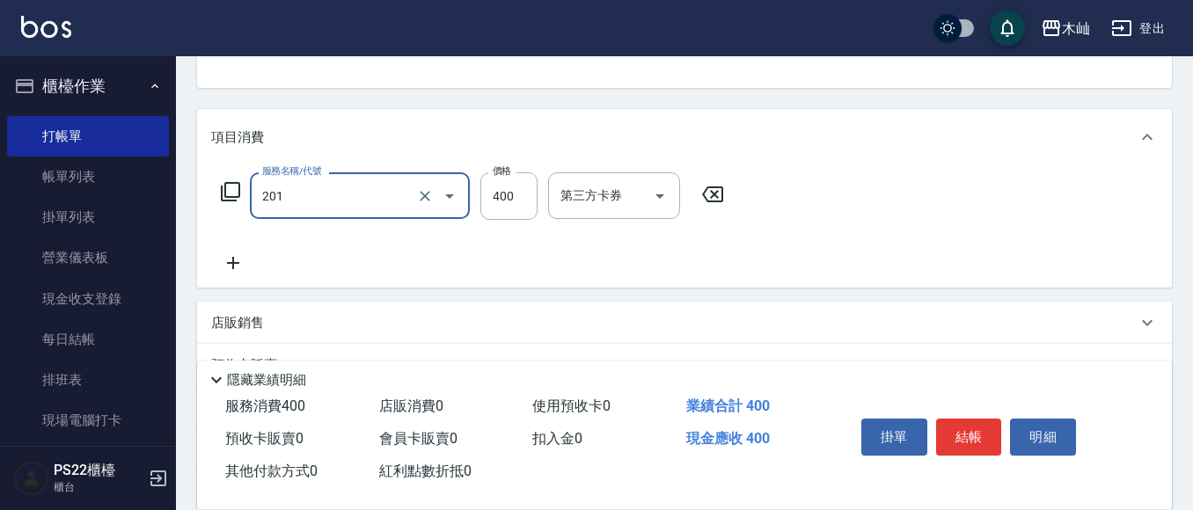
type input "洗剪(201)"
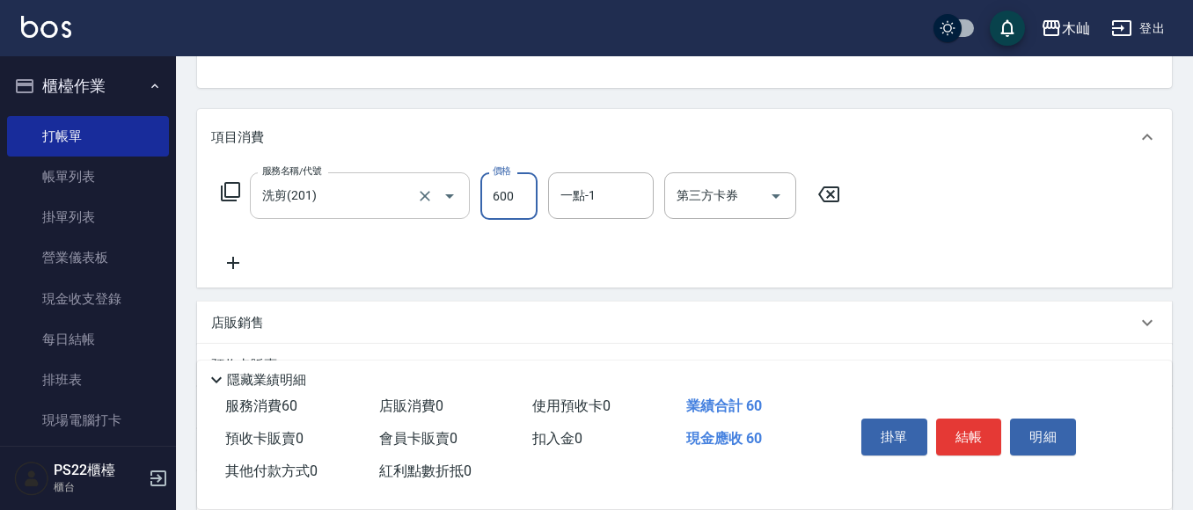
type input "600"
click at [945, 421] on button "結帳" at bounding box center [969, 437] width 66 height 37
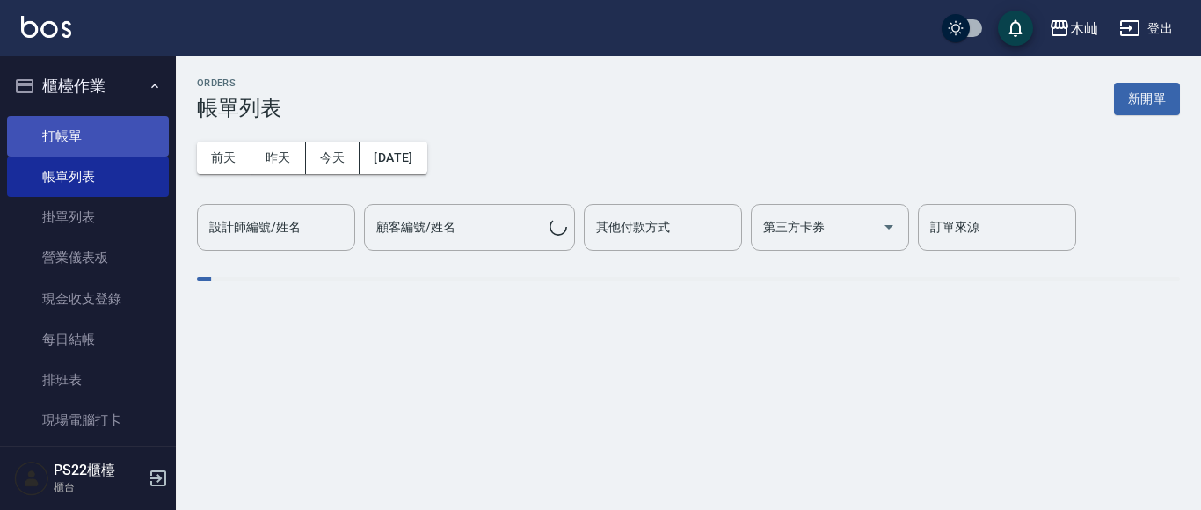
click at [100, 135] on link "打帳單" at bounding box center [88, 136] width 162 height 40
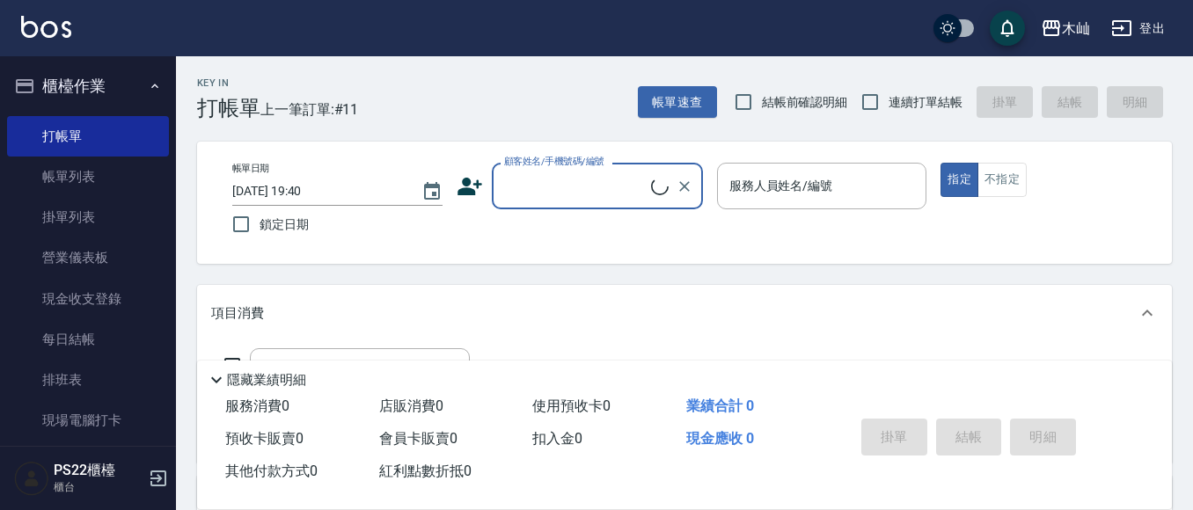
click at [537, 193] on input "顧客姓名/手機號碼/編號" at bounding box center [575, 186] width 151 height 31
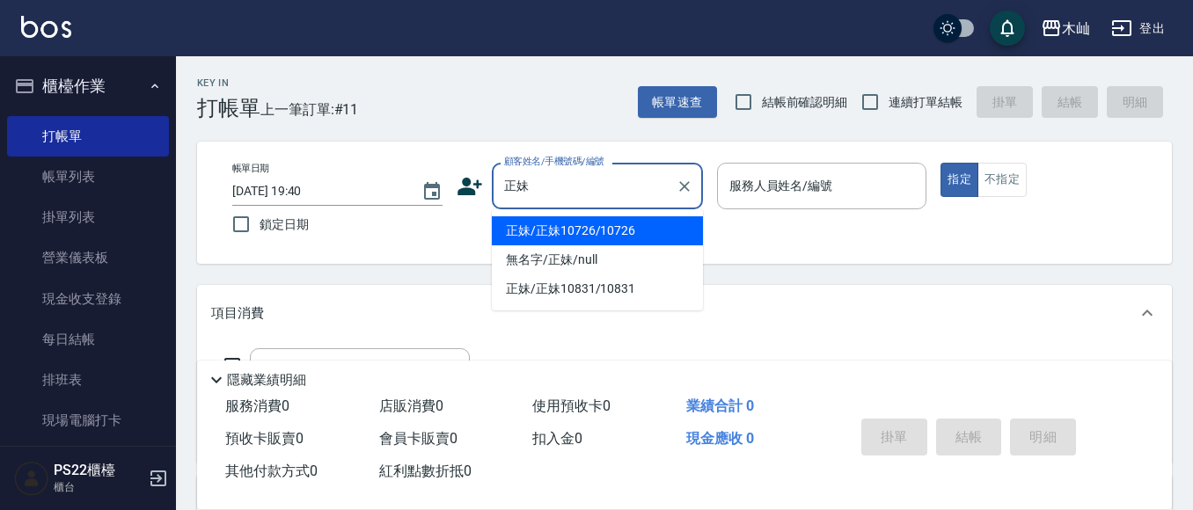
click at [596, 225] on li "正妹/正妹10726/10726" at bounding box center [597, 230] width 211 height 29
type input "正妹/正妹10726/10726"
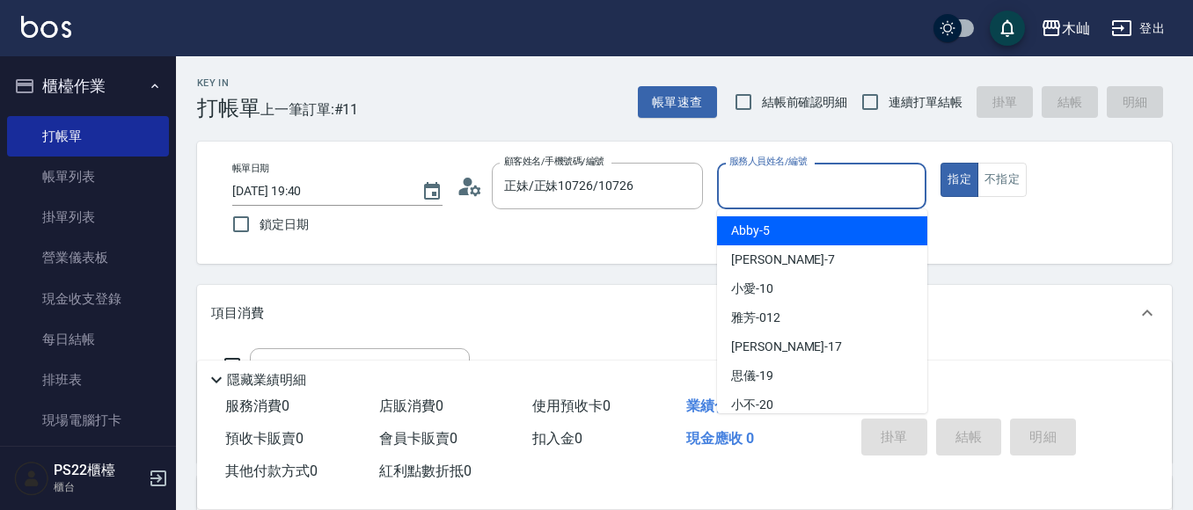
click at [741, 182] on input "服務人員姓名/編號" at bounding box center [822, 186] width 194 height 31
type input "[PERSON_NAME]-7"
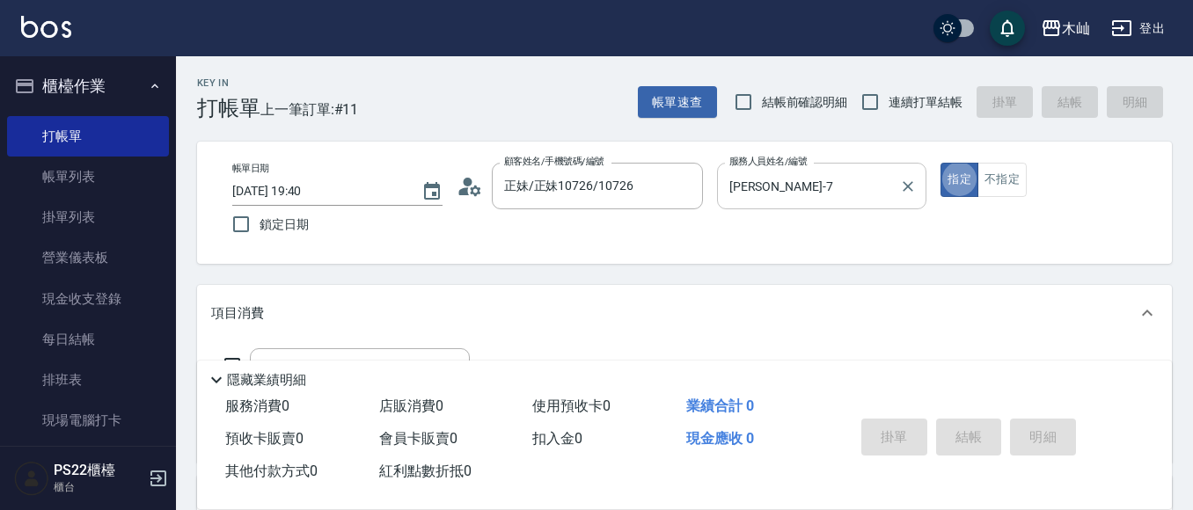
type button "true"
click at [1022, 181] on button "不指定" at bounding box center [1001, 180] width 49 height 34
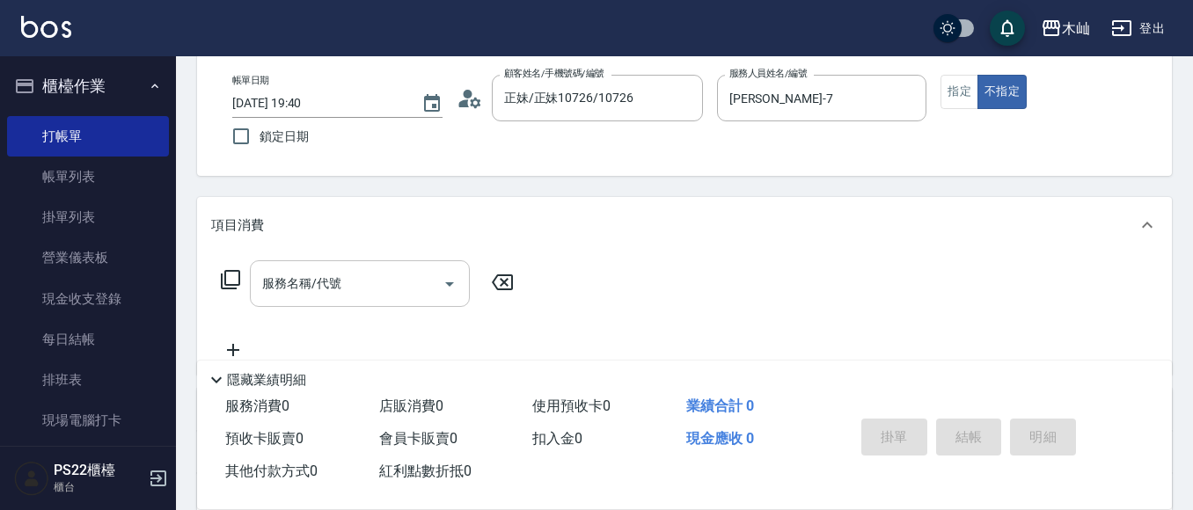
click at [389, 274] on input "服務名稱/代號" at bounding box center [347, 283] width 178 height 31
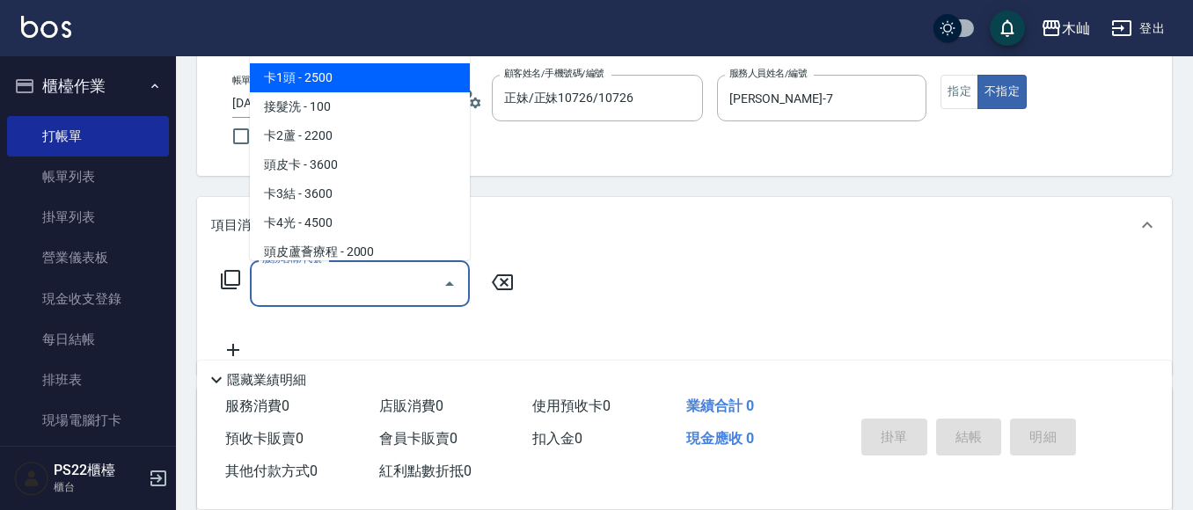
scroll to position [176, 0]
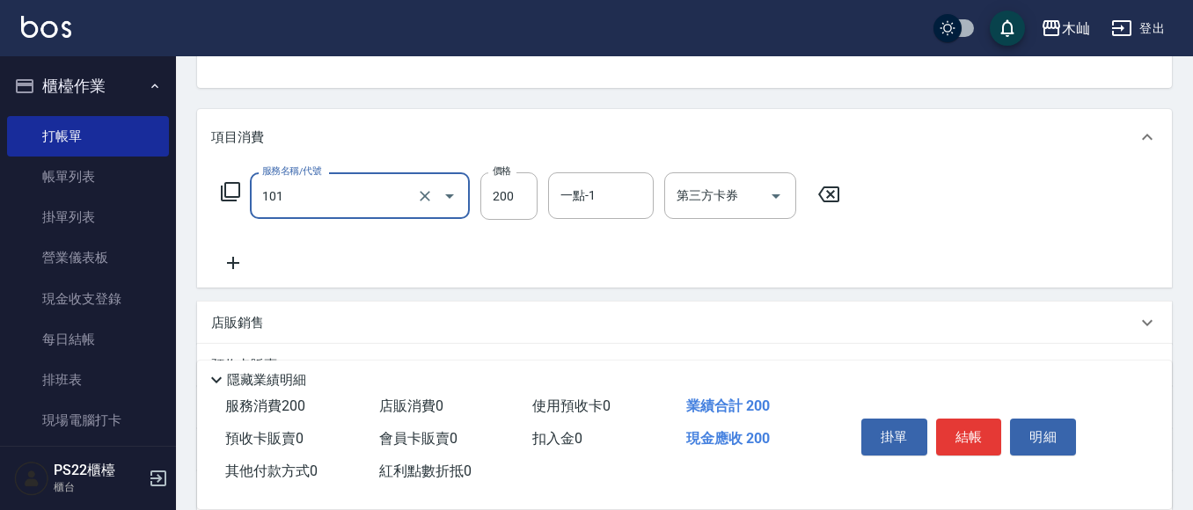
type input "洗髮(101)"
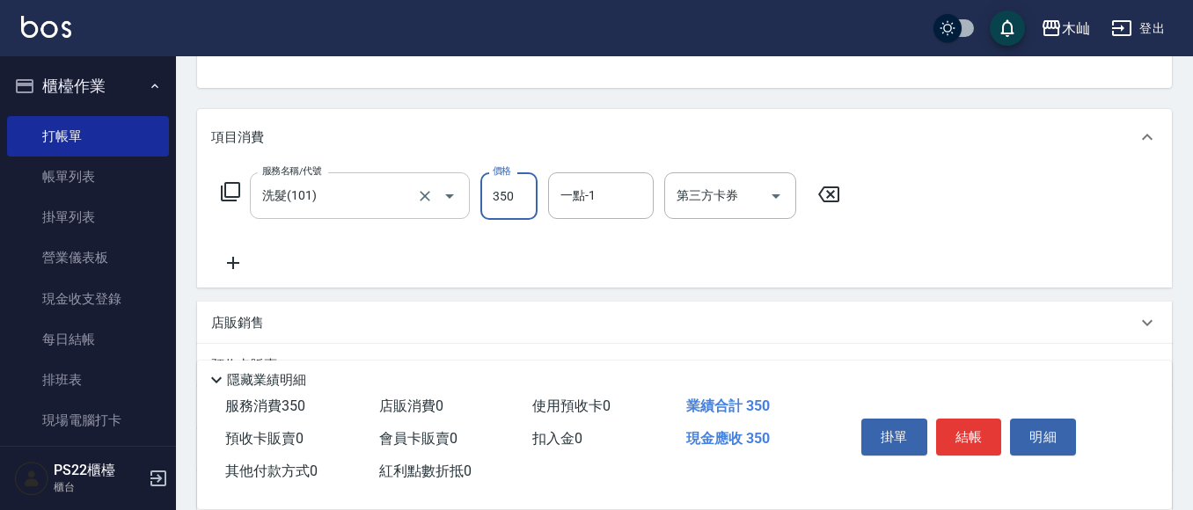
type input "350"
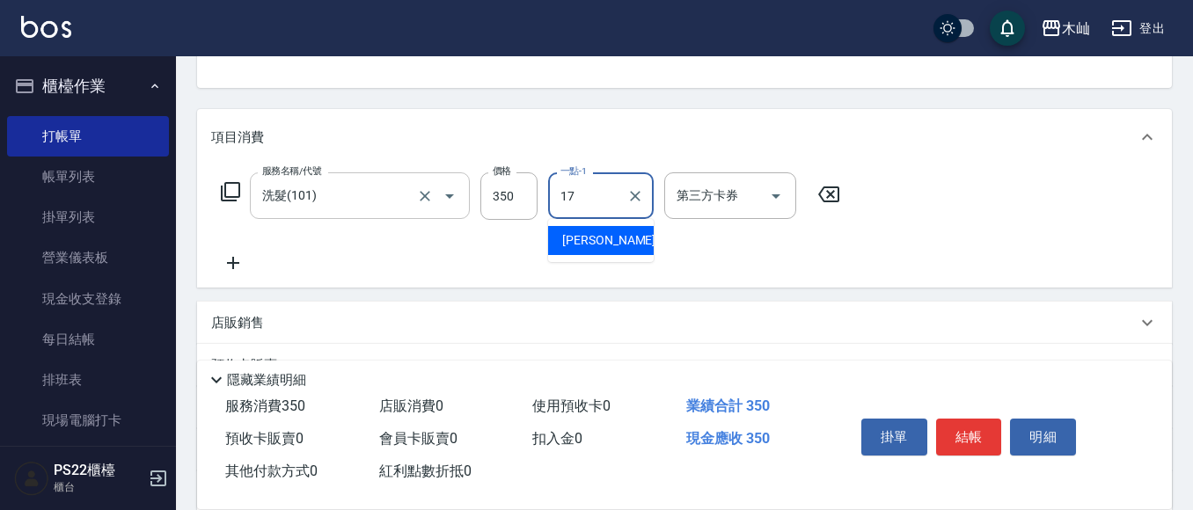
type input "[PERSON_NAME]-17"
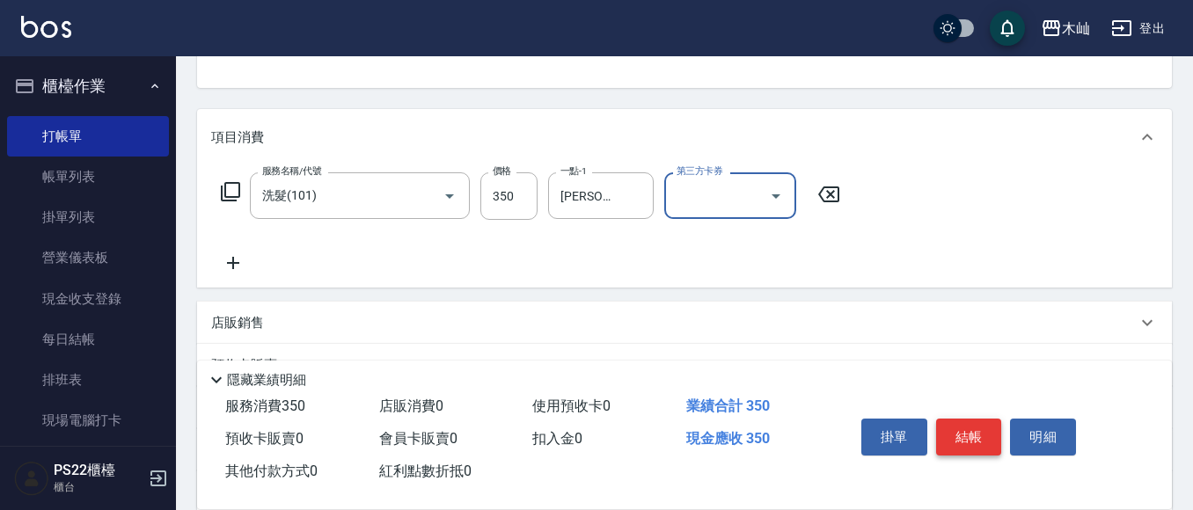
click at [979, 437] on button "結帳" at bounding box center [969, 437] width 66 height 37
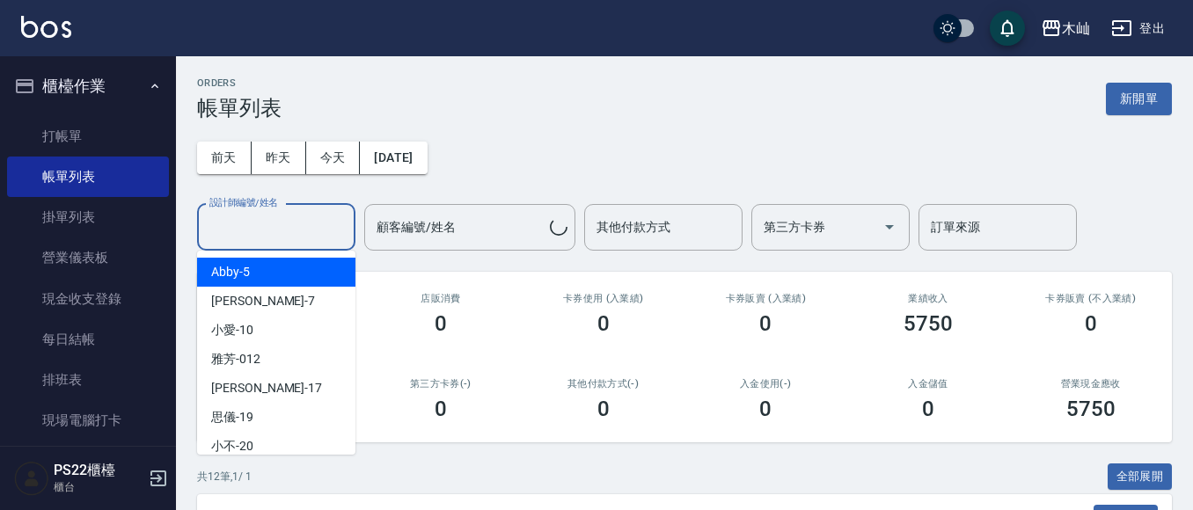
click at [275, 239] on input "設計師編號/姓名" at bounding box center [276, 227] width 142 height 31
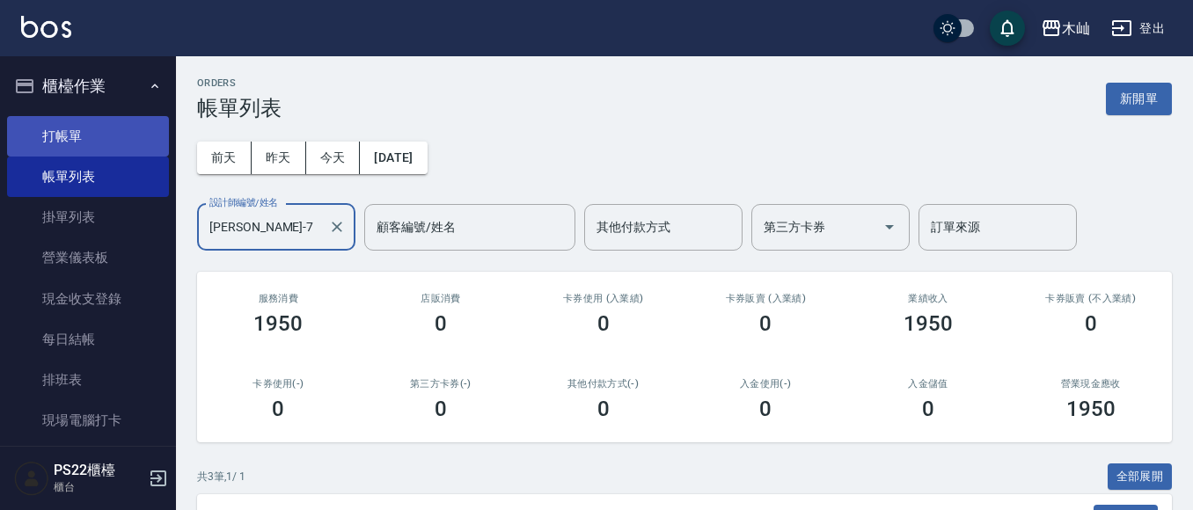
type input "[PERSON_NAME]-7"
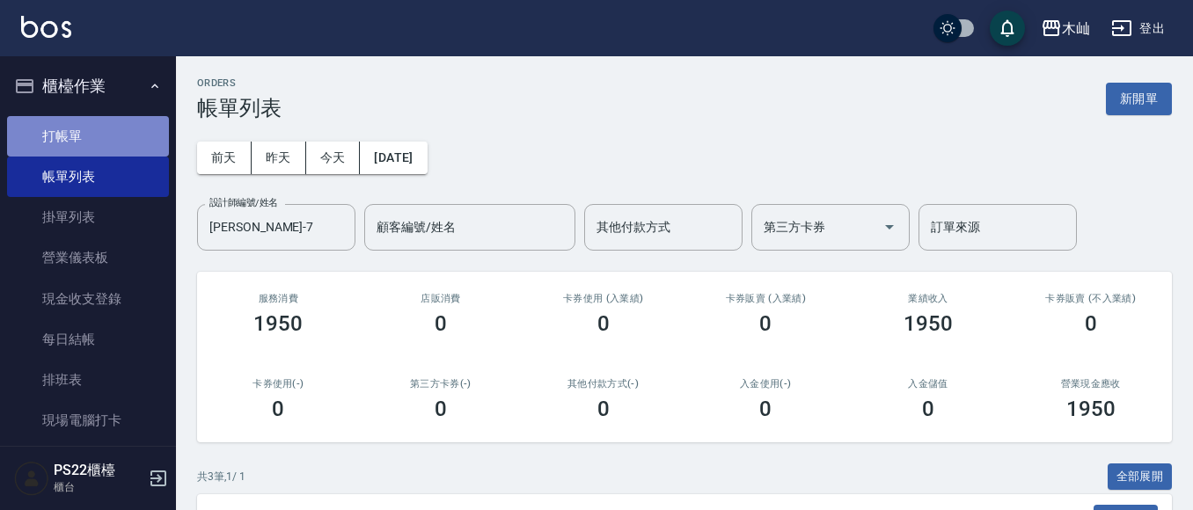
click at [113, 135] on link "打帳單" at bounding box center [88, 136] width 162 height 40
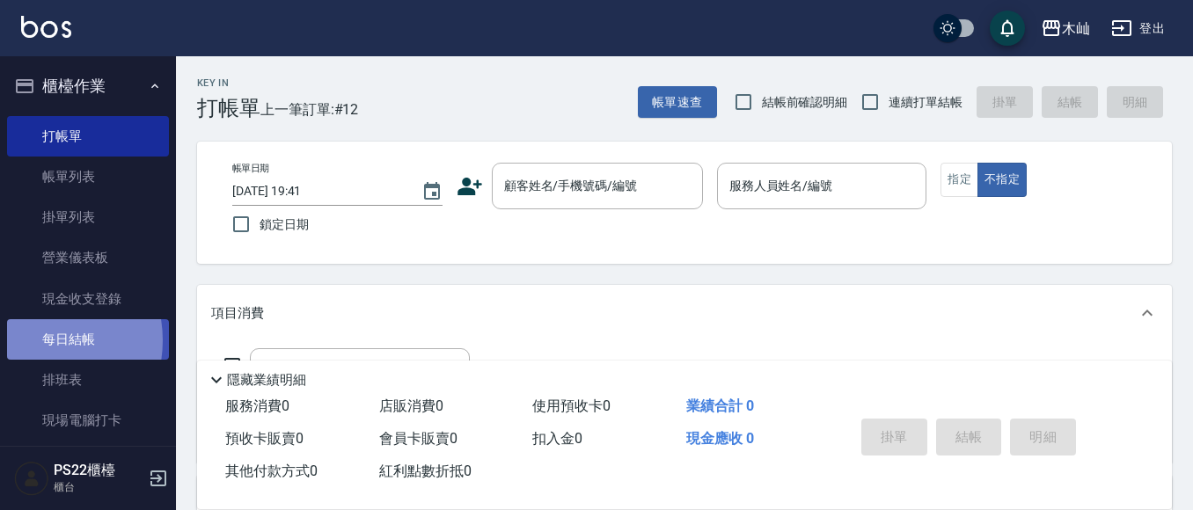
click at [31, 340] on link "每日結帳" at bounding box center [88, 339] width 162 height 40
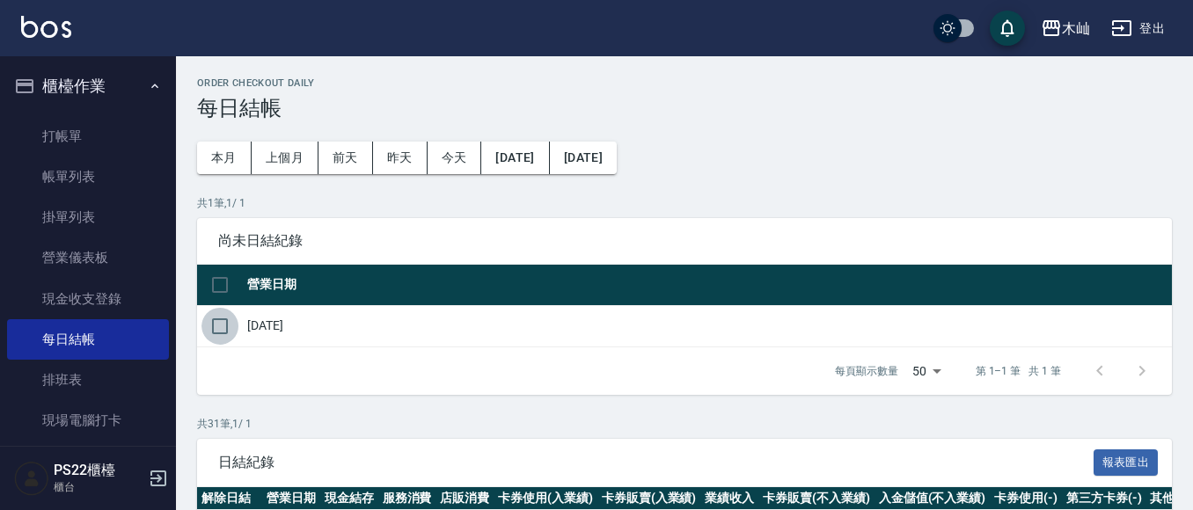
click at [230, 327] on input "checkbox" at bounding box center [219, 326] width 37 height 37
checkbox input "true"
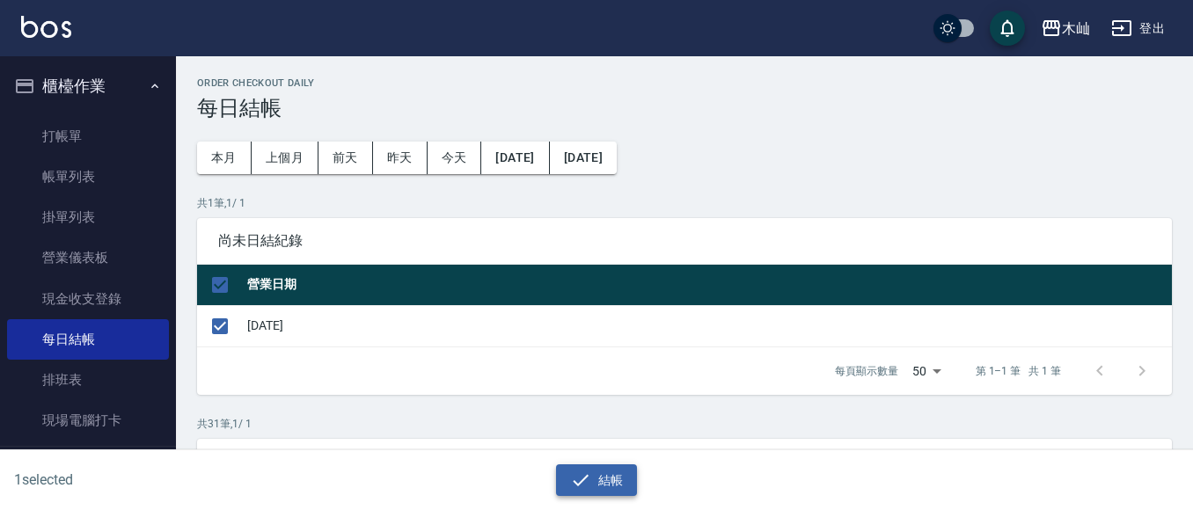
click at [615, 484] on button "結帳" at bounding box center [597, 480] width 82 height 33
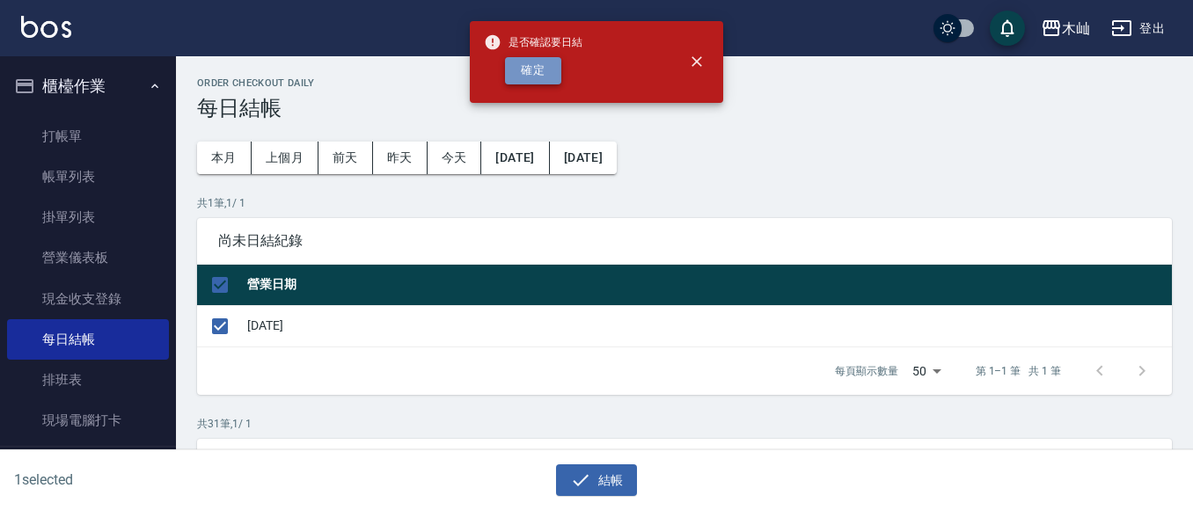
click at [551, 63] on button "確定" at bounding box center [533, 70] width 56 height 27
checkbox input "false"
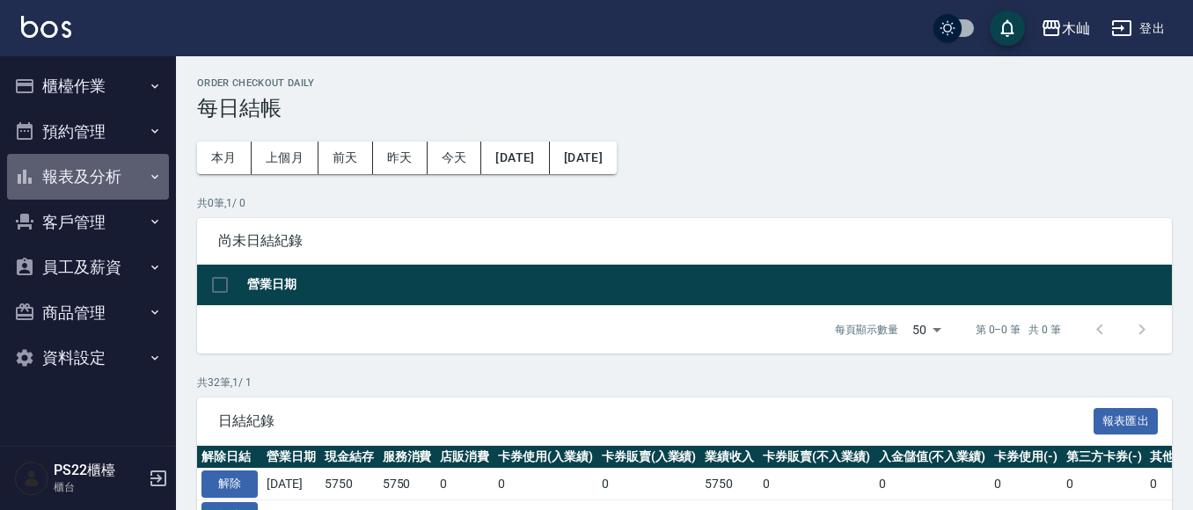
click at [98, 179] on button "報表及分析" at bounding box center [88, 177] width 162 height 46
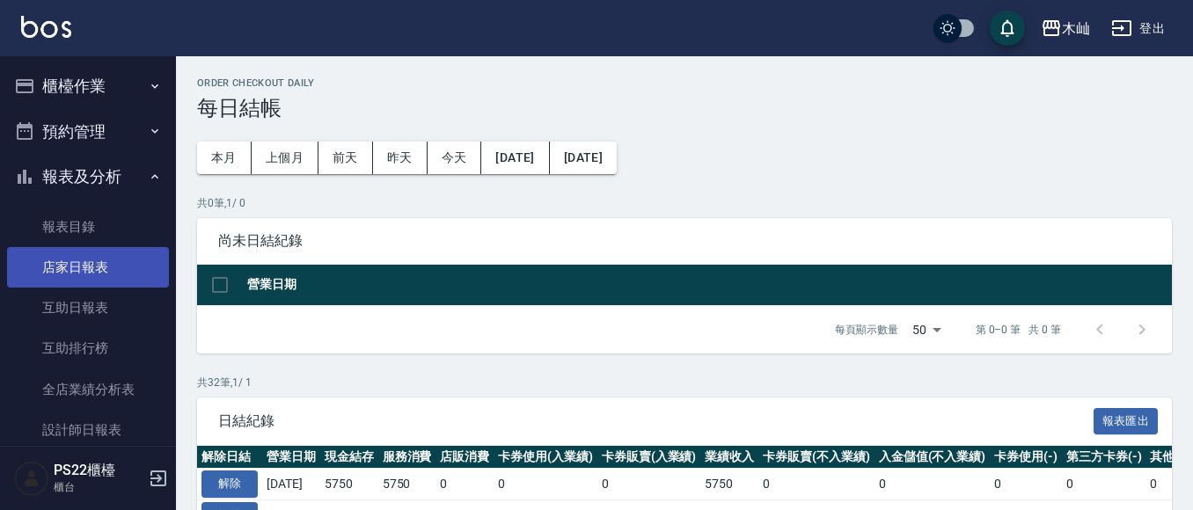
click at [95, 266] on link "店家日報表" at bounding box center [88, 267] width 162 height 40
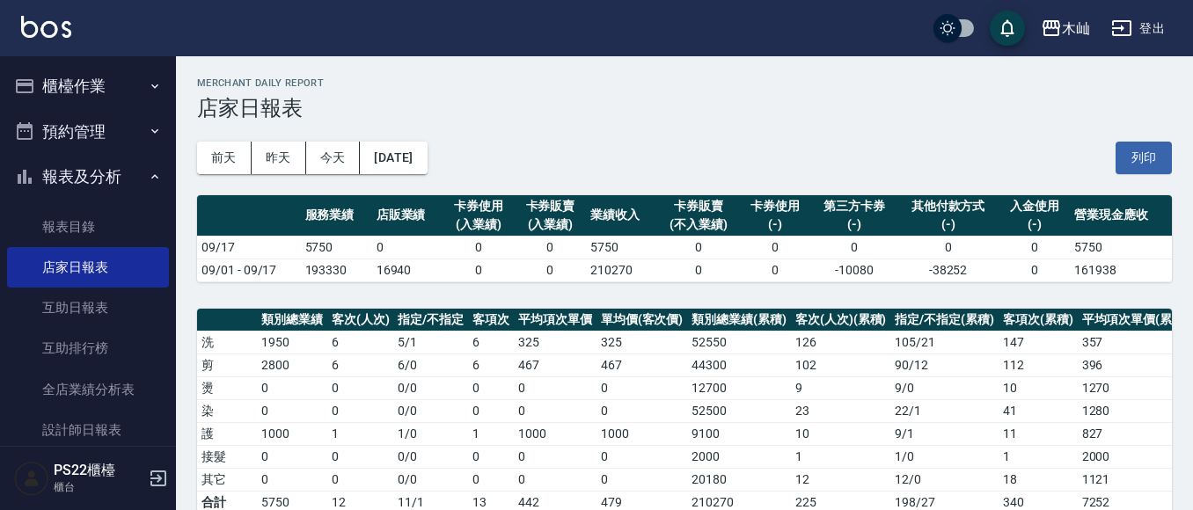
click at [77, 93] on button "櫃檯作業" at bounding box center [88, 86] width 162 height 46
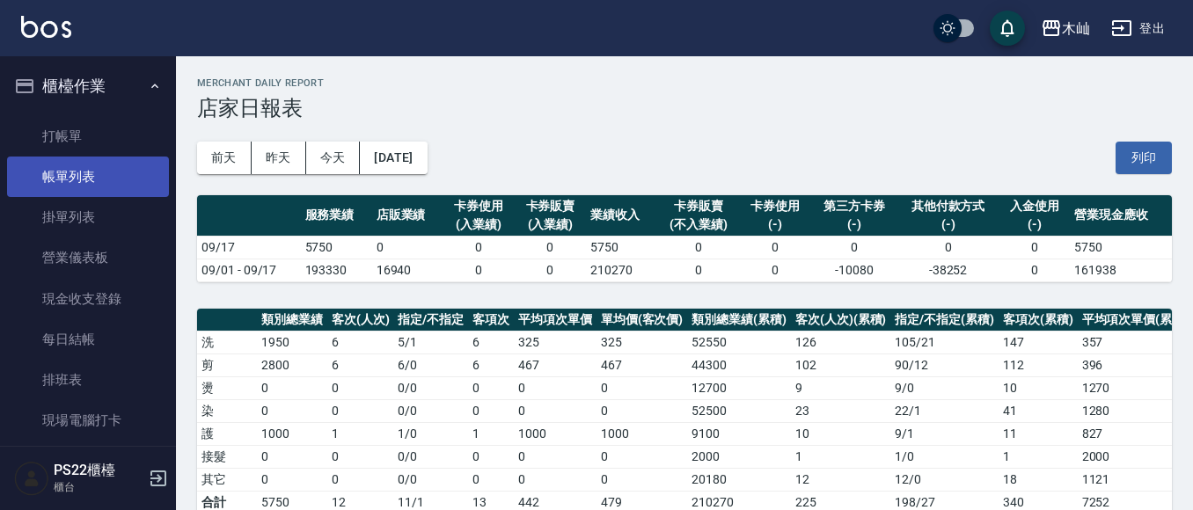
click at [70, 168] on link "帳單列表" at bounding box center [88, 177] width 162 height 40
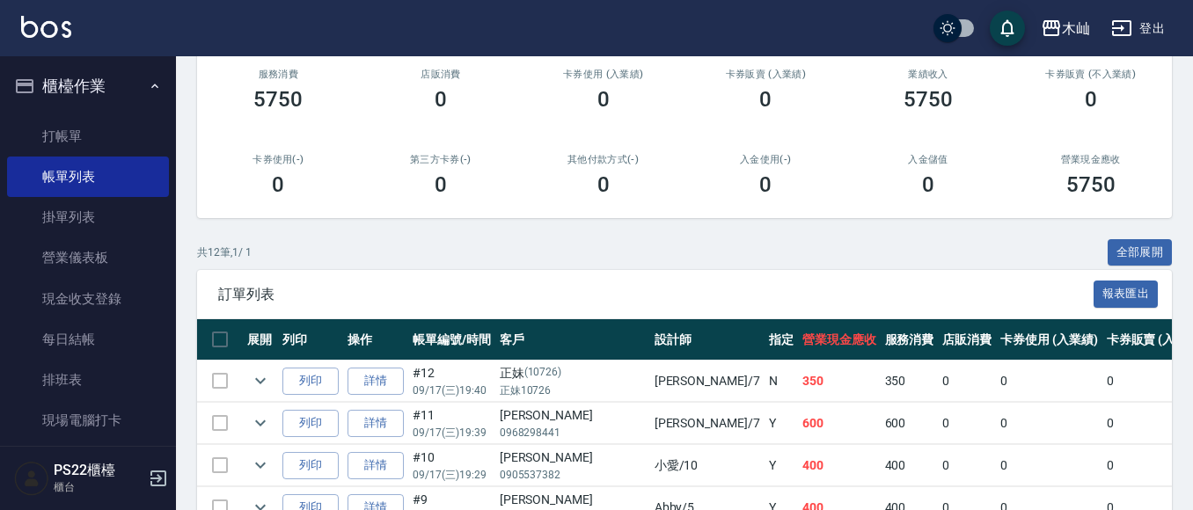
scroll to position [352, 0]
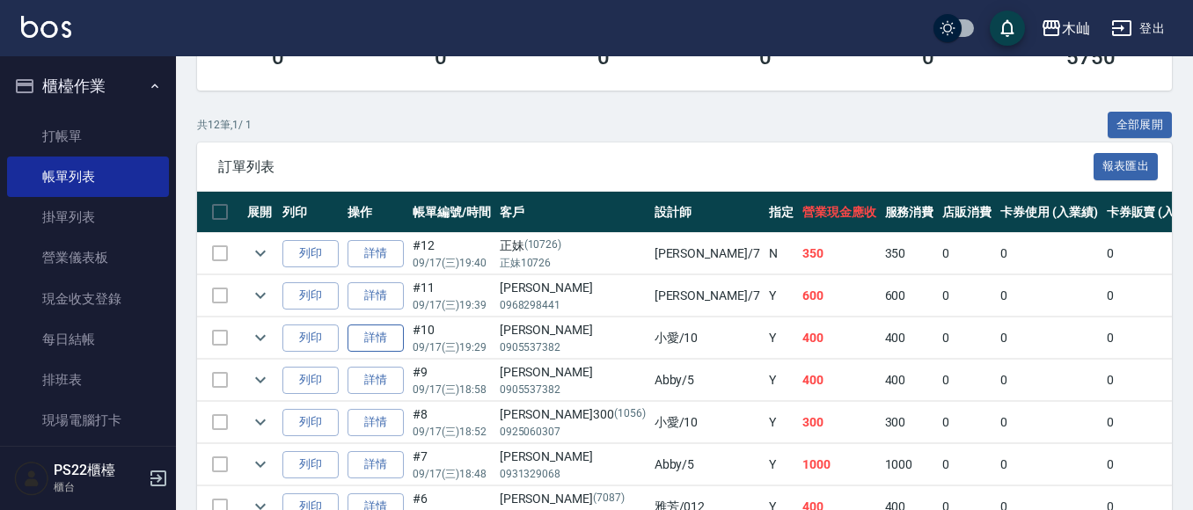
click at [385, 335] on link "詳情" at bounding box center [375, 338] width 56 height 27
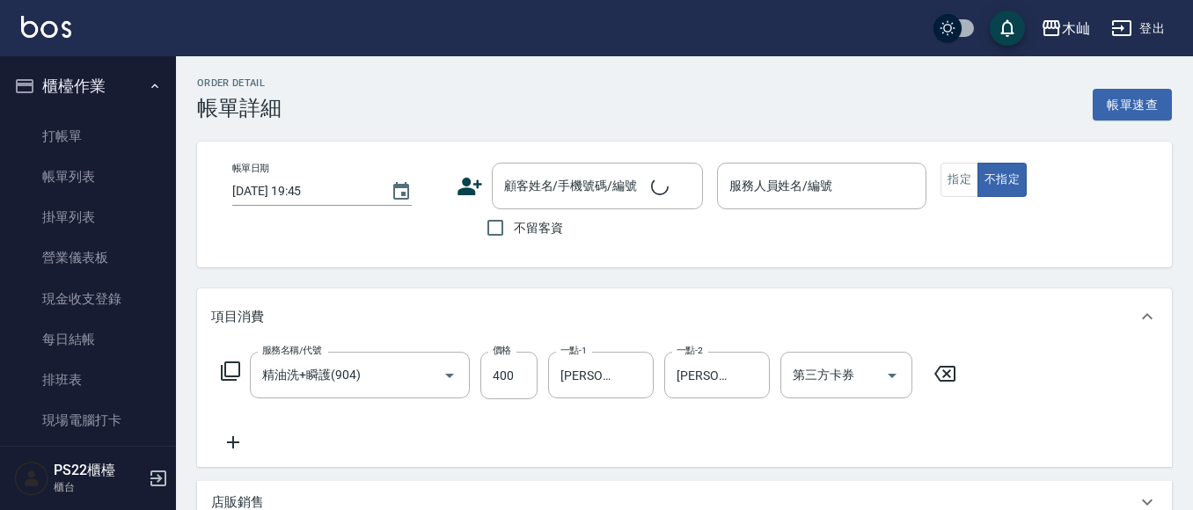
type input "精油洗+瞬護(904)"
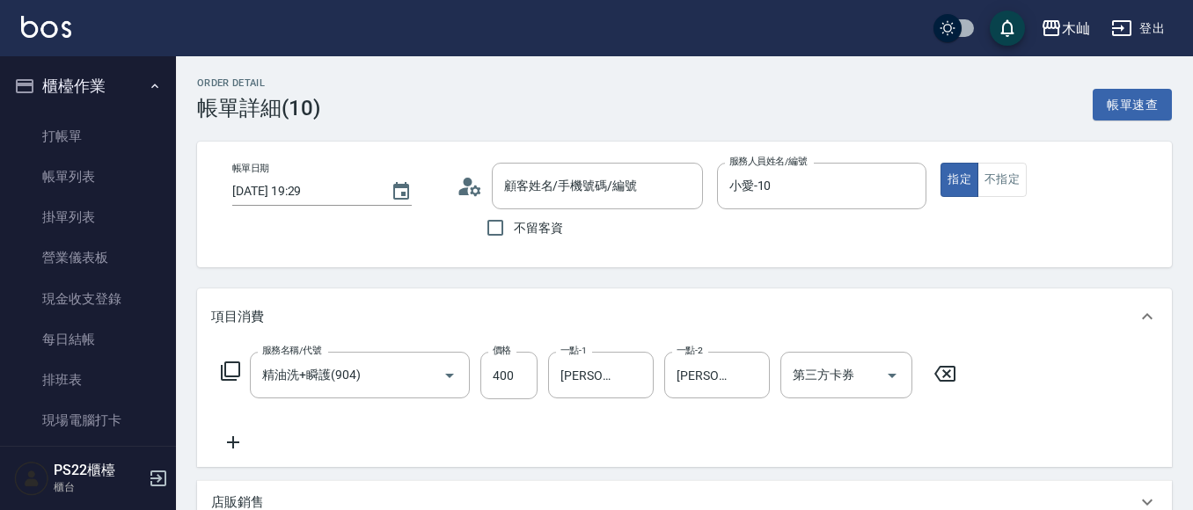
type input "[DATE] 19:29"
type input "小愛-10"
type input "[PERSON_NAME]/0905537382/"
click at [507, 378] on input "400" at bounding box center [508, 375] width 57 height 47
type input "450"
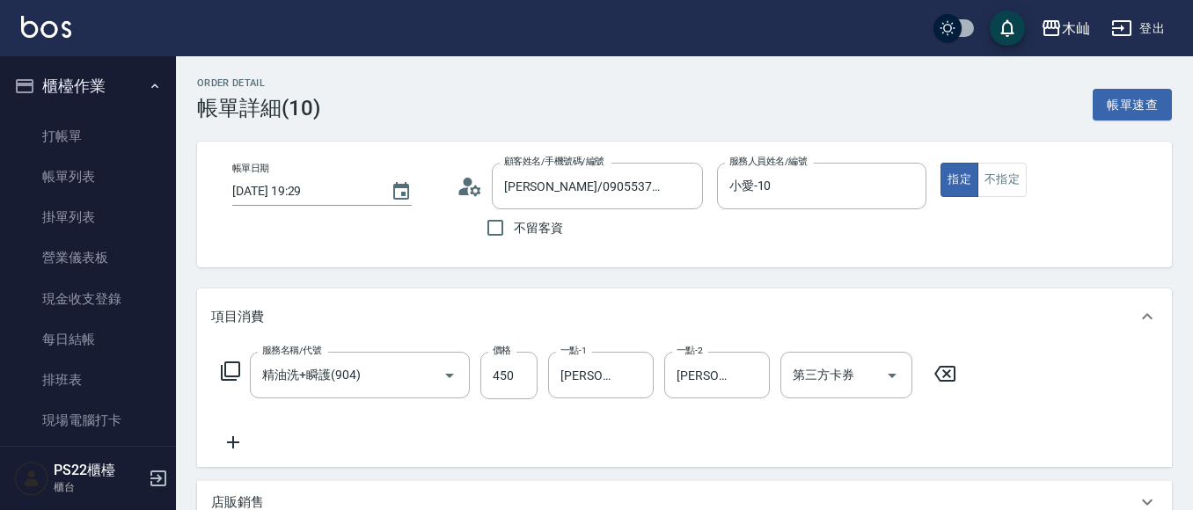
click at [230, 447] on icon at bounding box center [233, 442] width 44 height 21
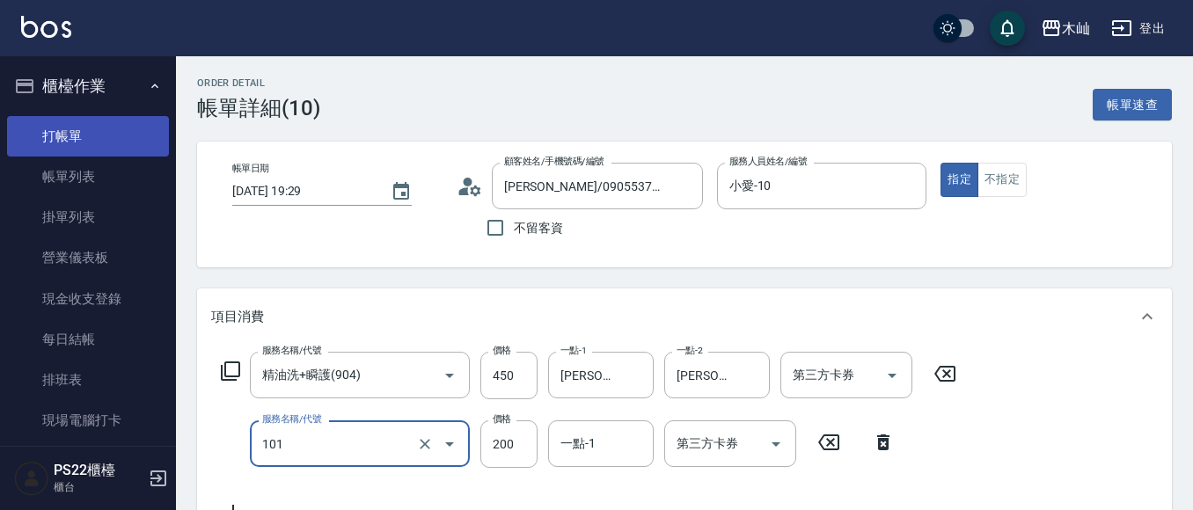
type input "洗髮(101)"
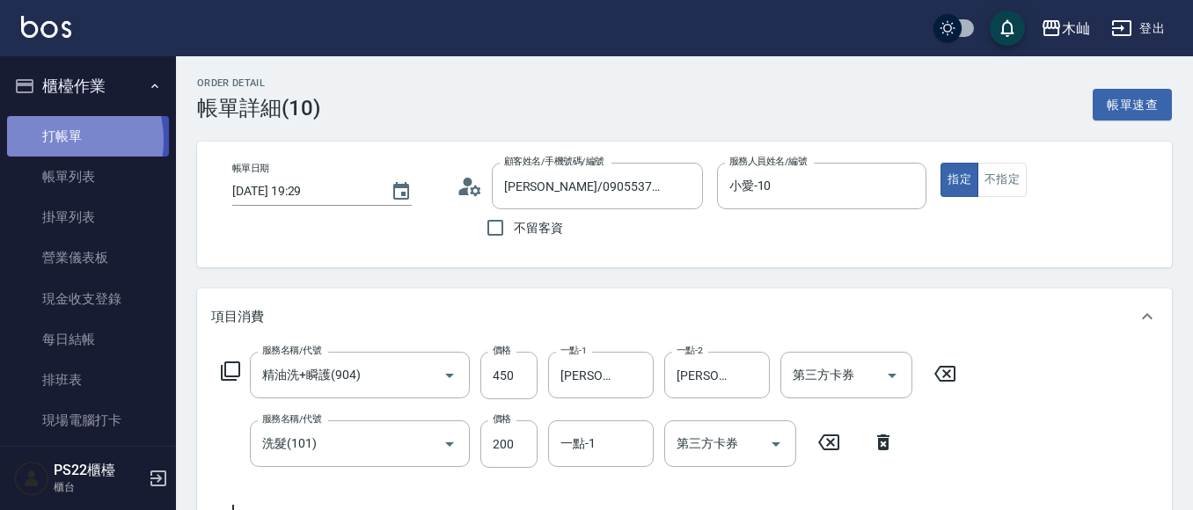
click at [54, 140] on link "打帳單" at bounding box center [88, 136] width 162 height 40
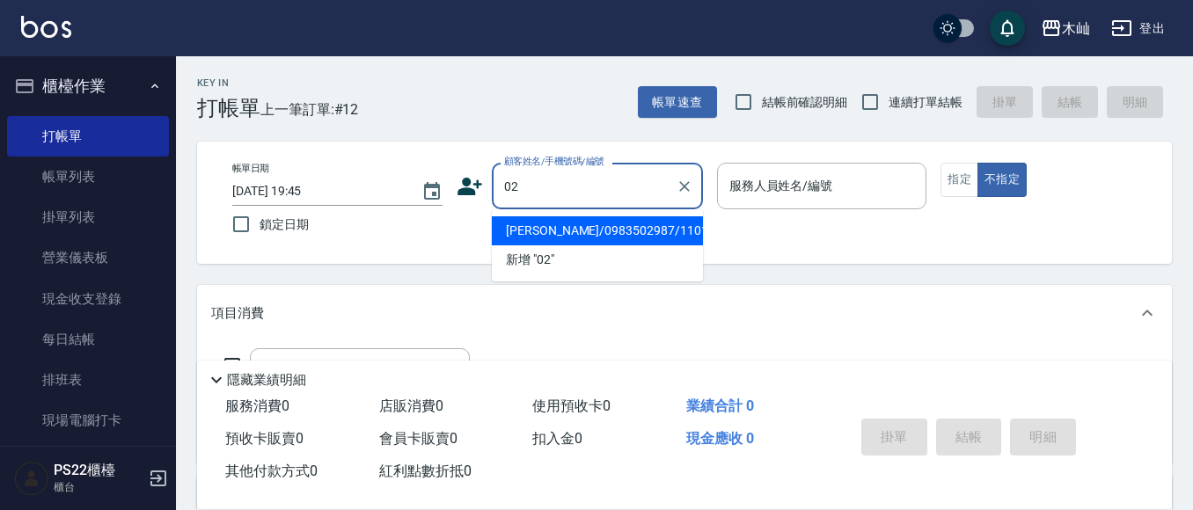
type input "0"
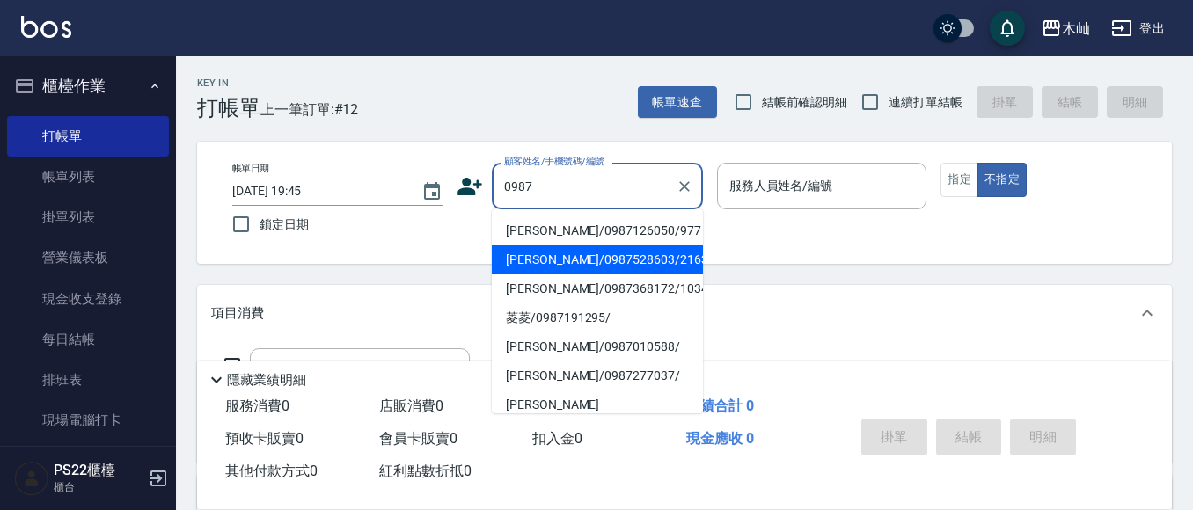
click at [593, 248] on li "林小愛/0987528603/216319" at bounding box center [597, 259] width 211 height 29
type input "林小愛/0987528603/216319"
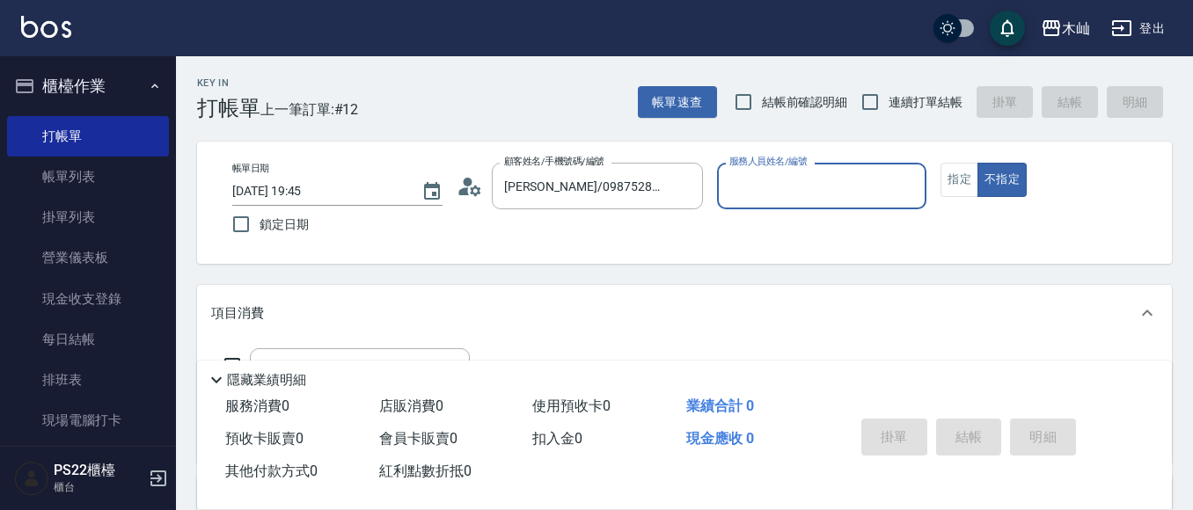
type input "小愛-10"
click at [953, 189] on button "指定" at bounding box center [959, 180] width 38 height 34
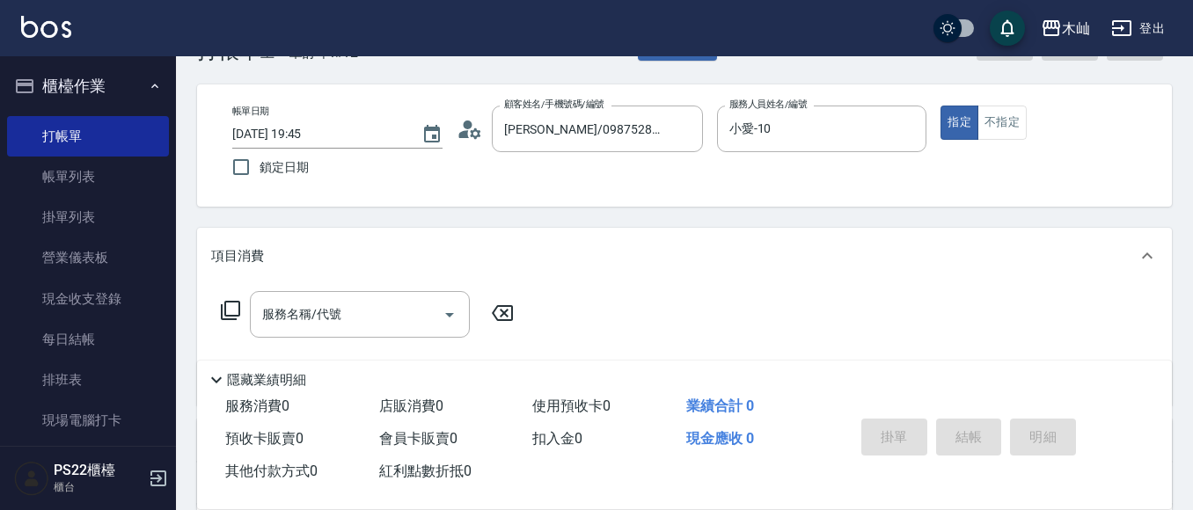
scroll to position [88, 0]
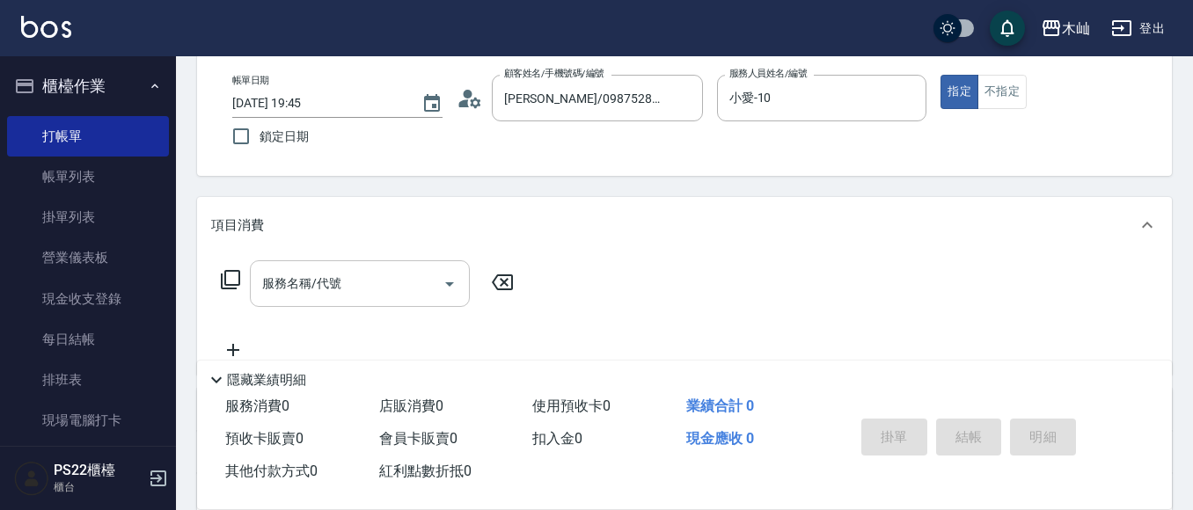
click at [399, 283] on input "服務名稱/代號" at bounding box center [347, 283] width 178 height 31
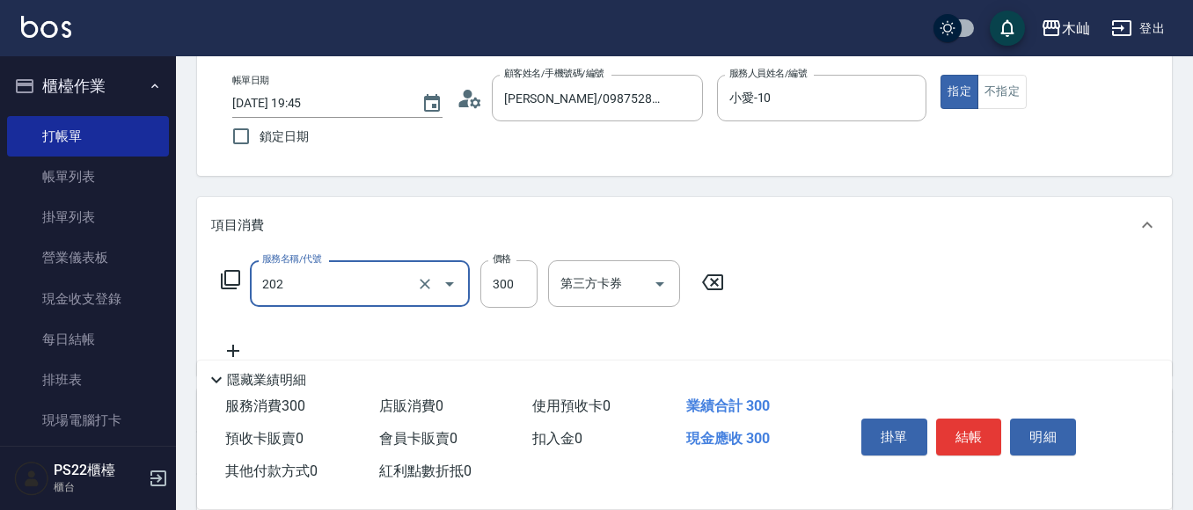
type input "單剪(202)"
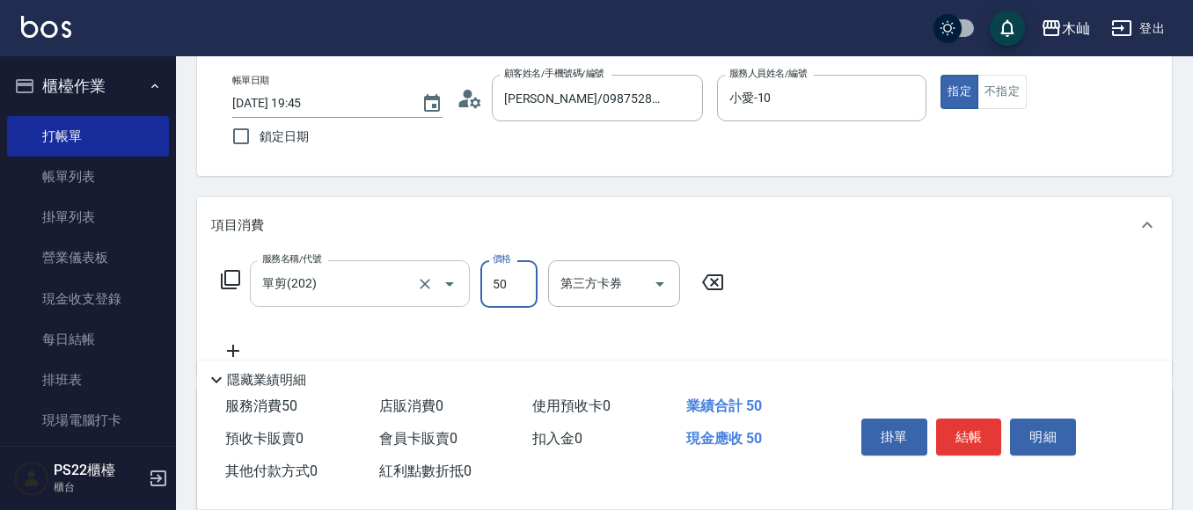
type input "50"
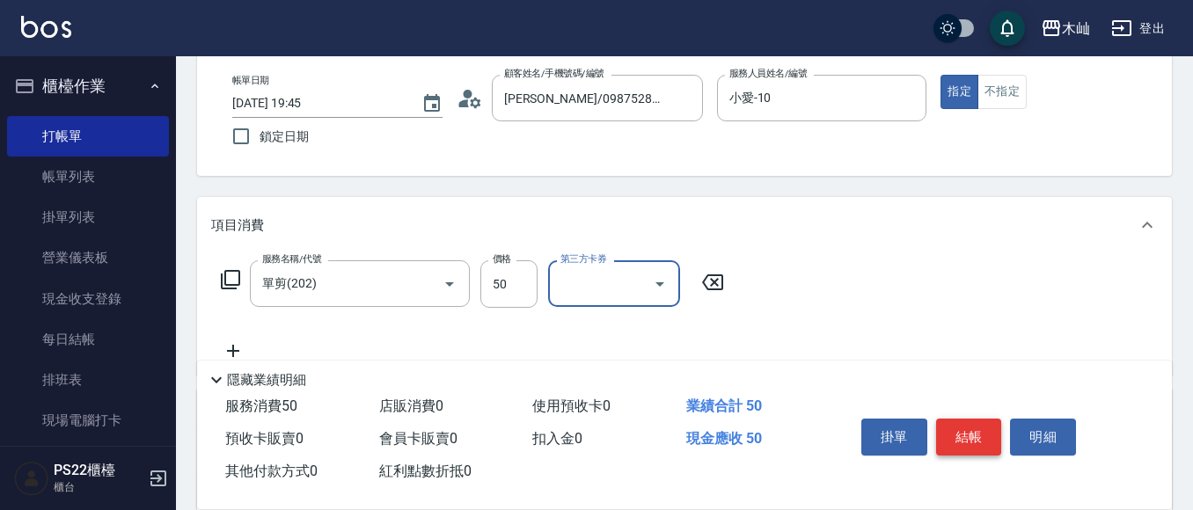
click at [957, 422] on button "結帳" at bounding box center [969, 437] width 66 height 37
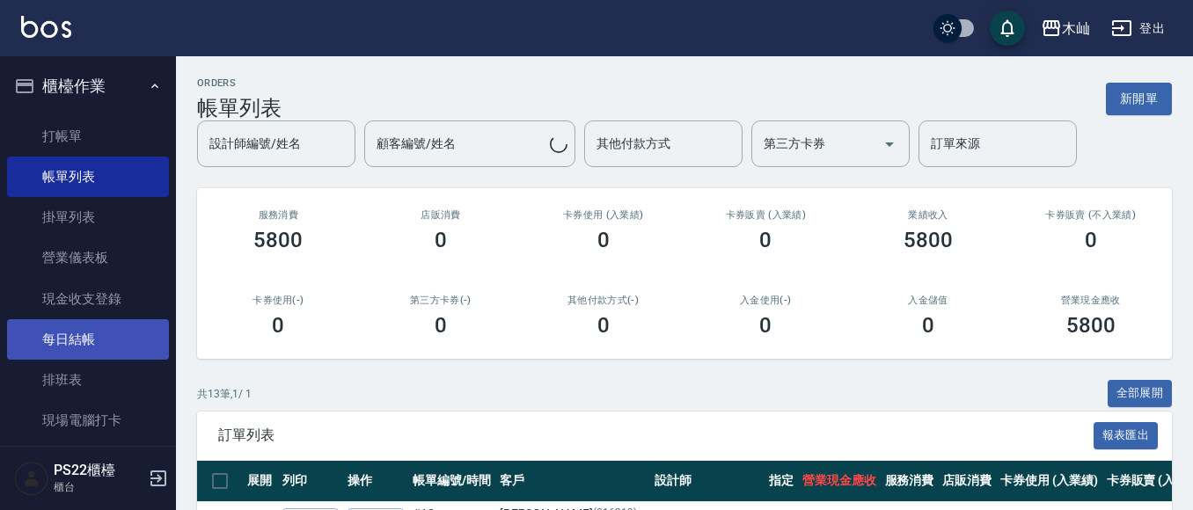
click at [79, 347] on link "每日結帳" at bounding box center [88, 339] width 162 height 40
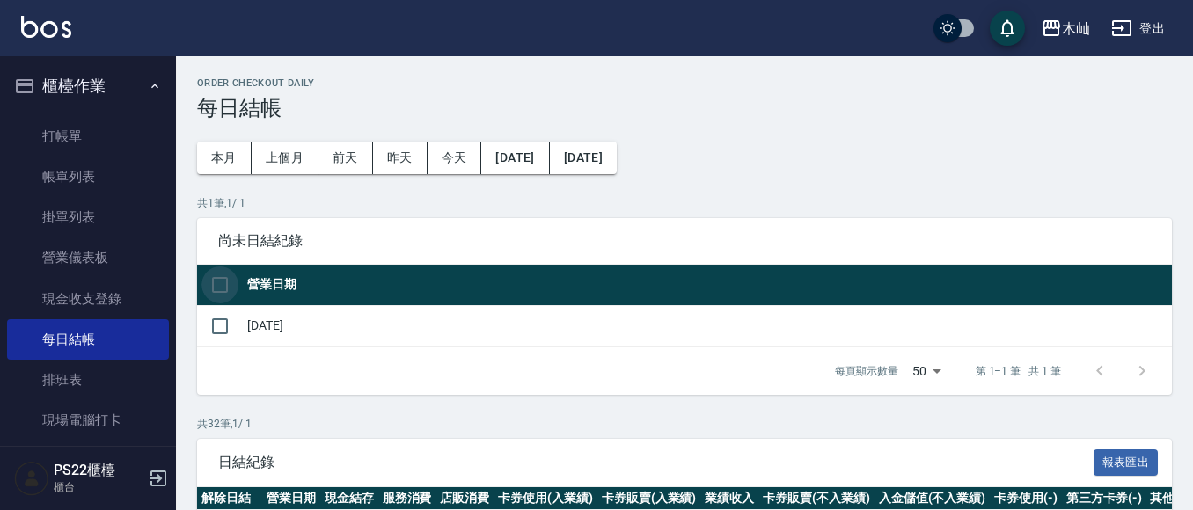
click at [222, 284] on input "checkbox" at bounding box center [219, 284] width 37 height 37
checkbox input "true"
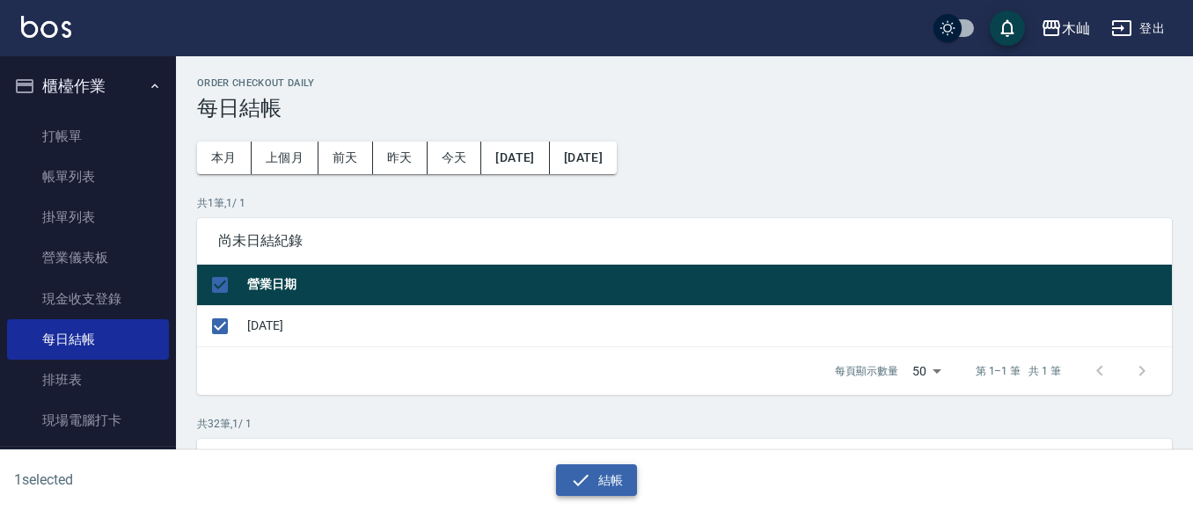
click at [624, 478] on button "結帳" at bounding box center [597, 480] width 82 height 33
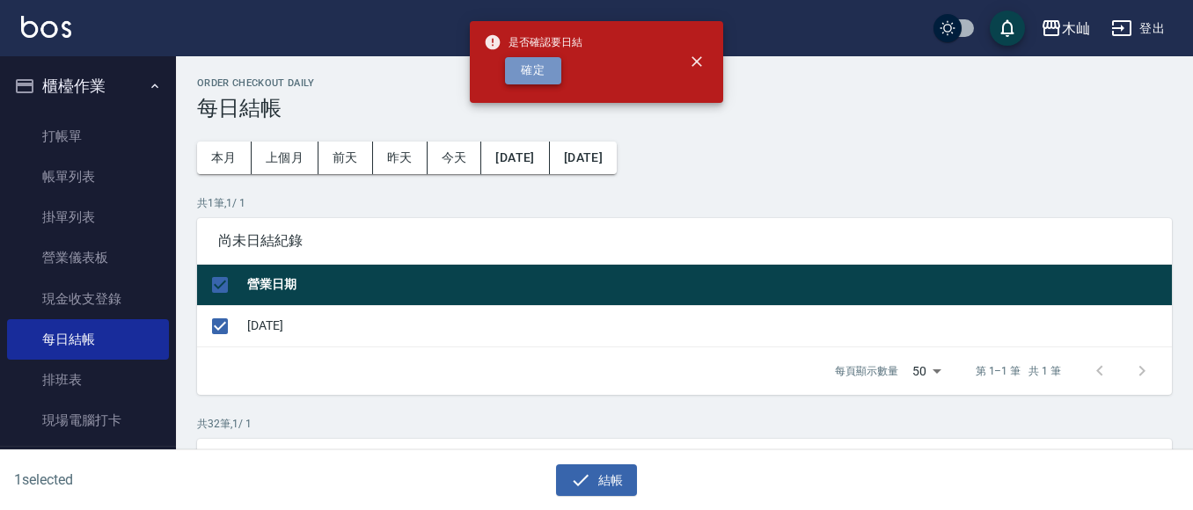
click at [557, 81] on button "確定" at bounding box center [533, 70] width 56 height 27
checkbox input "false"
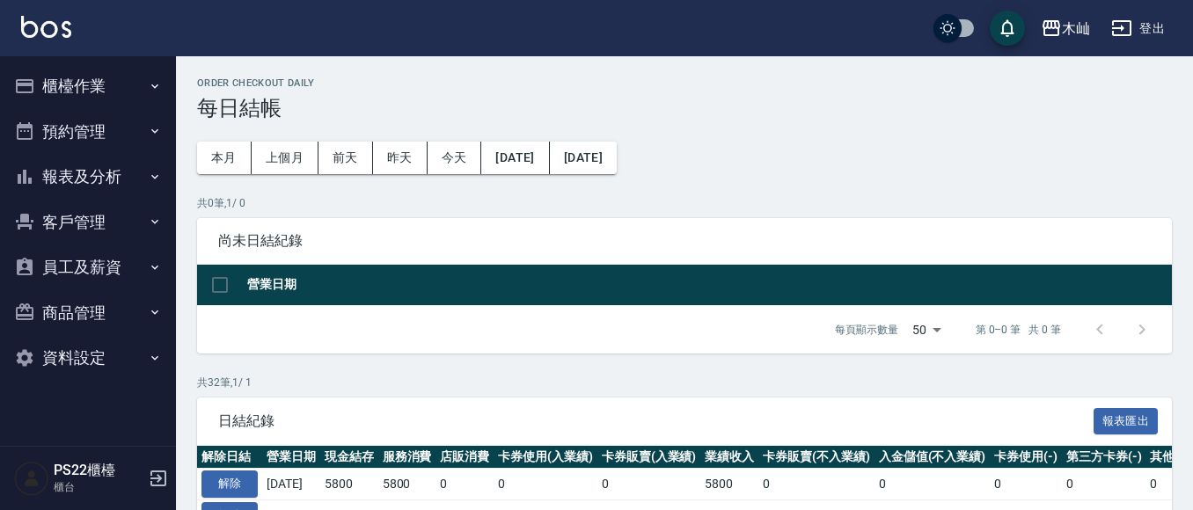
click at [100, 172] on button "報表及分析" at bounding box center [88, 177] width 162 height 46
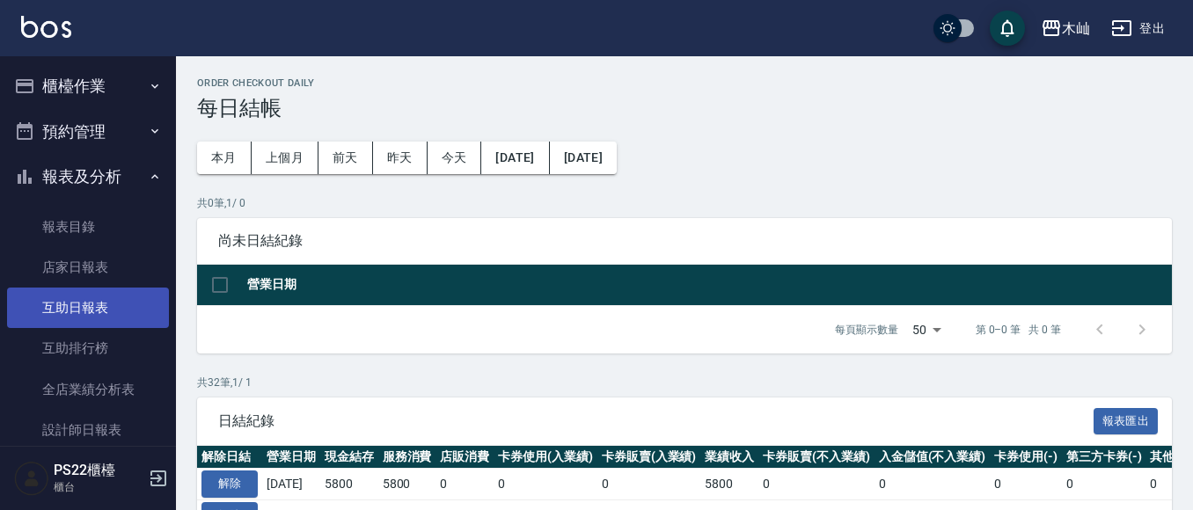
click at [92, 309] on link "互助日報表" at bounding box center [88, 308] width 162 height 40
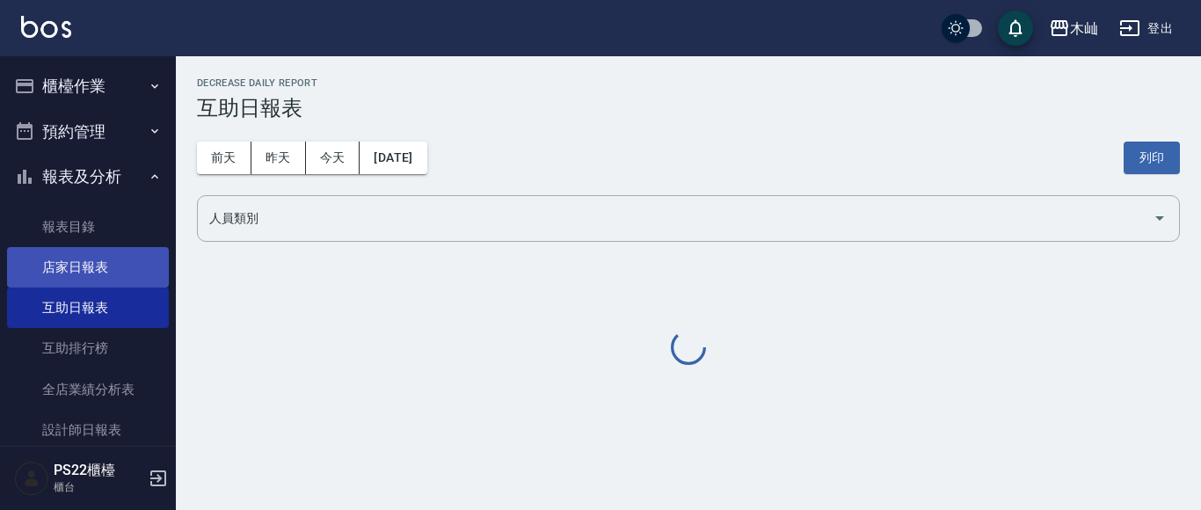
click at [94, 278] on link "店家日報表" at bounding box center [88, 267] width 162 height 40
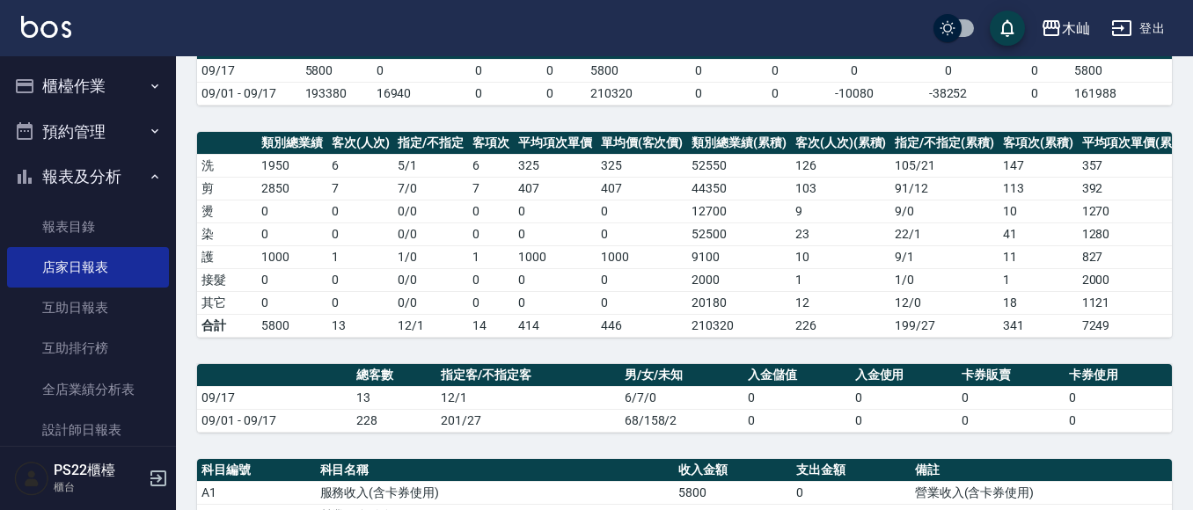
scroll to position [176, 0]
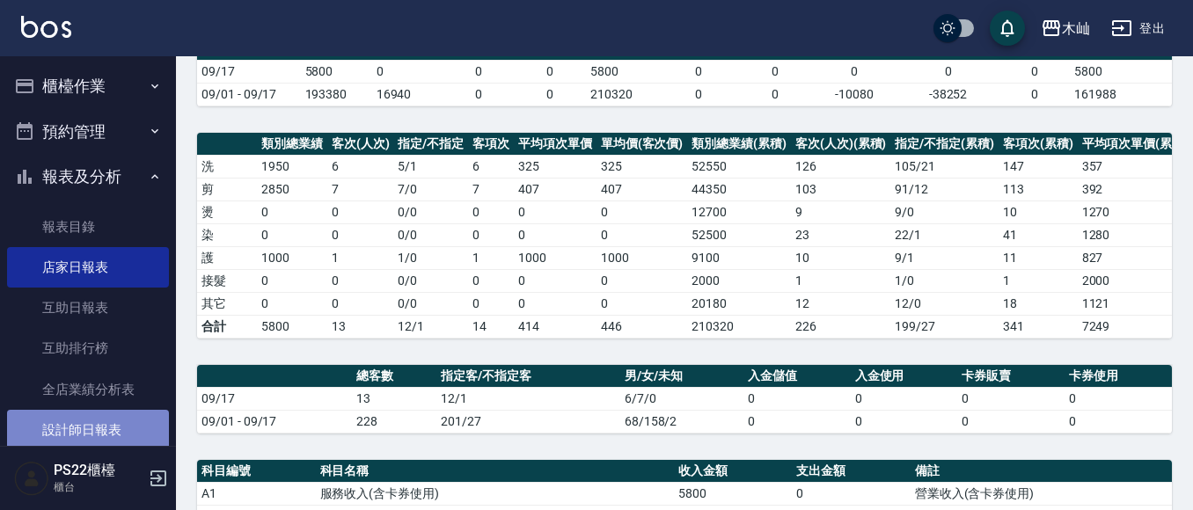
click at [108, 415] on link "設計師日報表" at bounding box center [88, 430] width 162 height 40
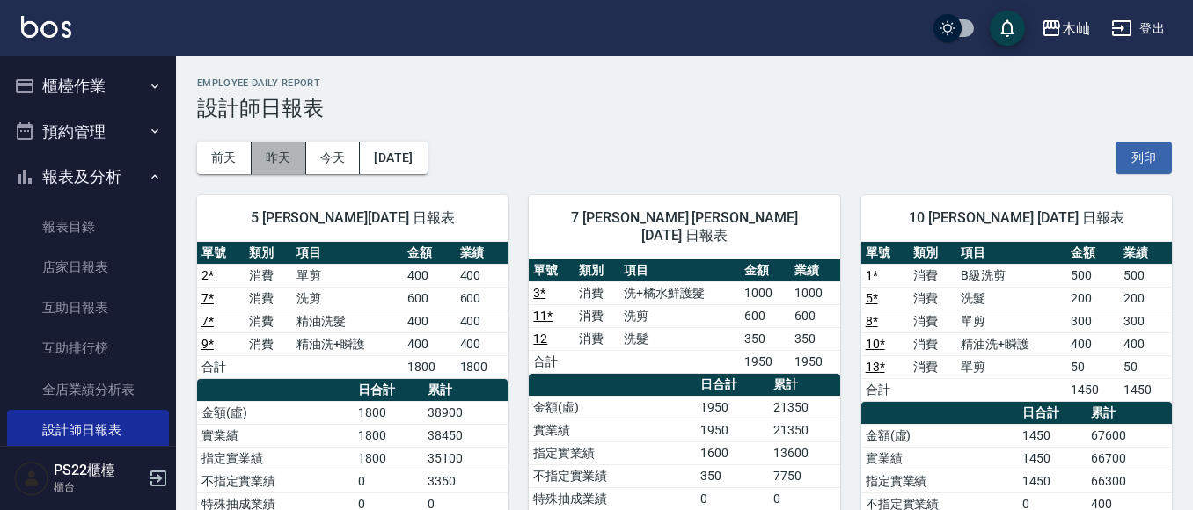
click at [282, 164] on button "昨天" at bounding box center [279, 158] width 55 height 33
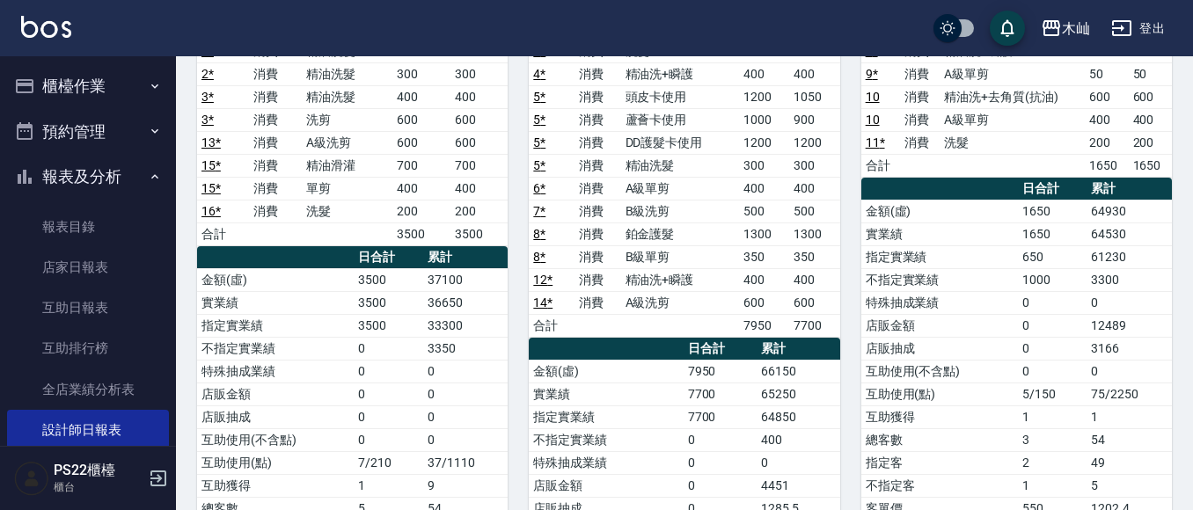
scroll to position [176, 0]
